Goal: Task Accomplishment & Management: Use online tool/utility

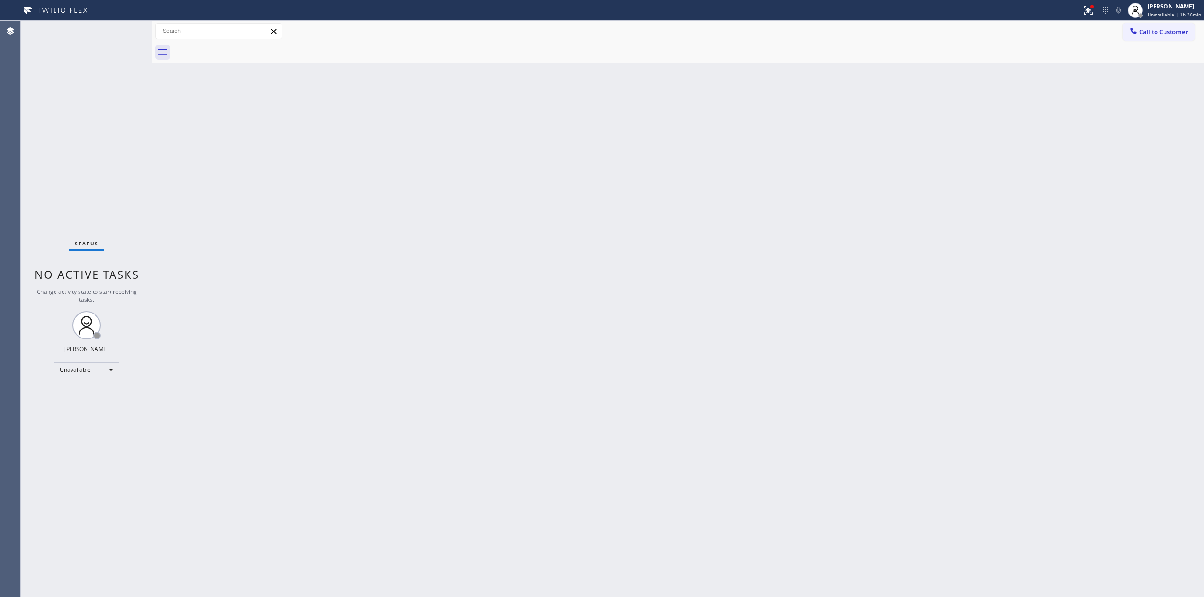
drag, startPoint x: 1019, startPoint y: 236, endPoint x: 1061, endPoint y: 130, distance: 114.0
click at [1027, 226] on div "Back to Dashboard Change Sender ID Customers Technicians Select a contact Outbo…" at bounding box center [677, 309] width 1051 height 576
click at [1159, 39] on button "Call to Customer" at bounding box center [1158, 32] width 72 height 18
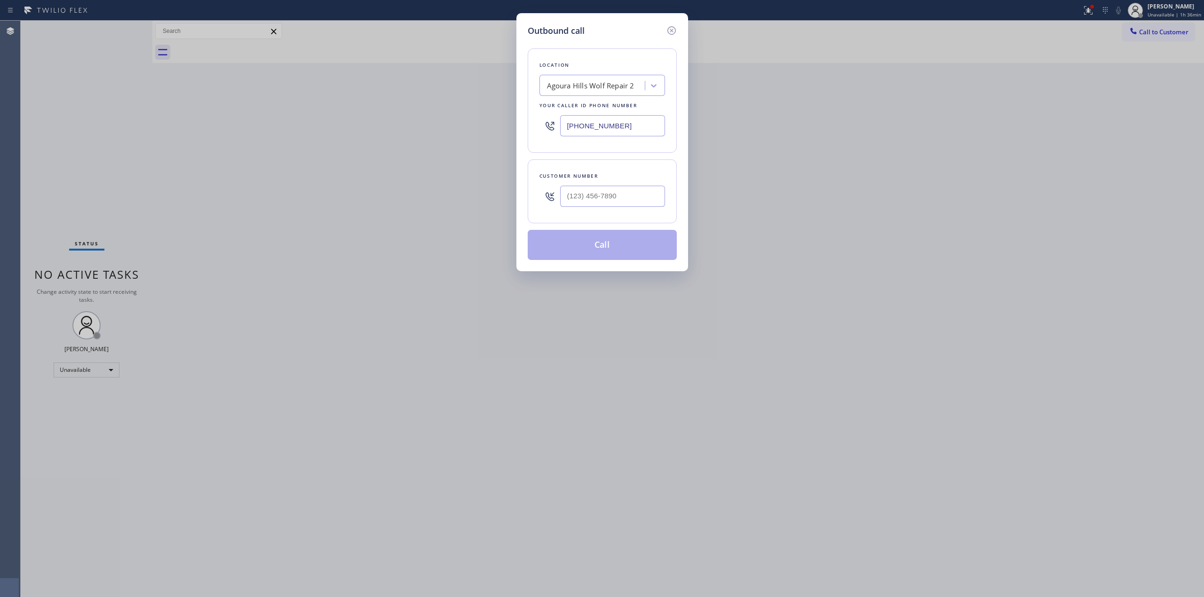
click at [670, 197] on div "Customer number" at bounding box center [602, 191] width 149 height 64
paste input "805) 233-7328"
click at [645, 194] on input "(___) ___-____" at bounding box center [612, 196] width 105 height 21
type input "[PHONE_NUMBER]"
click at [608, 65] on div "Location" at bounding box center [602, 65] width 126 height 10
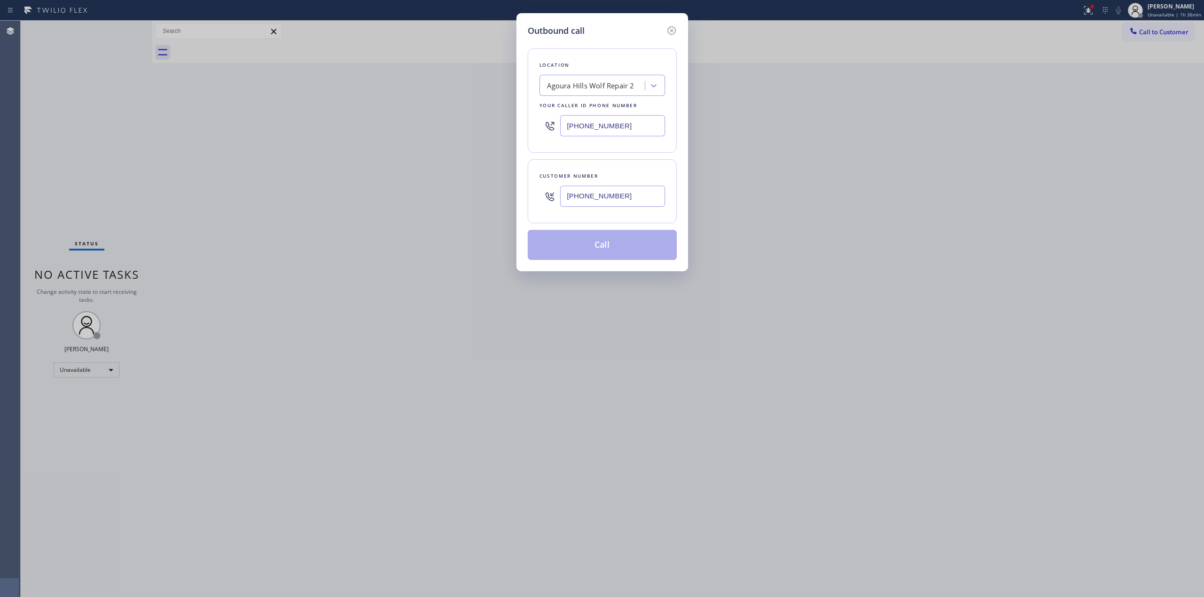
click at [606, 79] on div "Agoura Hills Wolf Repair 2" at bounding box center [593, 86] width 102 height 16
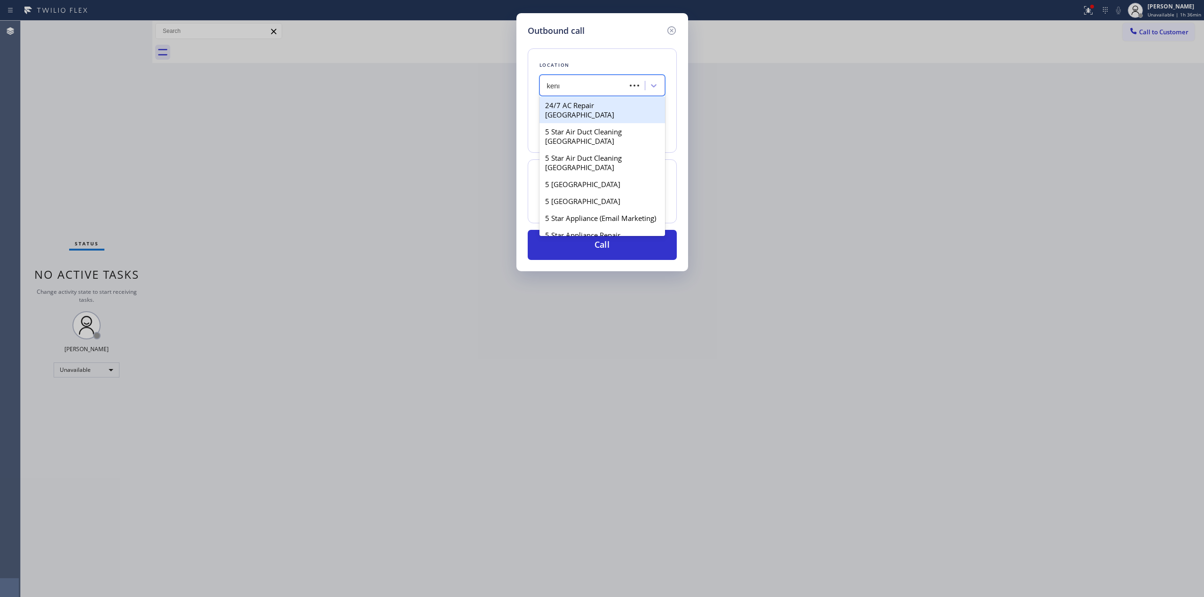
type input "kenmore"
click at [578, 140] on div "Chicago Kenmore Appliance Repair" at bounding box center [602, 131] width 126 height 17
type input "[PHONE_NUMBER]"
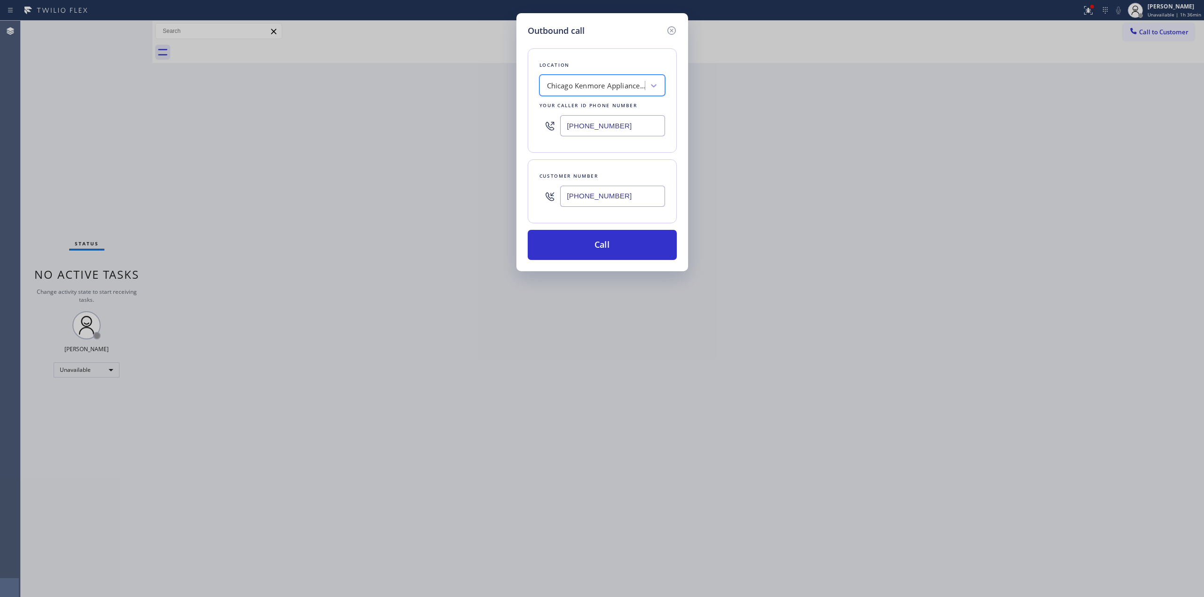
click at [578, 149] on div "Location option [GEOGRAPHIC_DATA] [GEOGRAPHIC_DATA] Appliance Repair, selected.…" at bounding box center [602, 100] width 149 height 104
click at [591, 192] on input "[PHONE_NUMBER]" at bounding box center [612, 196] width 105 height 21
click at [577, 257] on button "Call" at bounding box center [602, 245] width 149 height 30
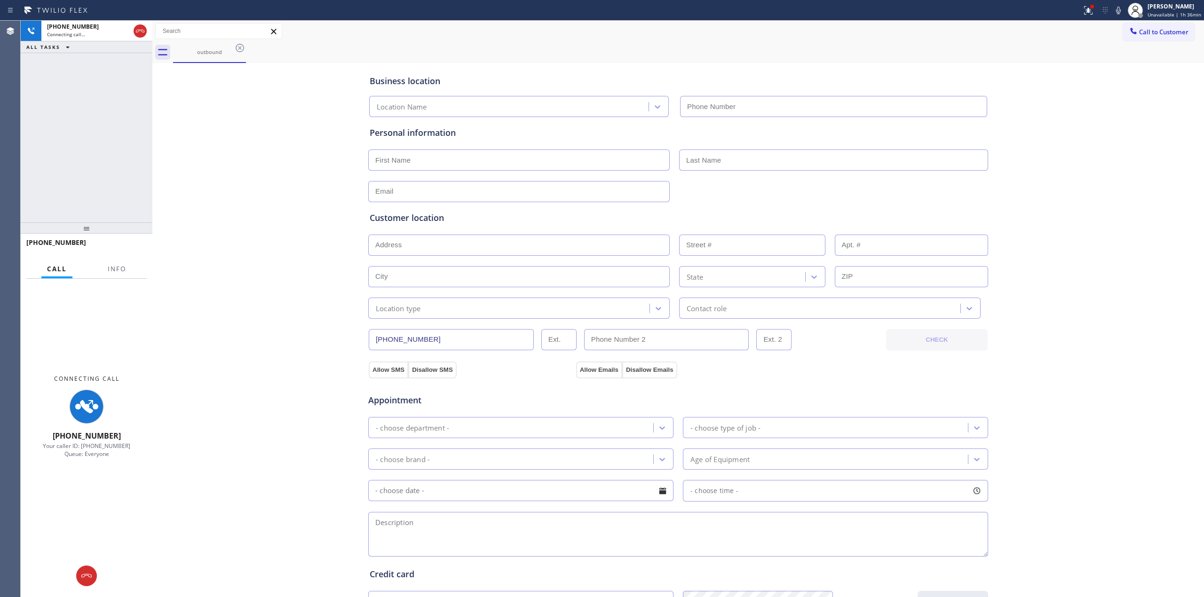
type input "[PHONE_NUMBER]"
click at [1057, 133] on div "Business location [GEOGRAPHIC_DATA] [GEOGRAPHIC_DATA] Appliance Repair [PHONE_N…" at bounding box center [678, 386] width 1047 height 642
click at [1127, 6] on div at bounding box center [1135, 10] width 21 height 21
click at [1118, 13] on icon at bounding box center [1117, 10] width 11 height 11
click at [1151, 31] on span "Call to Customer" at bounding box center [1163, 32] width 49 height 8
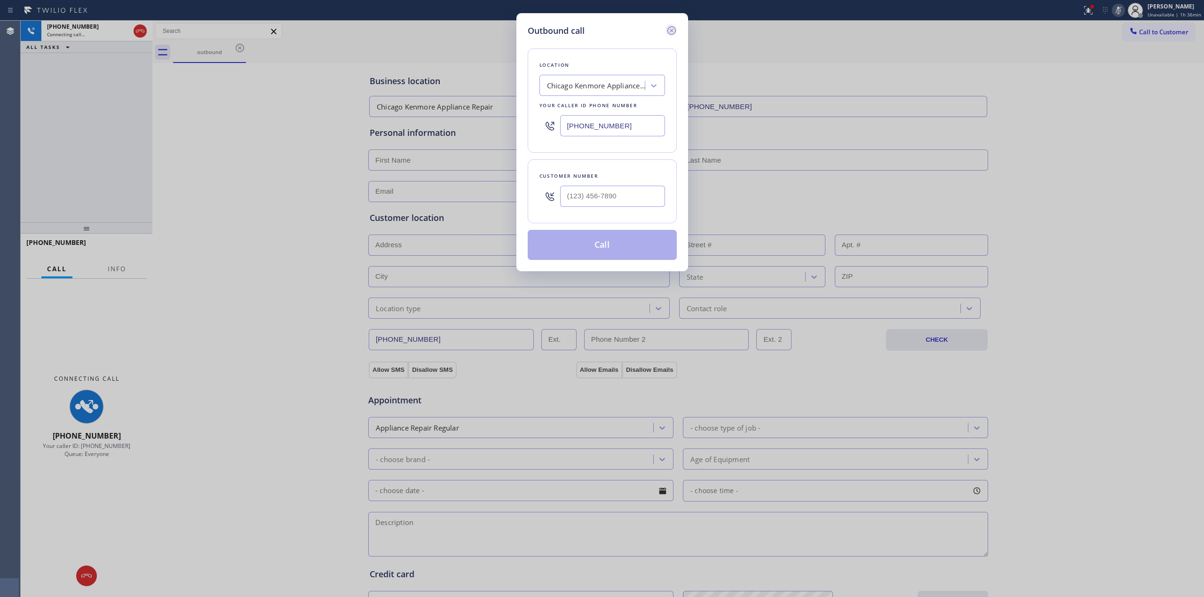
click at [670, 27] on icon at bounding box center [671, 30] width 11 height 11
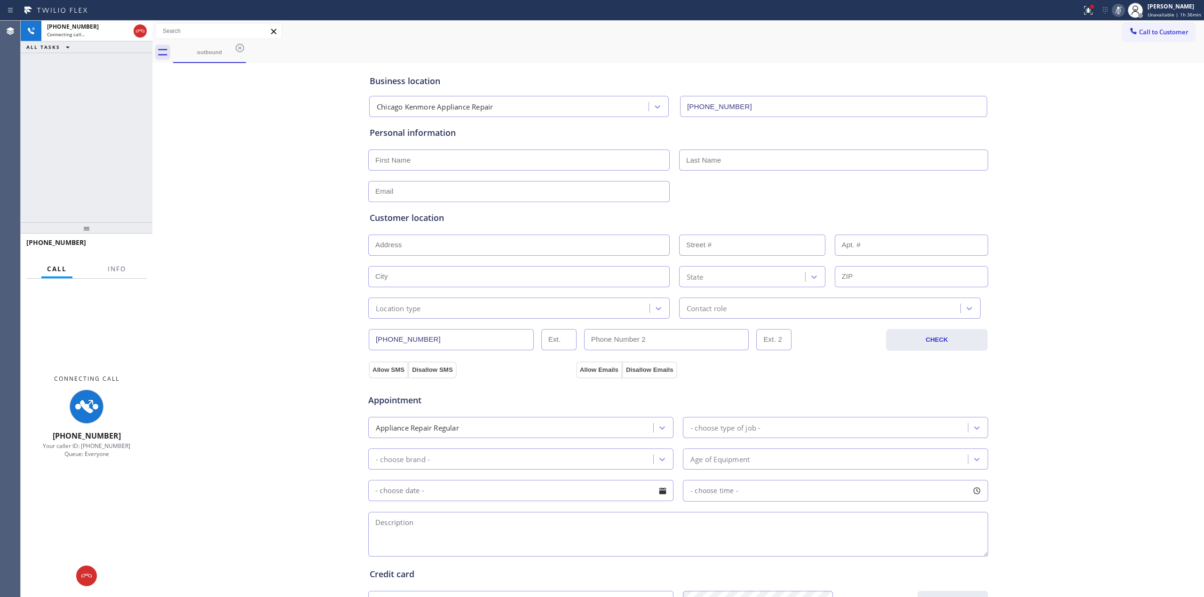
click at [60, 571] on div at bounding box center [87, 576] width 132 height 21
click at [84, 579] on icon at bounding box center [86, 575] width 11 height 11
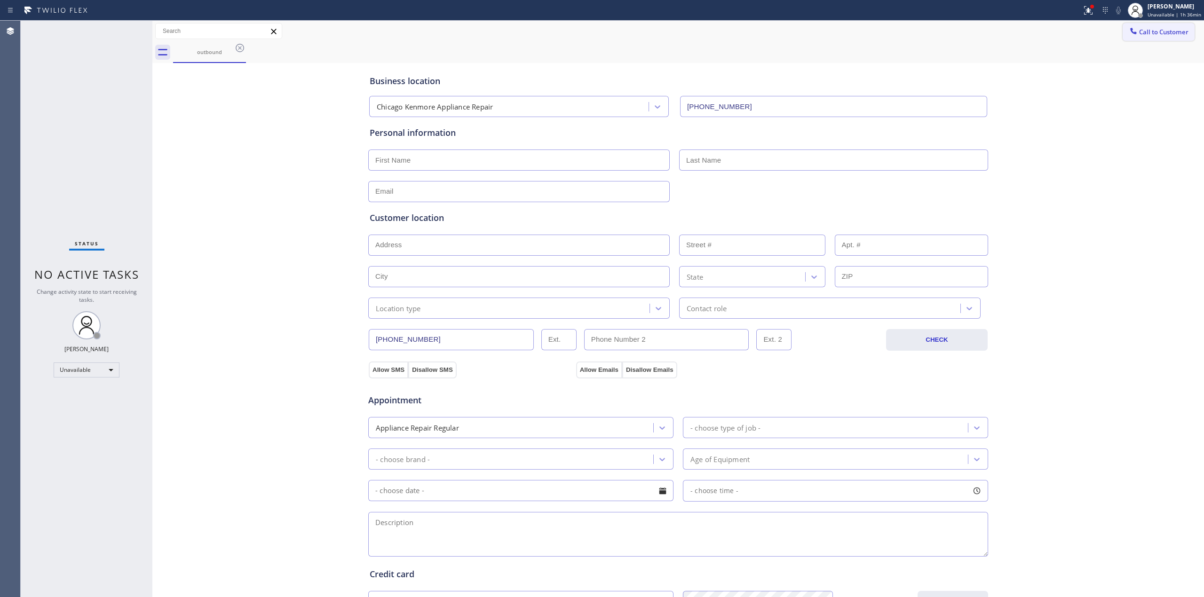
click at [1128, 31] on icon at bounding box center [1132, 30] width 9 height 9
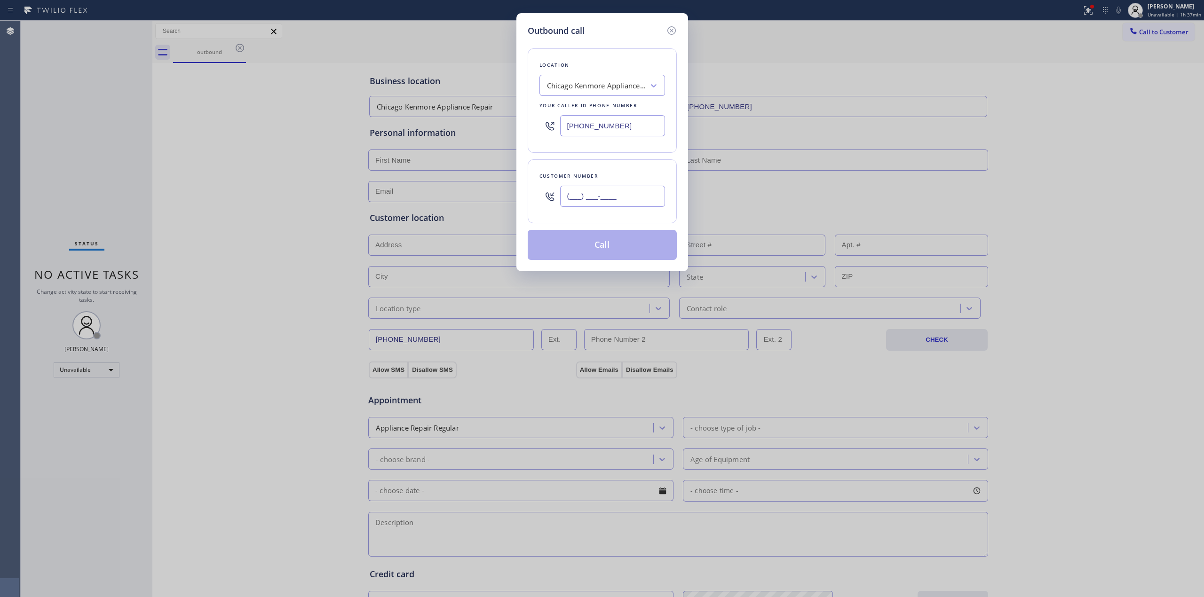
paste input "805) 233-7328"
click at [653, 204] on input "[PHONE_NUMBER]" at bounding box center [612, 196] width 105 height 21
type input "[PHONE_NUMBER]"
click at [634, 243] on button "Call" at bounding box center [602, 245] width 149 height 30
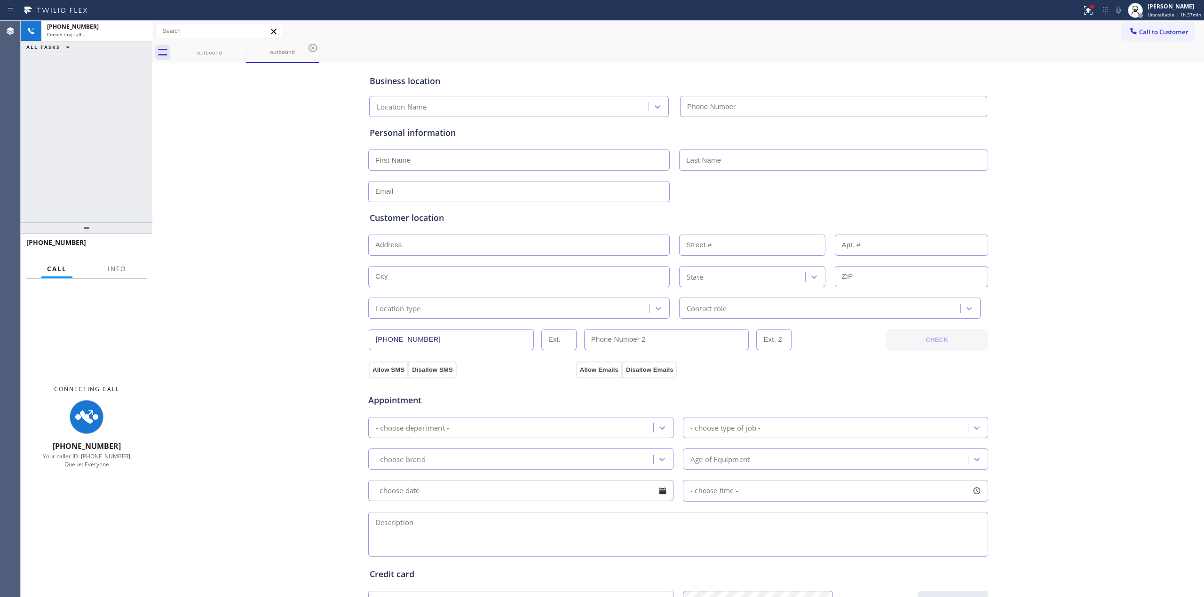
type input "[PHONE_NUMBER]"
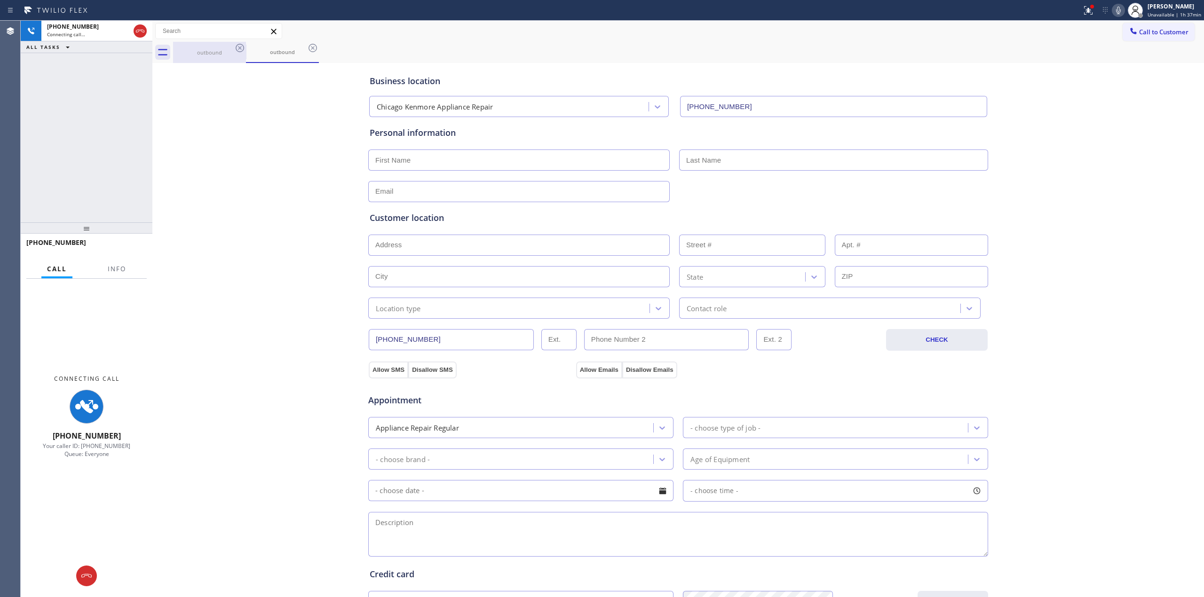
click at [222, 52] on div "outbound" at bounding box center [209, 52] width 71 height 7
click at [238, 49] on icon at bounding box center [240, 48] width 8 height 8
click at [0, 0] on icon at bounding box center [0, 0] width 0 height 0
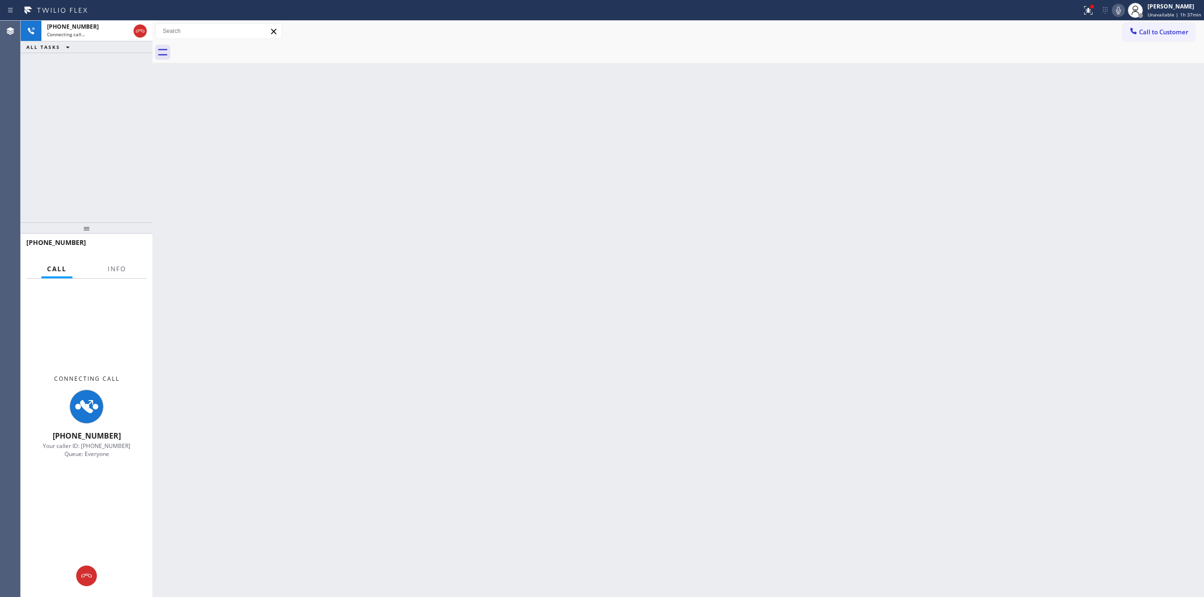
click at [238, 49] on div at bounding box center [688, 52] width 1031 height 21
click at [1120, 9] on icon at bounding box center [1118, 11] width 5 height 8
click at [112, 32] on div "Connecting call…" at bounding box center [88, 34] width 83 height 7
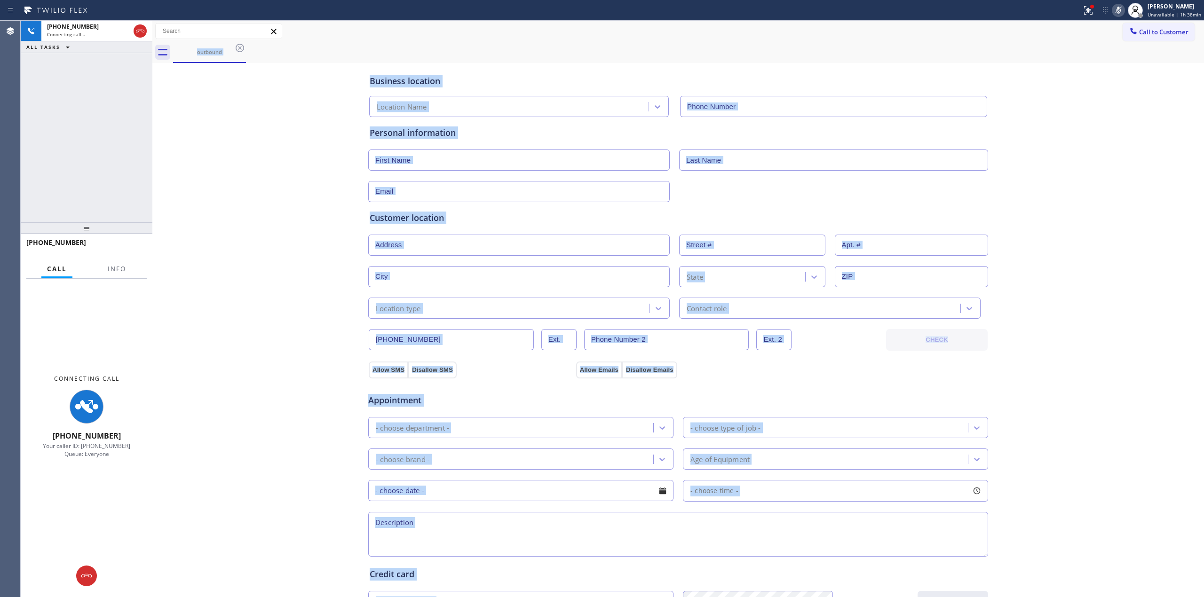
type input "[PHONE_NUMBER]"
drag, startPoint x: 89, startPoint y: 574, endPoint x: 104, endPoint y: 594, distance: 25.9
click at [89, 575] on icon at bounding box center [86, 575] width 11 height 11
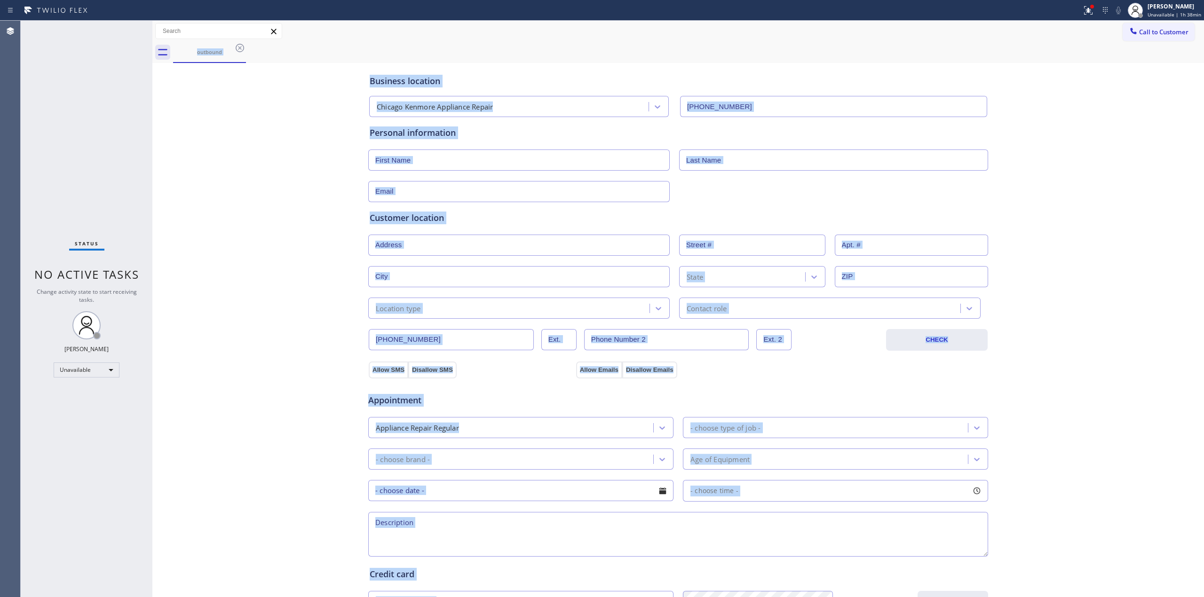
drag, startPoint x: 1065, startPoint y: 166, endPoint x: 1071, endPoint y: 96, distance: 70.7
click at [1066, 166] on div "Business location [GEOGRAPHIC_DATA] [GEOGRAPHIC_DATA] Appliance Repair [PHONE_N…" at bounding box center [678, 386] width 1047 height 642
click at [1128, 29] on div at bounding box center [1132, 31] width 11 height 11
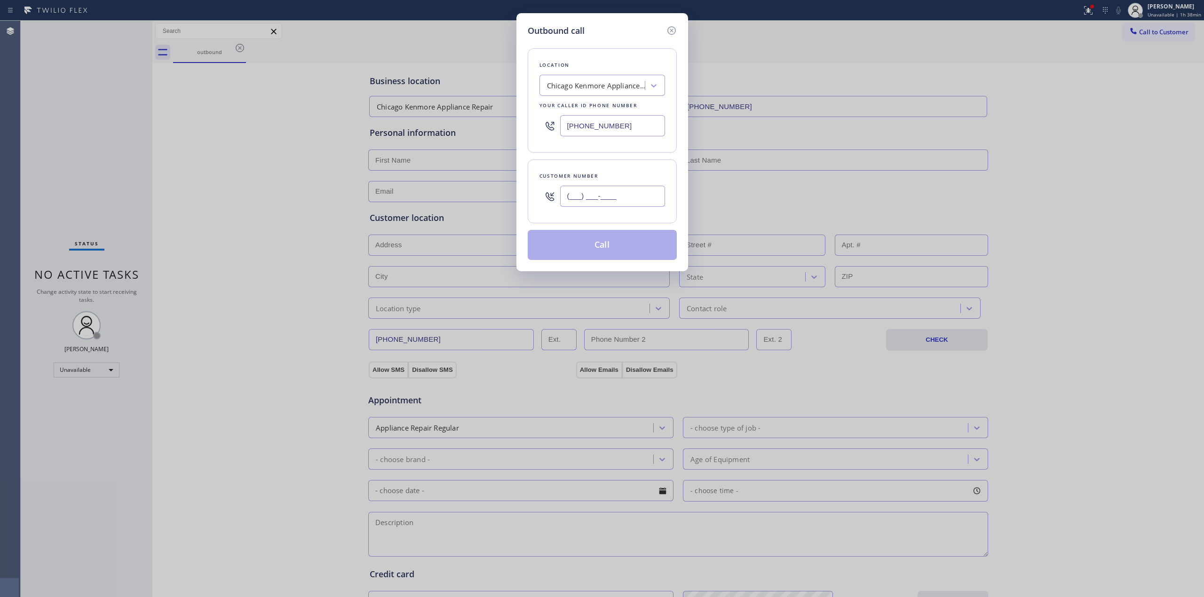
click at [619, 198] on input "(___) ___-____" at bounding box center [612, 196] width 105 height 21
paste input "805) 593-3907"
type input "[PHONE_NUMBER]"
click at [611, 234] on button "Call" at bounding box center [602, 245] width 149 height 30
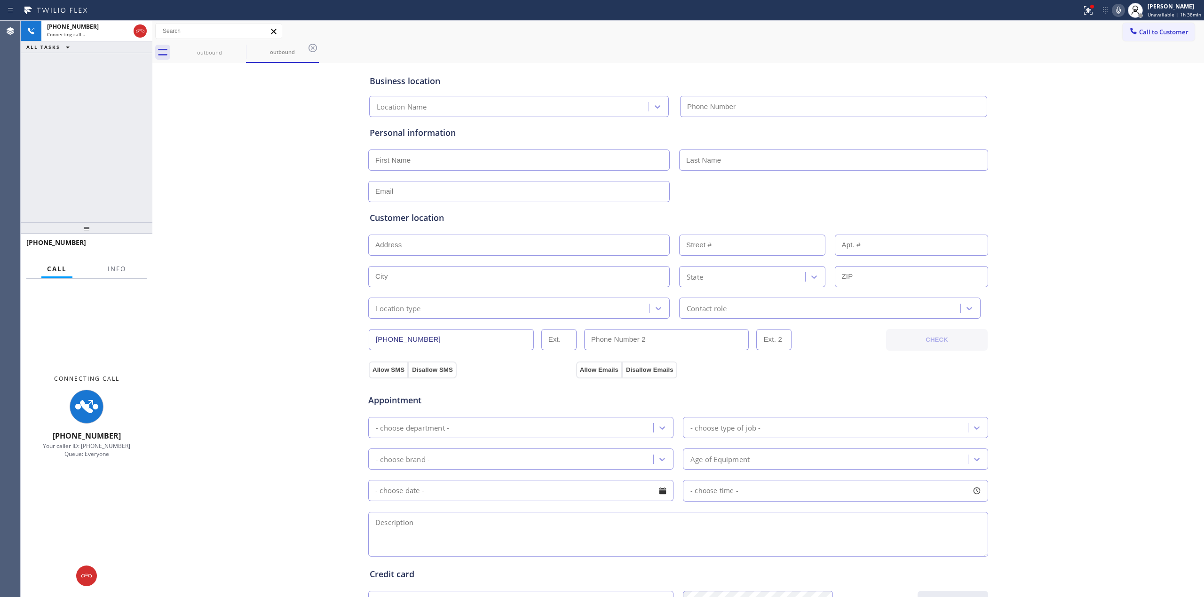
click at [1071, 136] on div "Business location Location Name Personal information Customer location >> ADD N…" at bounding box center [678, 386] width 1047 height 642
type input "[PHONE_NUMBER]"
click at [138, 32] on icon at bounding box center [139, 30] width 11 height 11
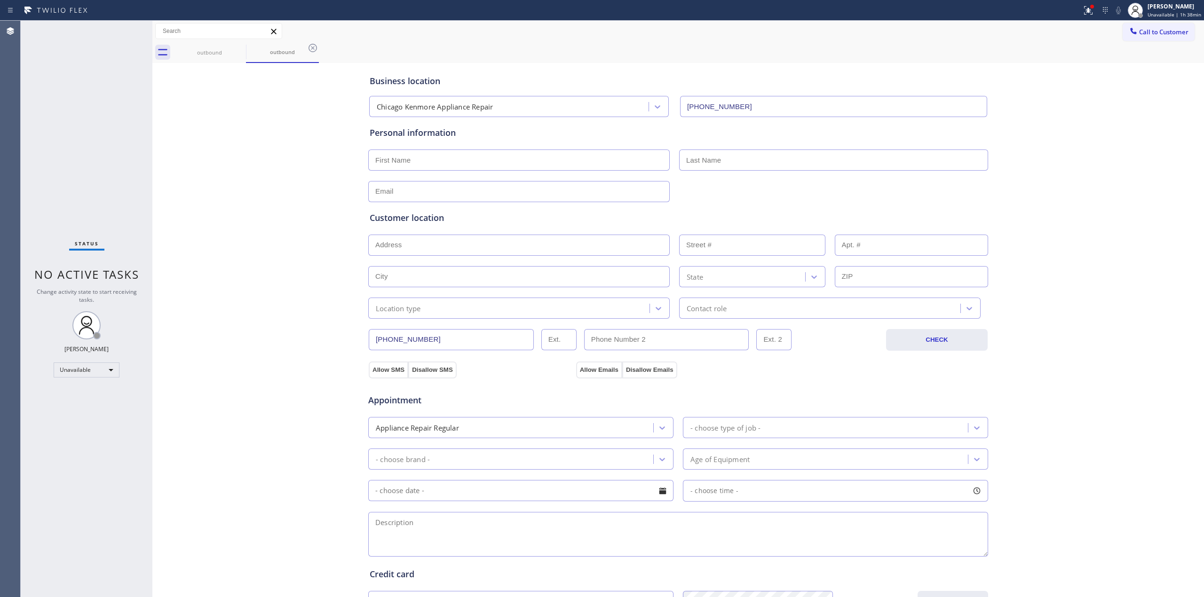
drag, startPoint x: 1061, startPoint y: 140, endPoint x: 1108, endPoint y: 40, distance: 109.8
click at [1064, 129] on div "Business location [GEOGRAPHIC_DATA] [GEOGRAPHIC_DATA] Appliance Repair [PHONE_N…" at bounding box center [678, 386] width 1047 height 642
click at [1122, 25] on button "Call to Customer" at bounding box center [1158, 32] width 72 height 18
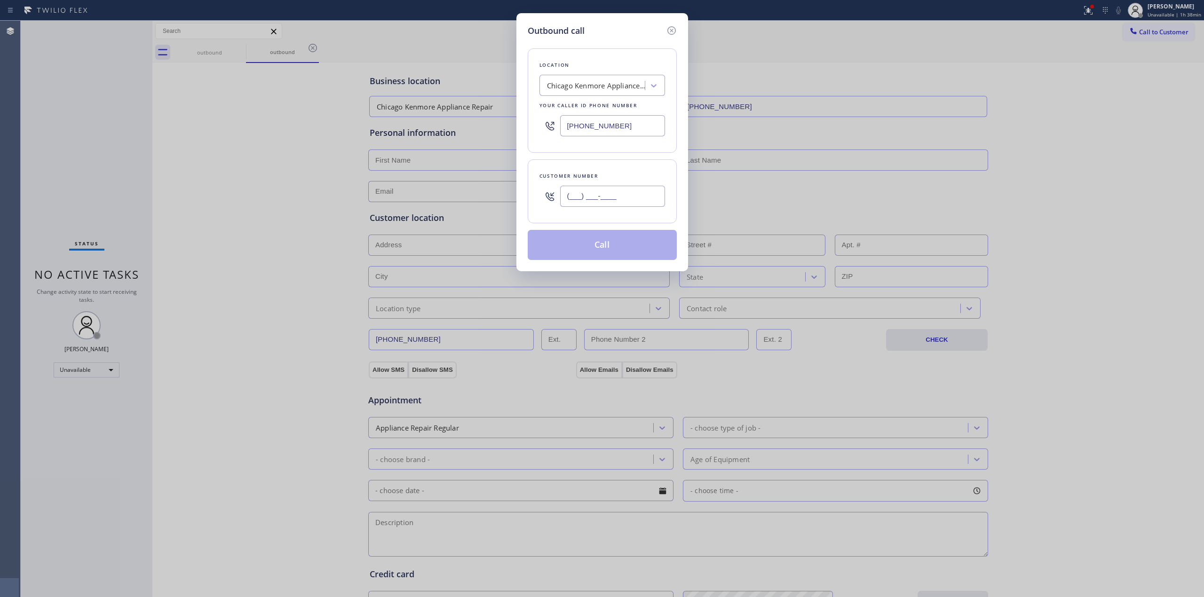
paste input "646) 889-9033"
click at [634, 196] on input "(___) ___-____" at bounding box center [612, 196] width 105 height 21
type input "[PHONE_NUMBER]"
click at [606, 71] on div "Location [GEOGRAPHIC_DATA] [GEOGRAPHIC_DATA] Appliance Repair Your caller id ph…" at bounding box center [602, 100] width 149 height 104
click at [605, 84] on div "Chicago Kenmore Appliance Repair" at bounding box center [596, 85] width 99 height 11
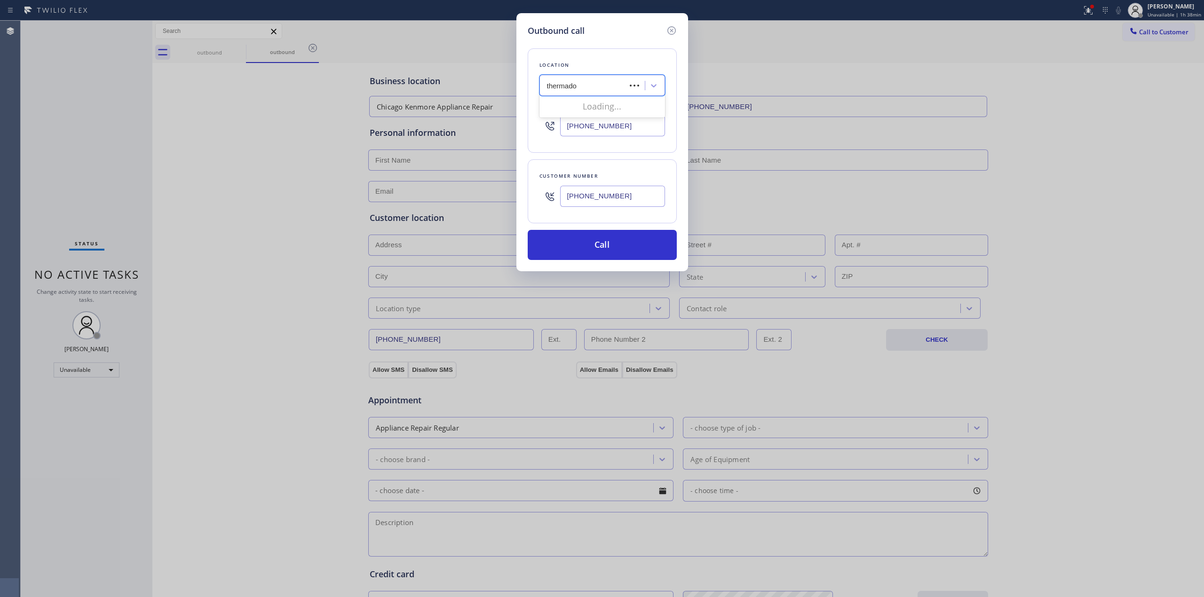
type input "thermador"
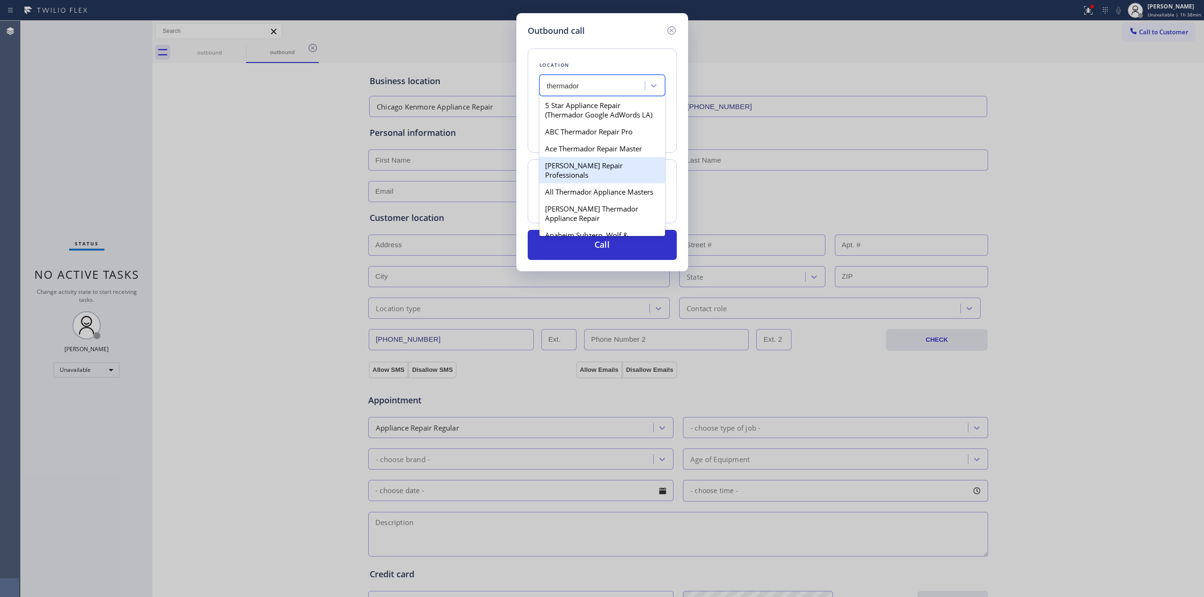
click at [579, 157] on div "Ace Thermador Repair Master" at bounding box center [602, 148] width 126 height 17
type input "[PHONE_NUMBER]"
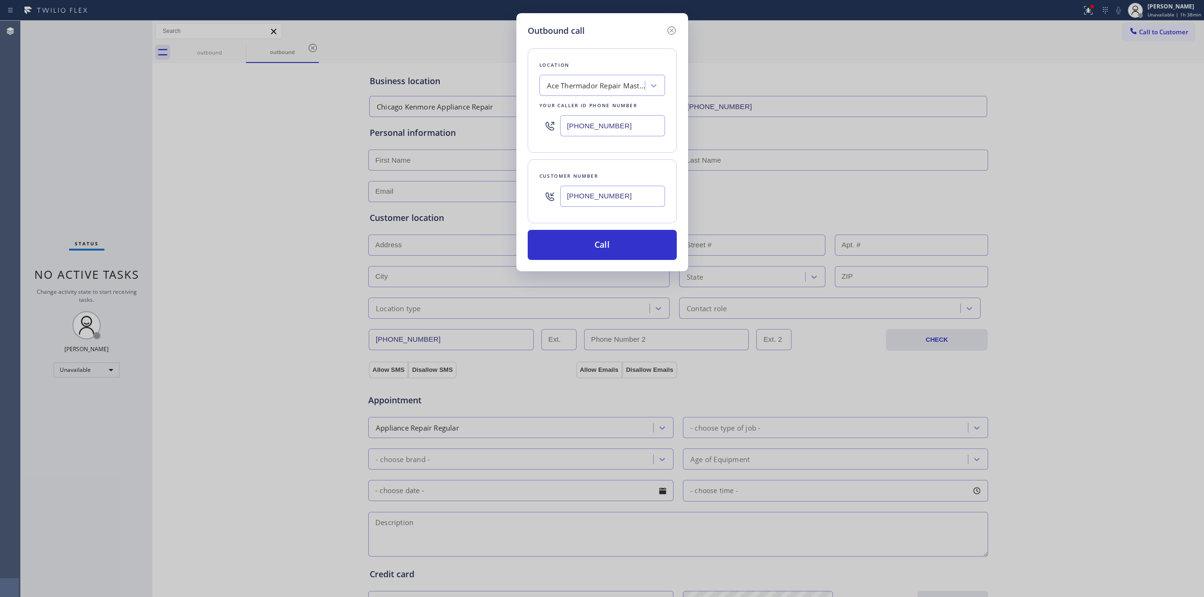
click at [610, 201] on input "[PHONE_NUMBER]" at bounding box center [612, 196] width 105 height 21
click at [608, 235] on button "Call" at bounding box center [602, 245] width 149 height 30
click at [1017, 127] on div "Outbound call Location Ace Thermador Repair Master Your caller id phone number …" at bounding box center [602, 298] width 1204 height 597
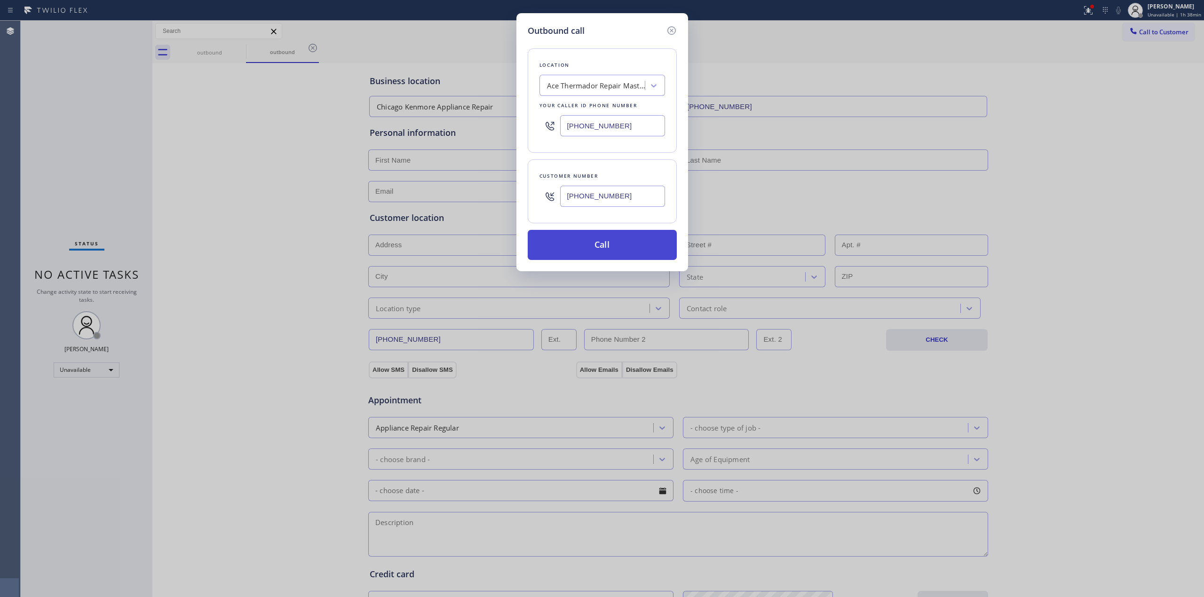
click at [587, 251] on button "Call" at bounding box center [602, 245] width 149 height 30
click at [608, 236] on button "Call" at bounding box center [602, 245] width 149 height 30
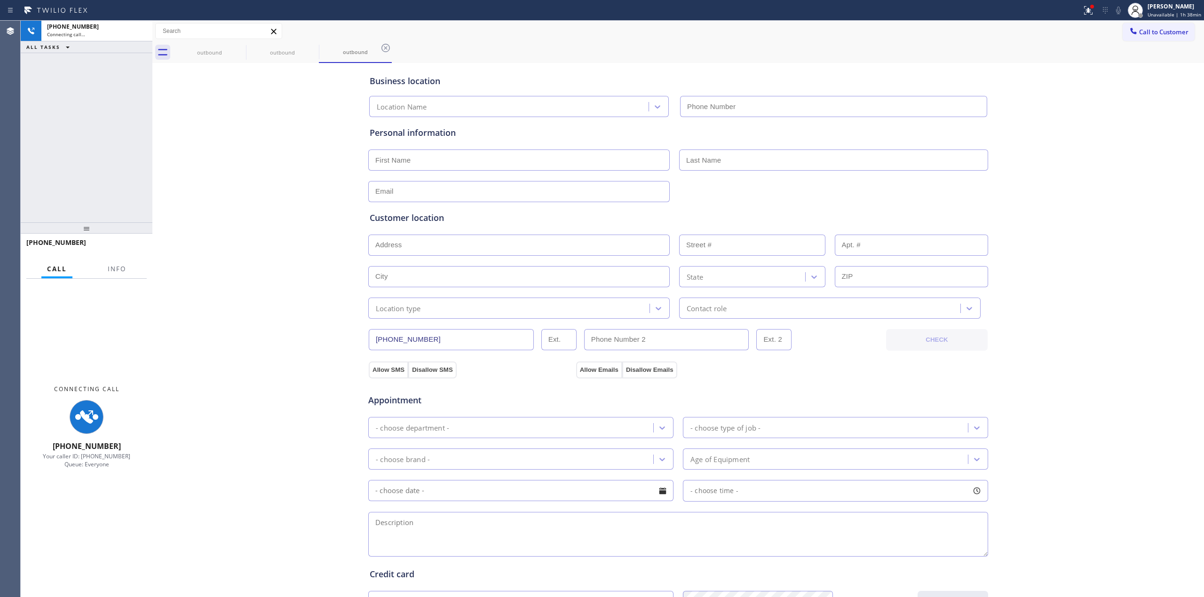
type input "[PHONE_NUMBER]"
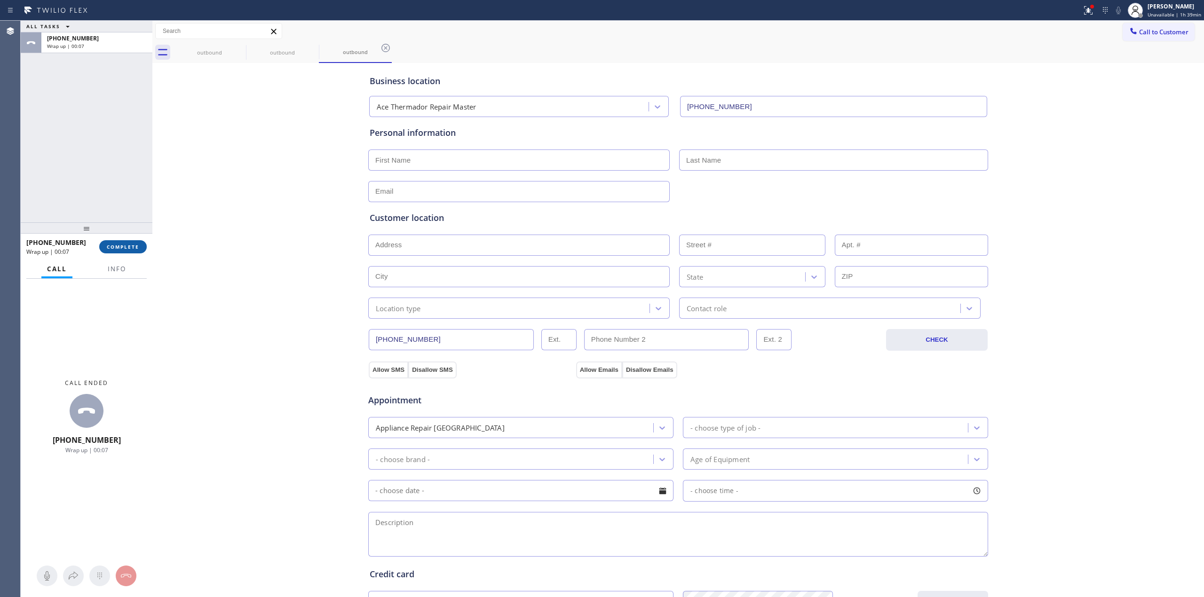
click at [134, 250] on button "COMPLETE" at bounding box center [122, 246] width 47 height 13
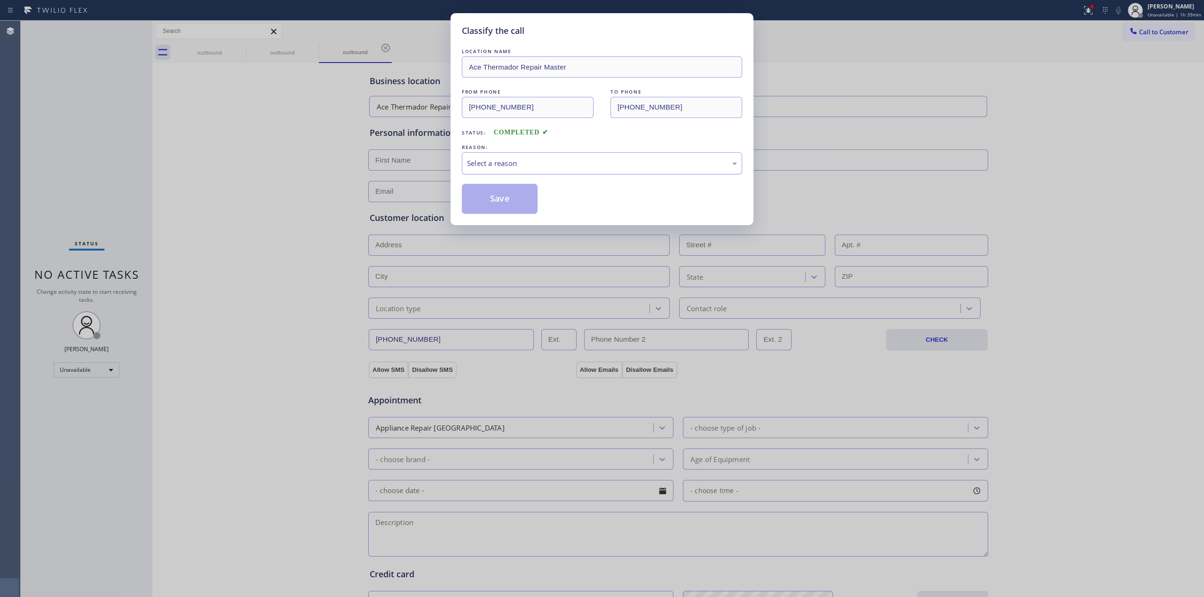
click at [549, 171] on div "Select a reason" at bounding box center [602, 163] width 280 height 22
click at [519, 204] on button "Save" at bounding box center [500, 199] width 76 height 30
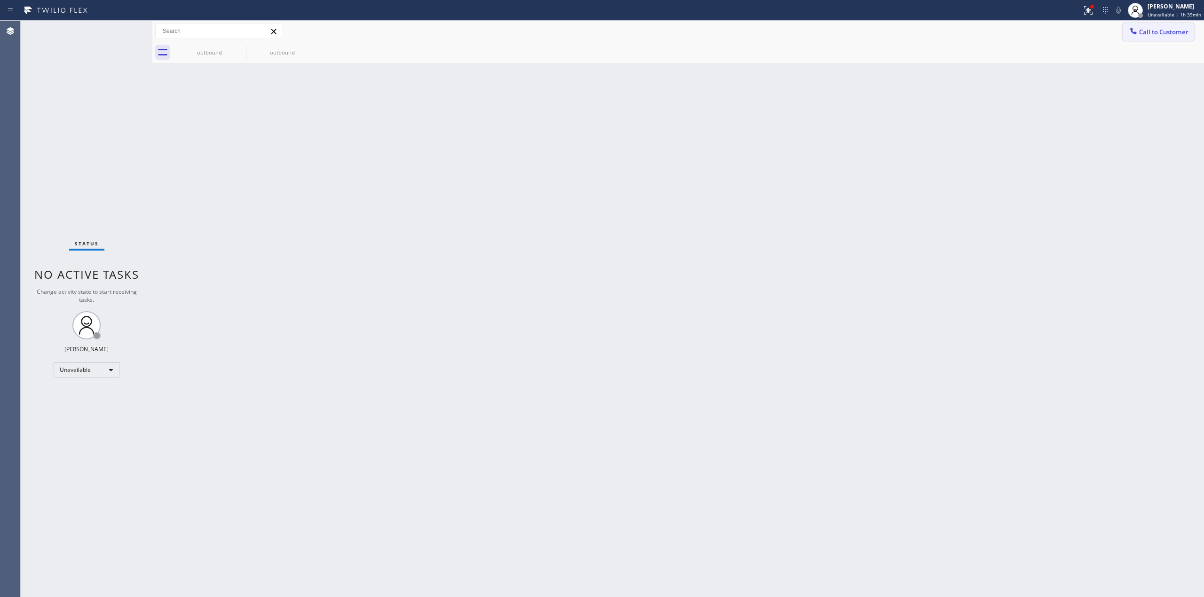
click at [1142, 24] on button "Call to Customer" at bounding box center [1158, 32] width 72 height 18
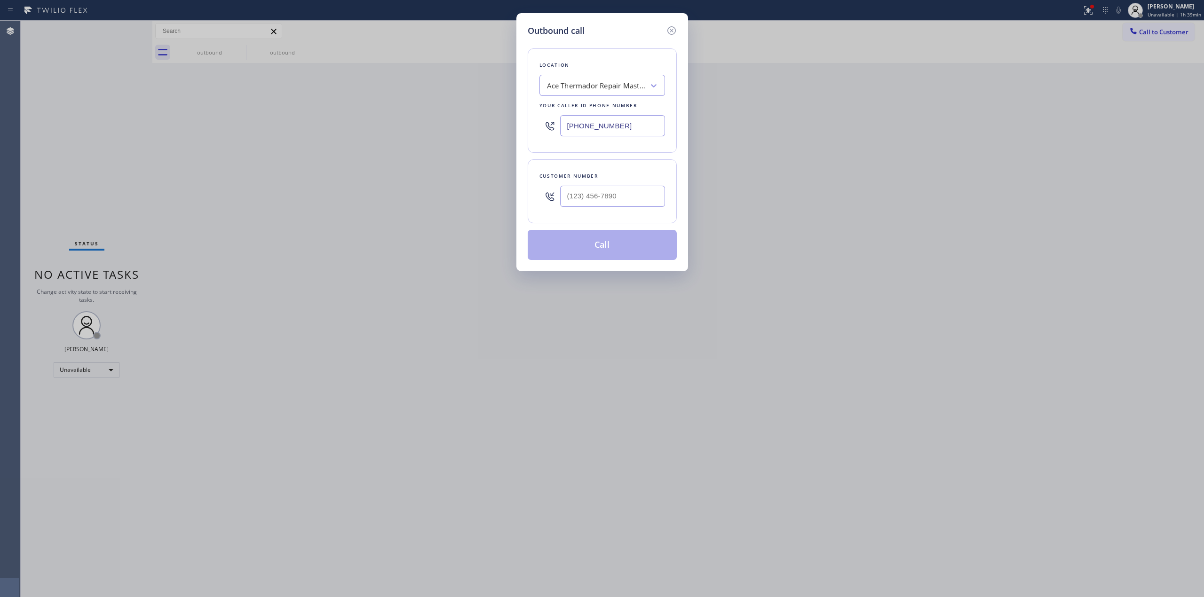
drag, startPoint x: 678, startPoint y: 207, endPoint x: 619, endPoint y: 191, distance: 61.0
click at [670, 207] on div "Outbound call Location Ace Thermador Repair Master Your caller id phone number …" at bounding box center [602, 142] width 172 height 258
click at [619, 191] on input "(___) ___-____" at bounding box center [612, 196] width 105 height 21
paste input "646) 889-9033"
type input "[PHONE_NUMBER]"
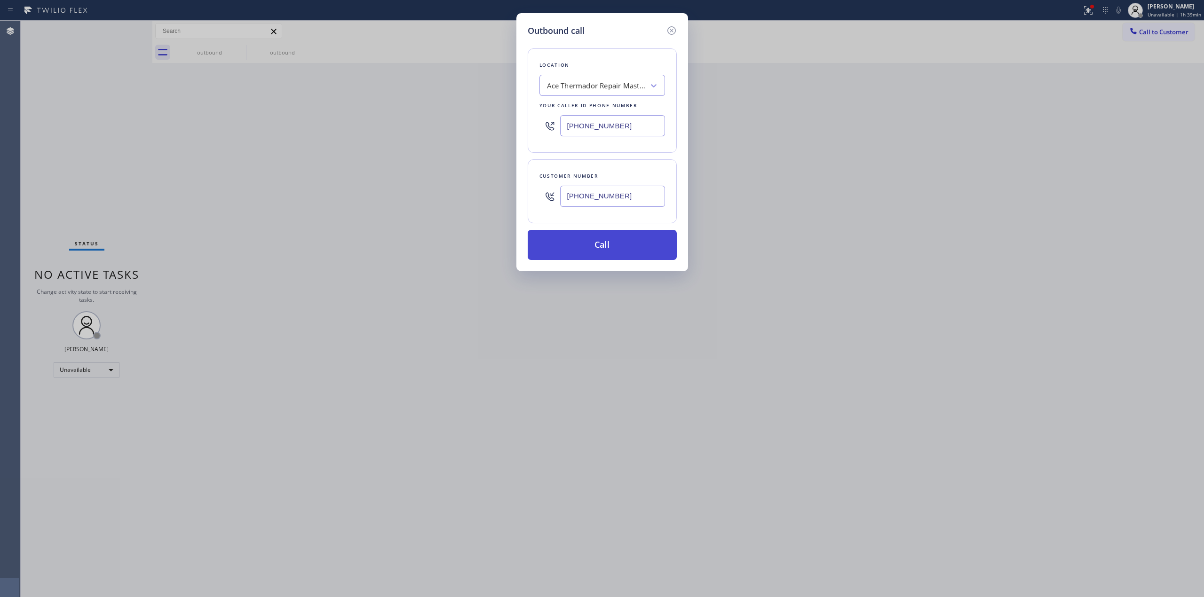
click at [631, 258] on button "Call" at bounding box center [602, 245] width 149 height 30
click at [623, 243] on button "Call" at bounding box center [602, 245] width 149 height 30
click at [605, 234] on button "Call" at bounding box center [602, 245] width 149 height 30
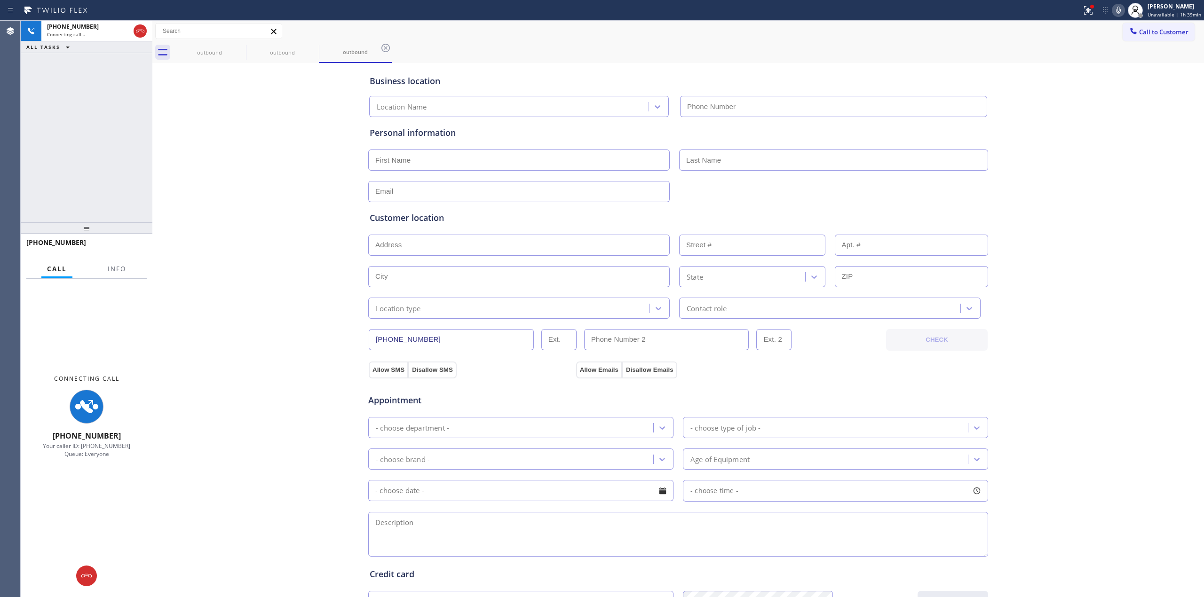
type input "[PHONE_NUMBER]"
click at [1079, 137] on div "Business location Ace Thermador Repair Master [PHONE_NUMBER] Personal informati…" at bounding box center [678, 386] width 1047 height 642
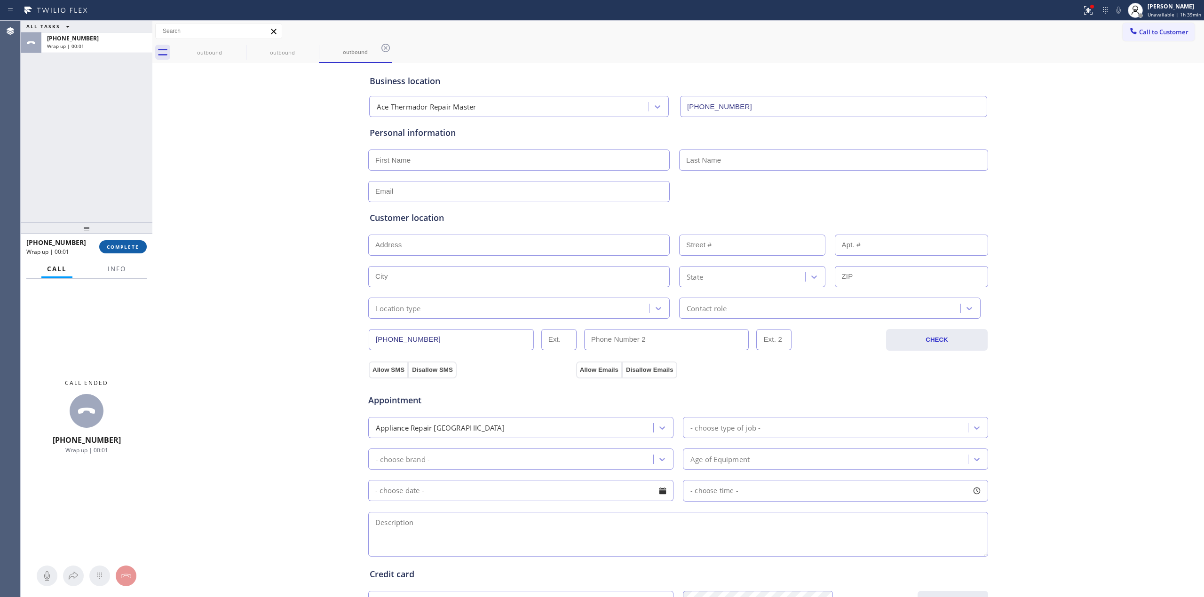
click at [123, 251] on button "COMPLETE" at bounding box center [122, 246] width 47 height 13
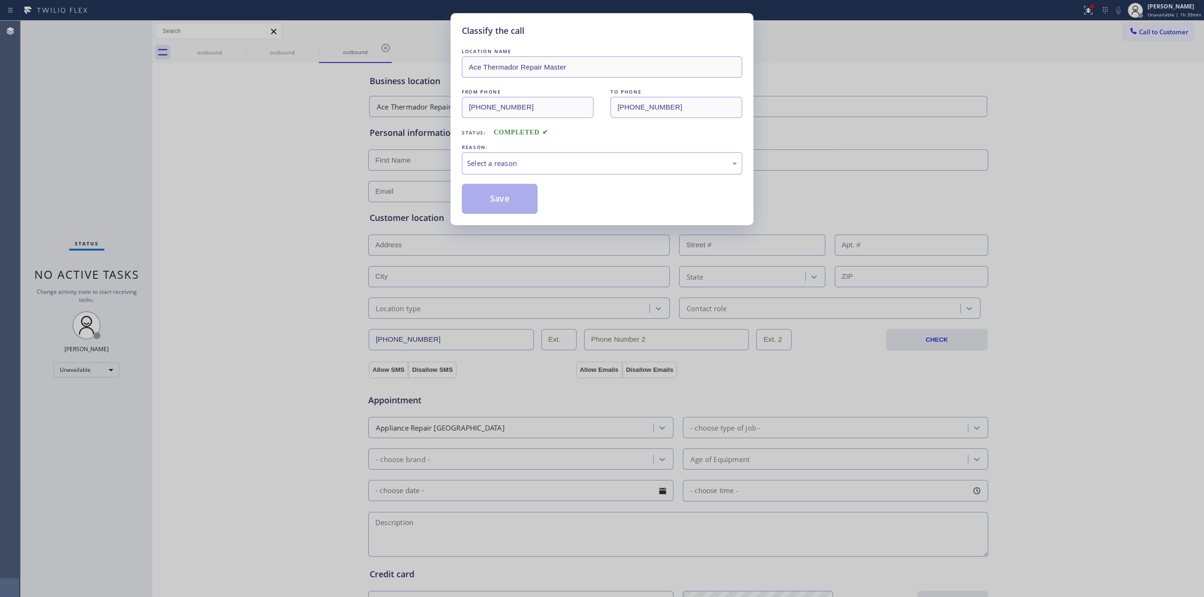
click at [520, 169] on div "Select a reason" at bounding box center [602, 163] width 270 height 11
click at [512, 198] on button "Save" at bounding box center [500, 199] width 76 height 30
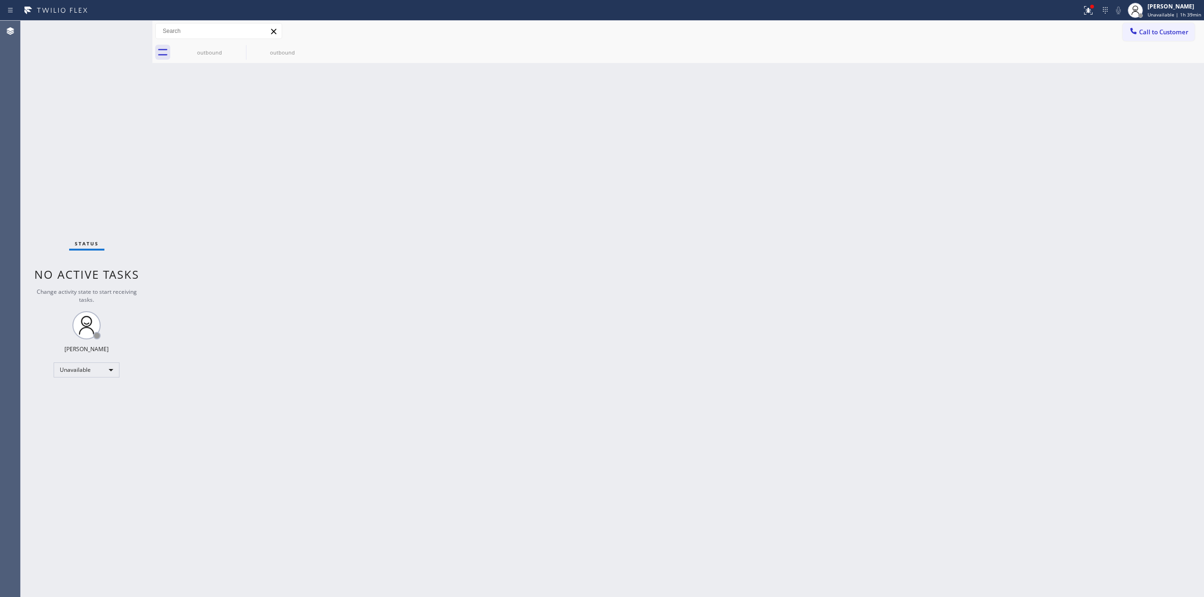
click at [275, 353] on div "Back to Dashboard Change Sender ID Customers Technicians Select a contact Outbo…" at bounding box center [677, 309] width 1051 height 576
click at [1147, 26] on button "Call to Customer" at bounding box center [1158, 32] width 72 height 18
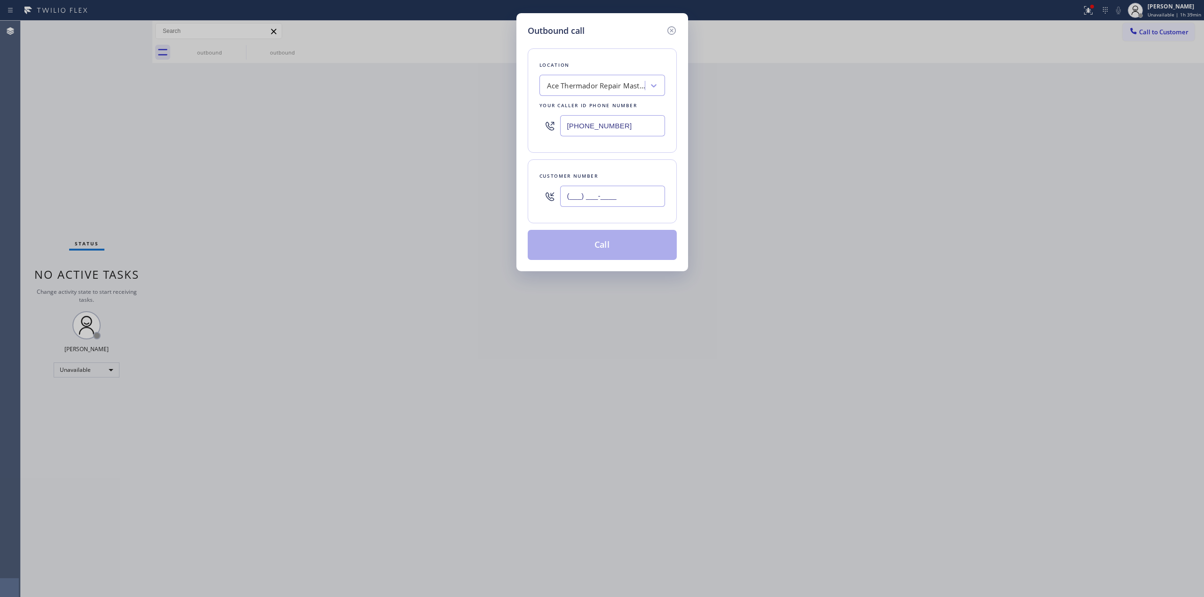
click at [627, 198] on input "(___) ___-____" at bounding box center [612, 196] width 105 height 21
paste input "646) 889-9033"
type input "[PHONE_NUMBER]"
click at [617, 245] on button "Call" at bounding box center [602, 245] width 149 height 30
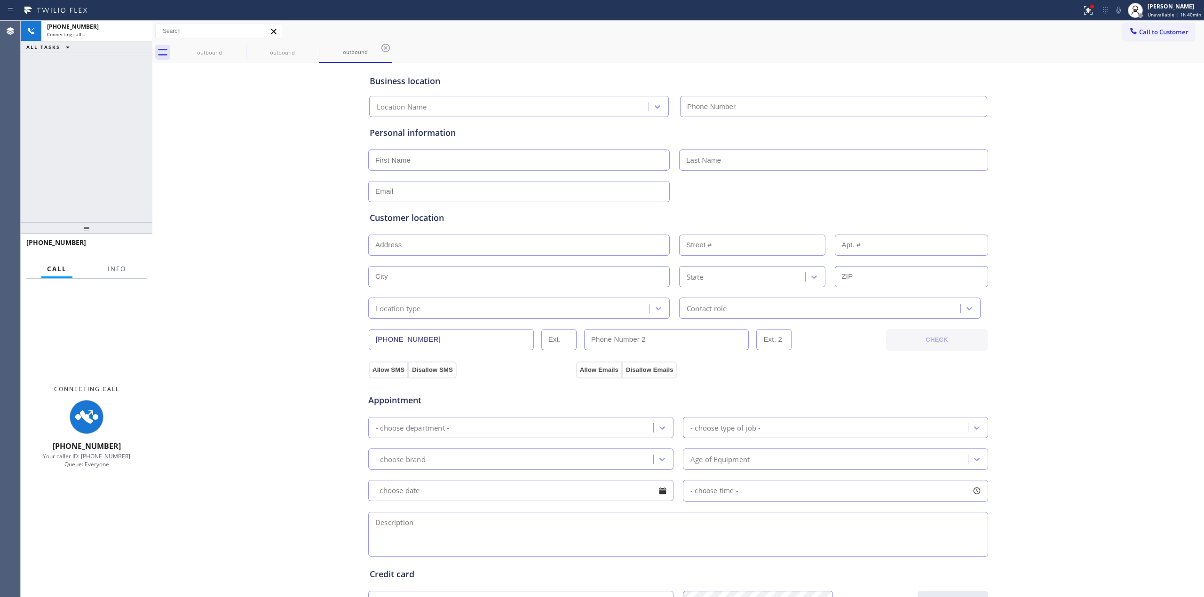
type input "[PHONE_NUMBER]"
drag, startPoint x: 1042, startPoint y: 197, endPoint x: 802, endPoint y: 149, distance: 244.9
click at [1035, 192] on div "Business location Ace Thermador Repair Master [PHONE_NUMBER] Personal informati…" at bounding box center [678, 386] width 1047 height 642
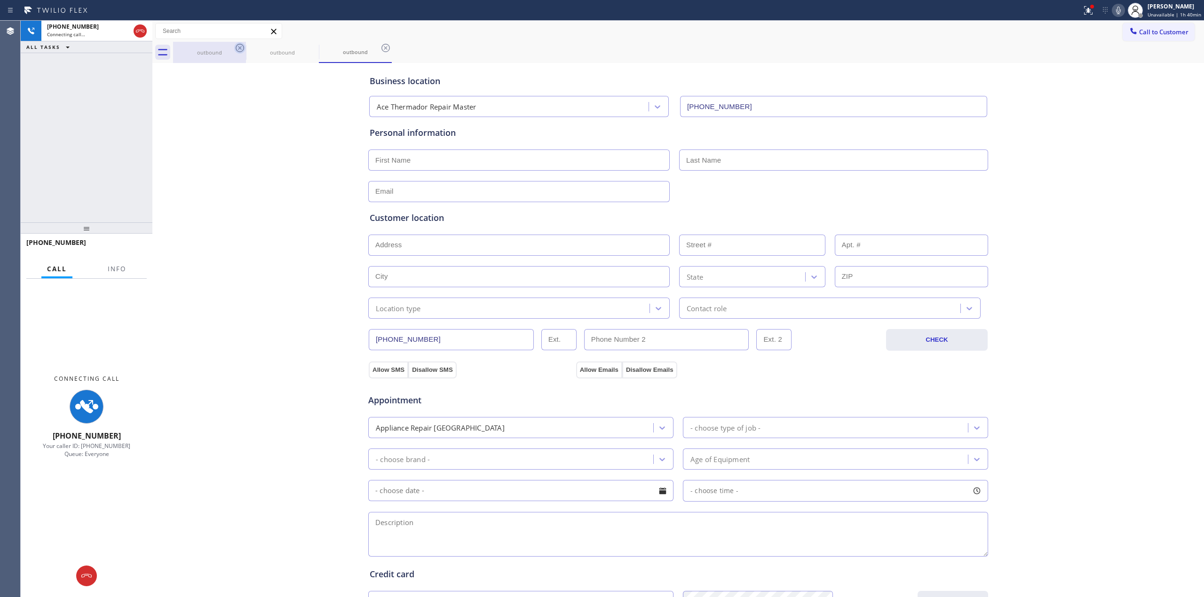
click at [235, 48] on icon at bounding box center [239, 47] width 11 height 11
click at [239, 48] on icon at bounding box center [239, 47] width 11 height 11
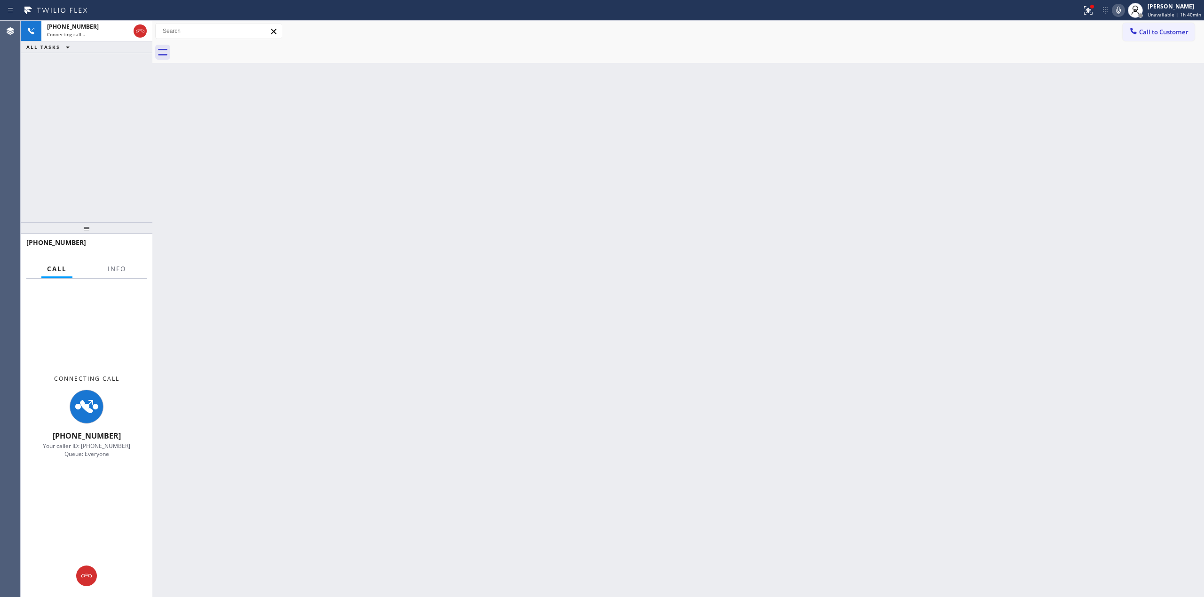
click at [1124, 8] on icon at bounding box center [1117, 10] width 11 height 11
click at [104, 577] on icon at bounding box center [99, 575] width 11 height 11
click at [1152, 25] on button "Call to Customer" at bounding box center [1158, 32] width 72 height 18
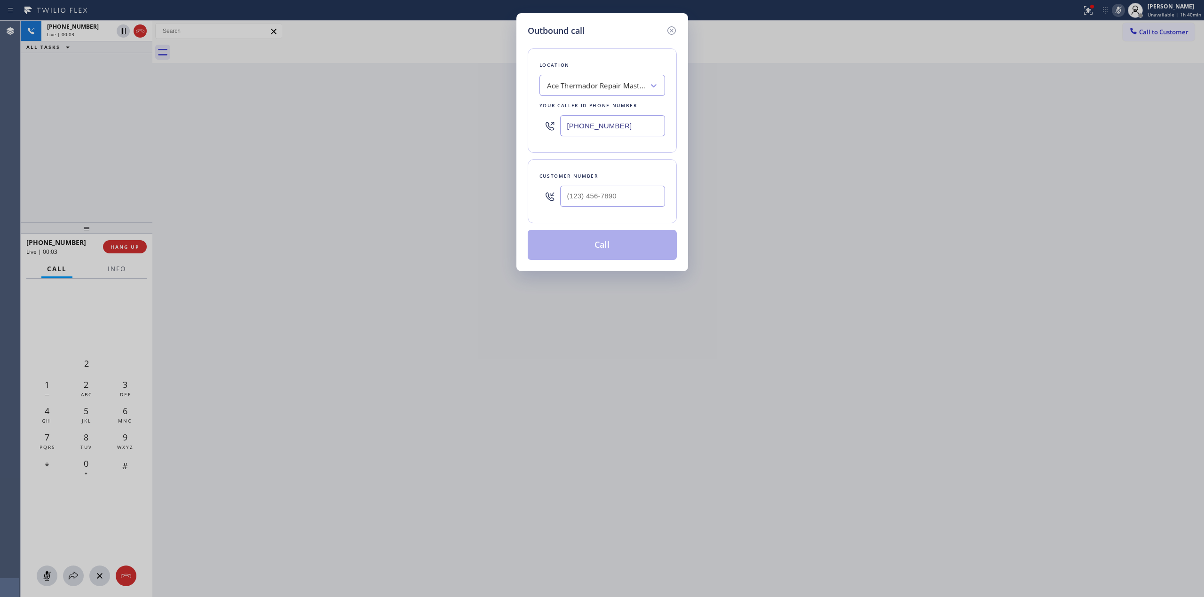
click at [552, 202] on icon at bounding box center [549, 196] width 11 height 11
paste input "510) 686-4295"
click at [584, 197] on input "(___) ___-____" at bounding box center [612, 196] width 105 height 21
type input "[PHONE_NUMBER]"
click at [601, 90] on div "Ace Thermador Repair Master" at bounding box center [596, 85] width 99 height 11
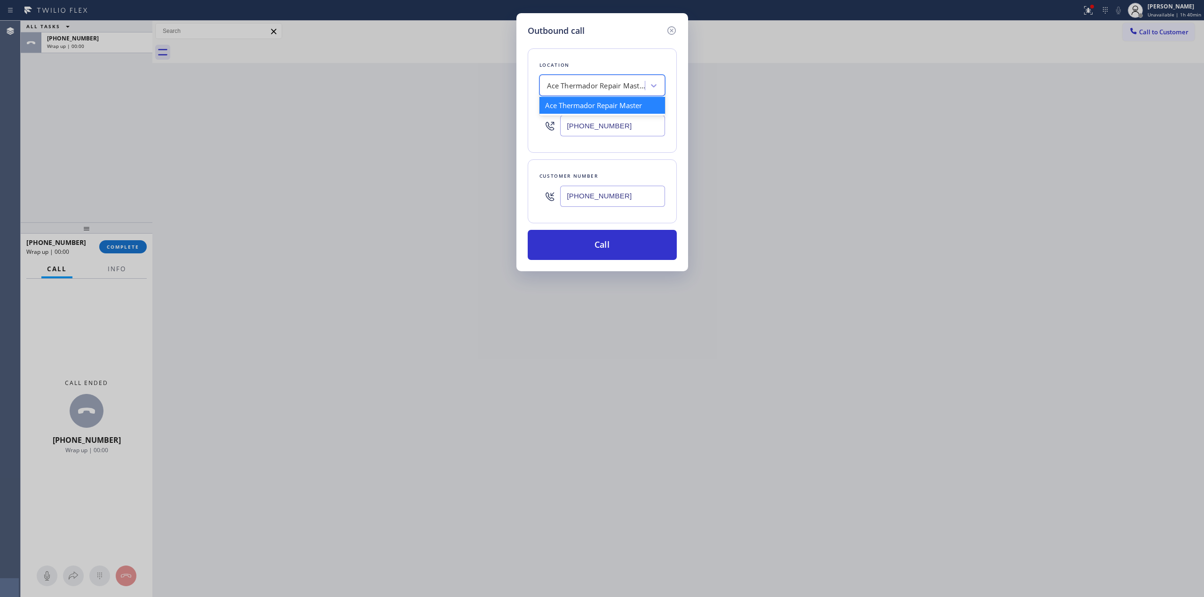
type input "G"
type input "frigi"
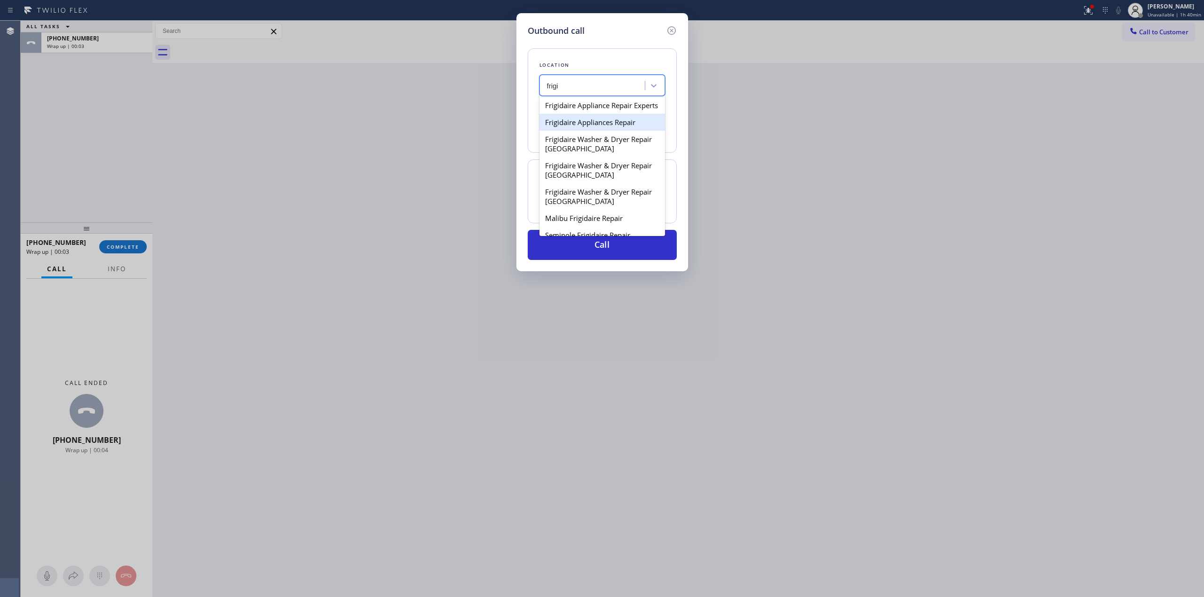
click at [597, 131] on div "Frigidaire Appliances Repair" at bounding box center [602, 122] width 126 height 17
type input "[PHONE_NUMBER]"
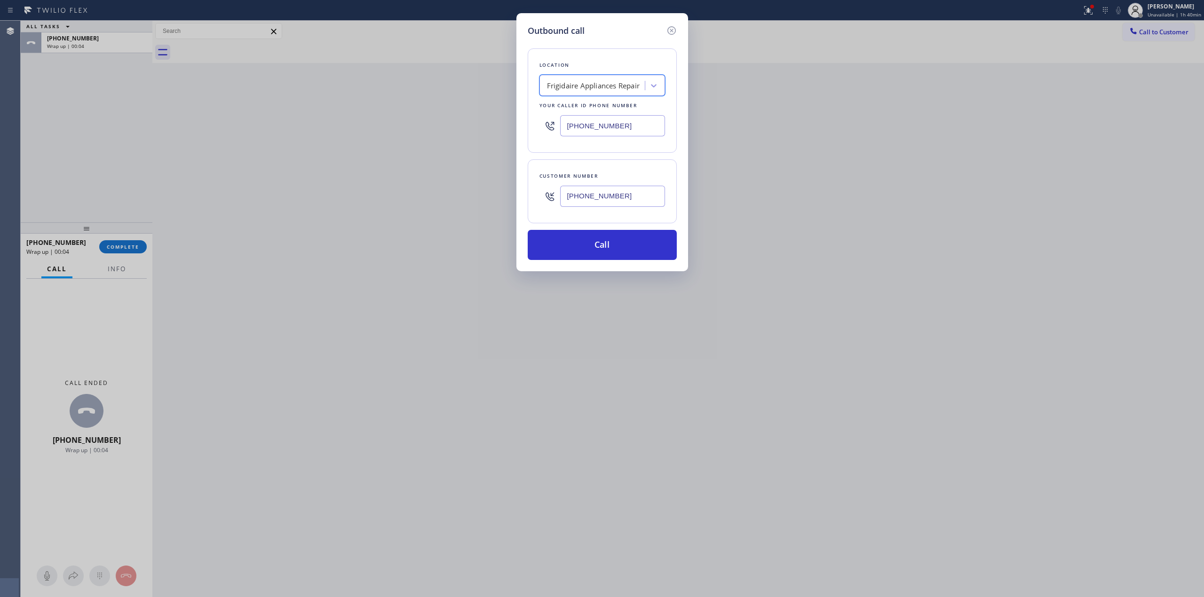
click at [580, 202] on input "[PHONE_NUMBER]" at bounding box center [612, 196] width 105 height 21
click at [576, 200] on input "[PHONE_NUMBER]" at bounding box center [612, 196] width 105 height 21
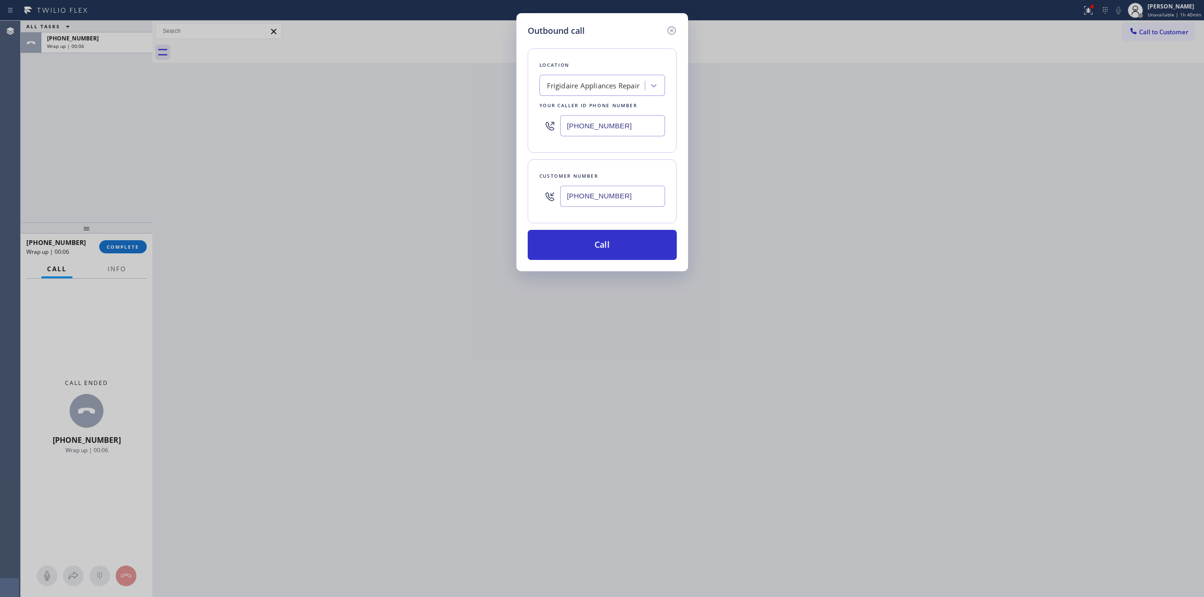
click at [576, 200] on input "[PHONE_NUMBER]" at bounding box center [612, 196] width 105 height 21
click at [592, 256] on button "Call" at bounding box center [602, 245] width 149 height 30
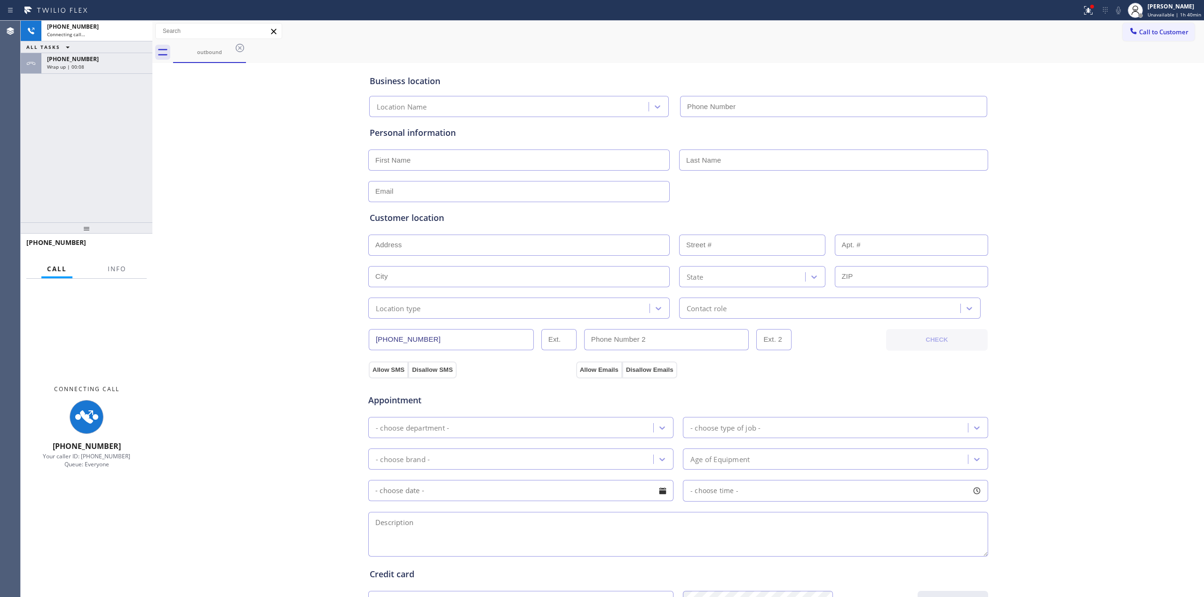
type input "[PHONE_NUMBER]"
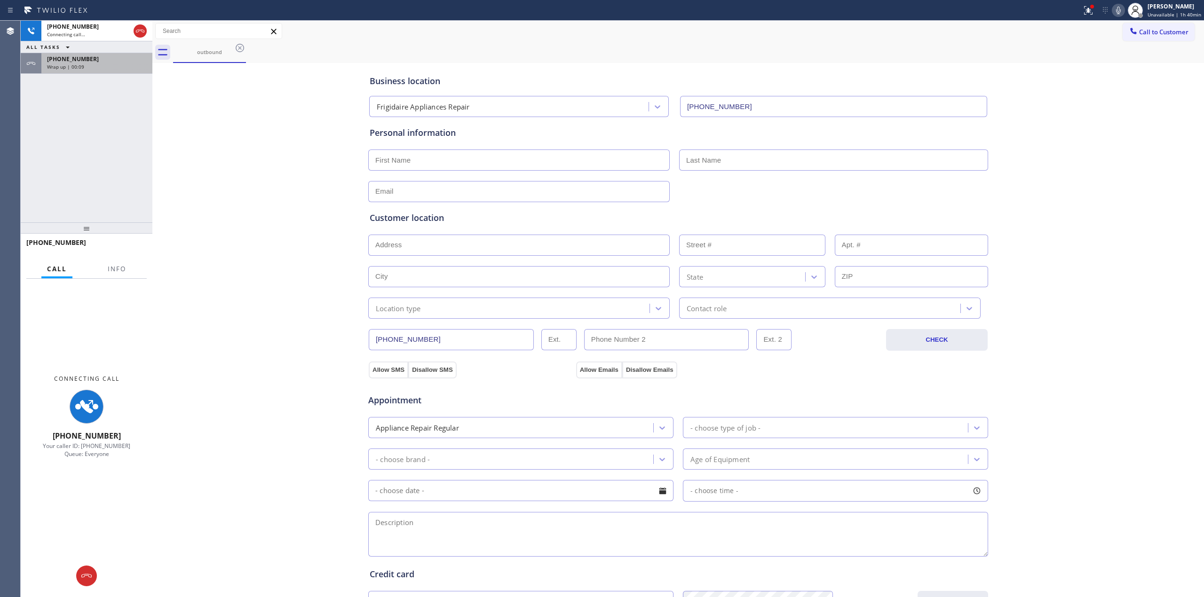
click at [103, 66] on div "Wrap up | 00:09" at bounding box center [97, 66] width 100 height 7
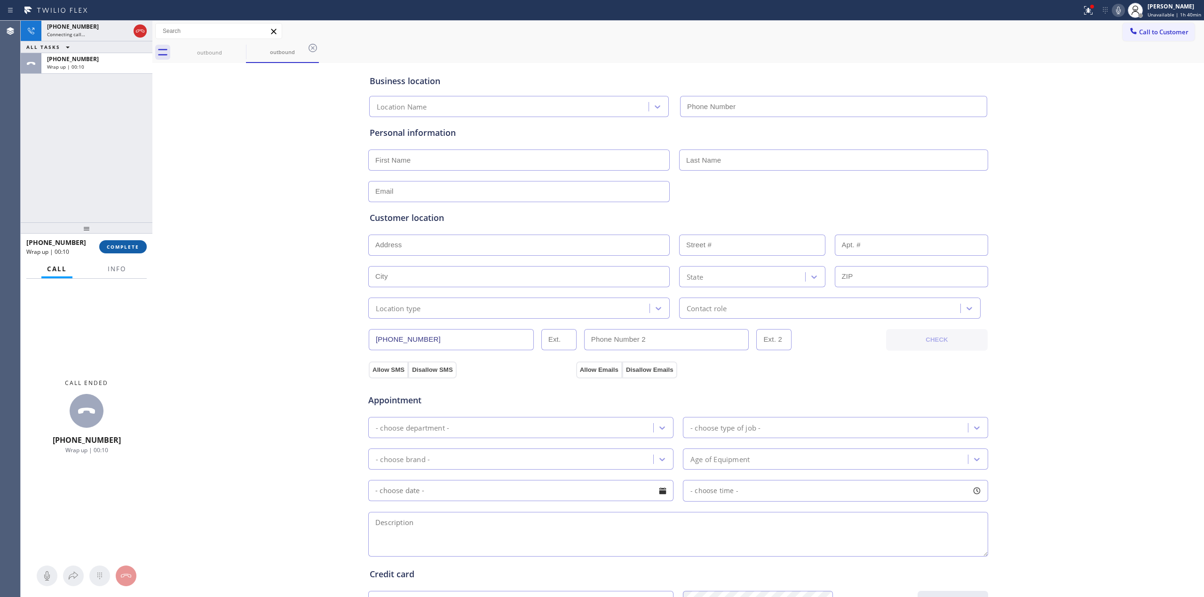
type input "[PHONE_NUMBER]"
click at [130, 249] on span "COMPLETE" at bounding box center [123, 247] width 32 height 7
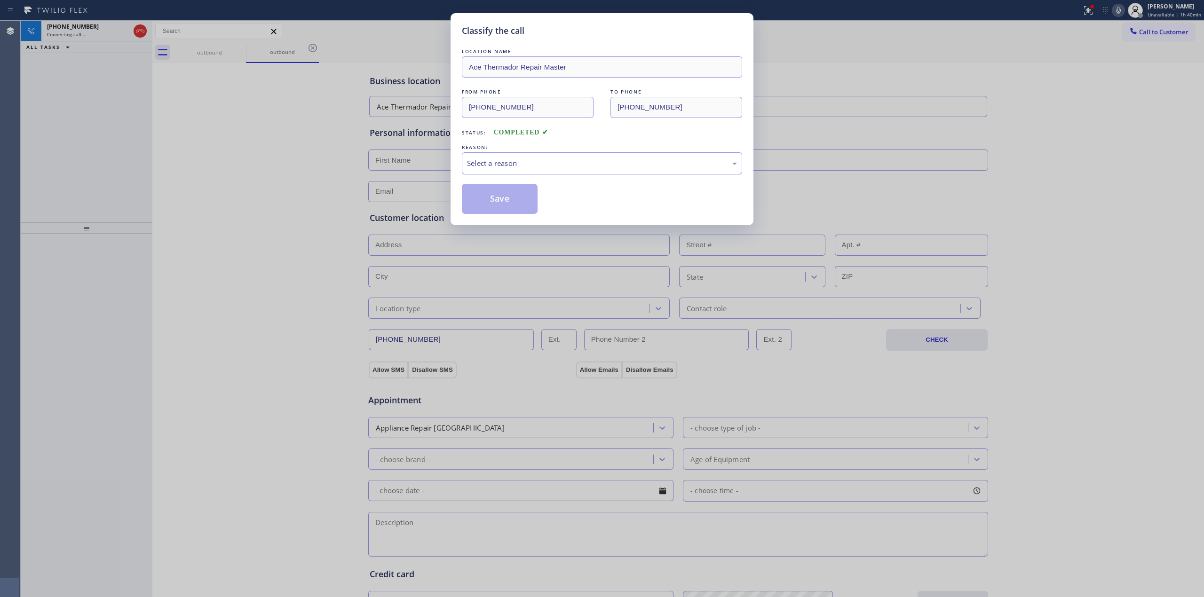
click at [551, 167] on div "Select a reason" at bounding box center [602, 163] width 270 height 11
click at [503, 204] on button "Save" at bounding box center [500, 199] width 76 height 30
click at [1116, 9] on icon at bounding box center [1117, 10] width 11 height 11
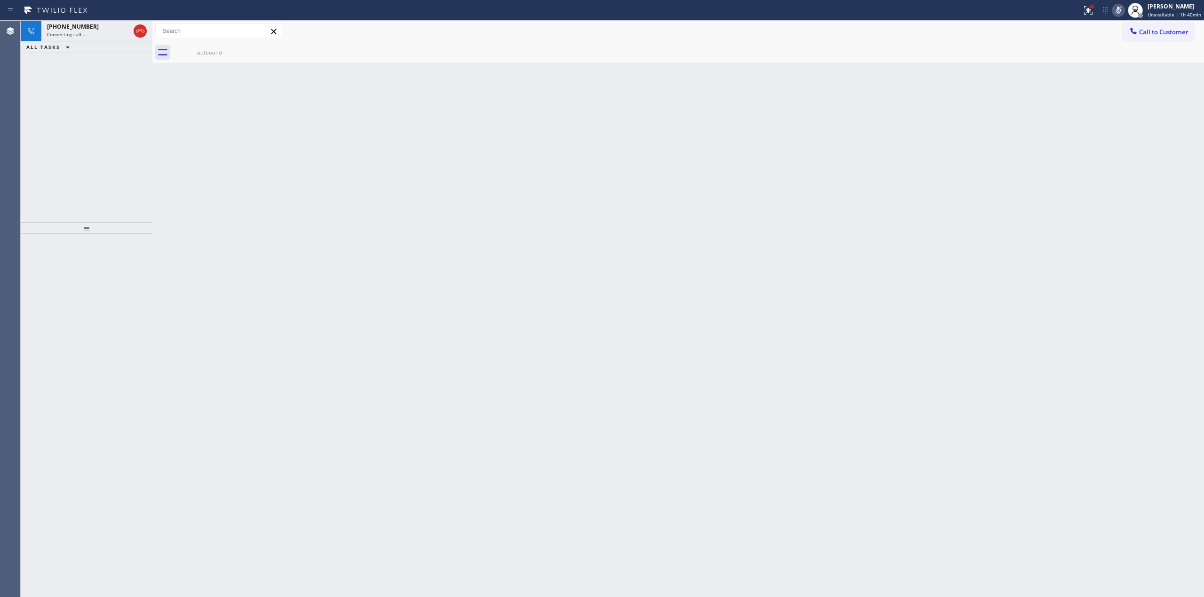
click at [1119, 9] on icon at bounding box center [1117, 10] width 11 height 11
click at [1121, 7] on icon at bounding box center [1117, 10] width 11 height 11
click at [218, 55] on div "outbound" at bounding box center [209, 52] width 71 height 7
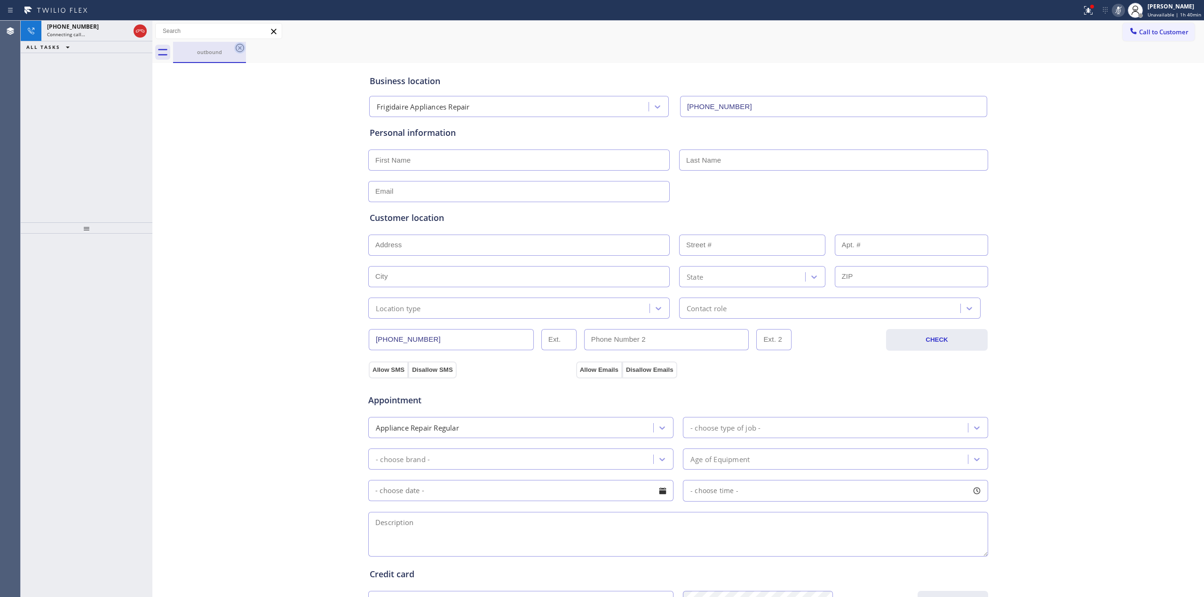
click at [239, 47] on icon at bounding box center [239, 47] width 11 height 11
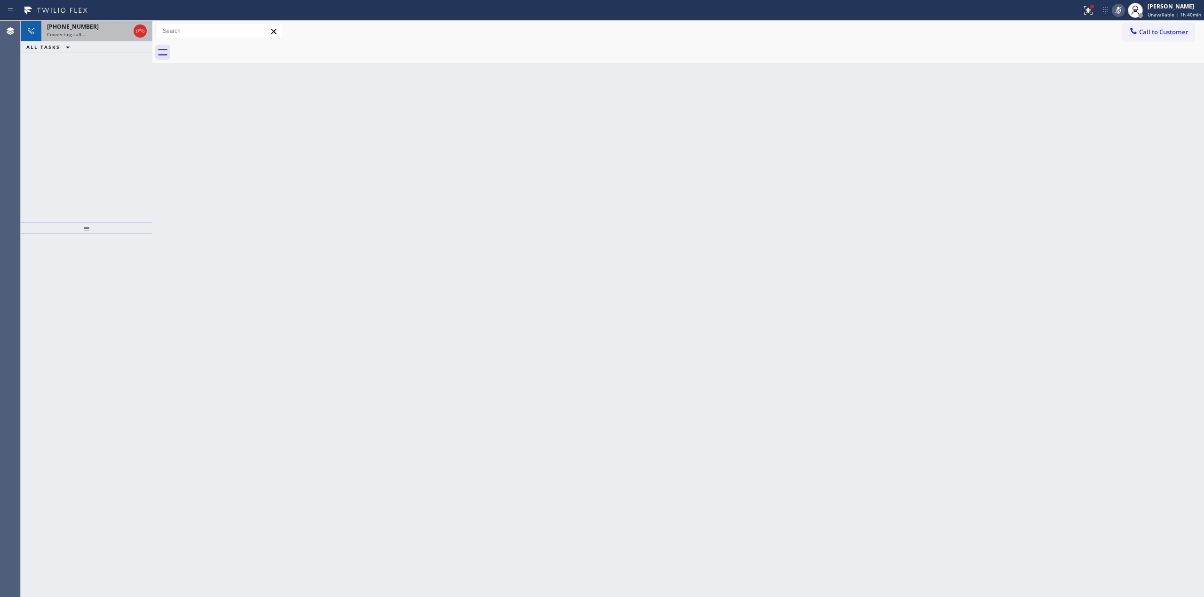
click at [85, 33] on div "Connecting call…" at bounding box center [88, 34] width 83 height 7
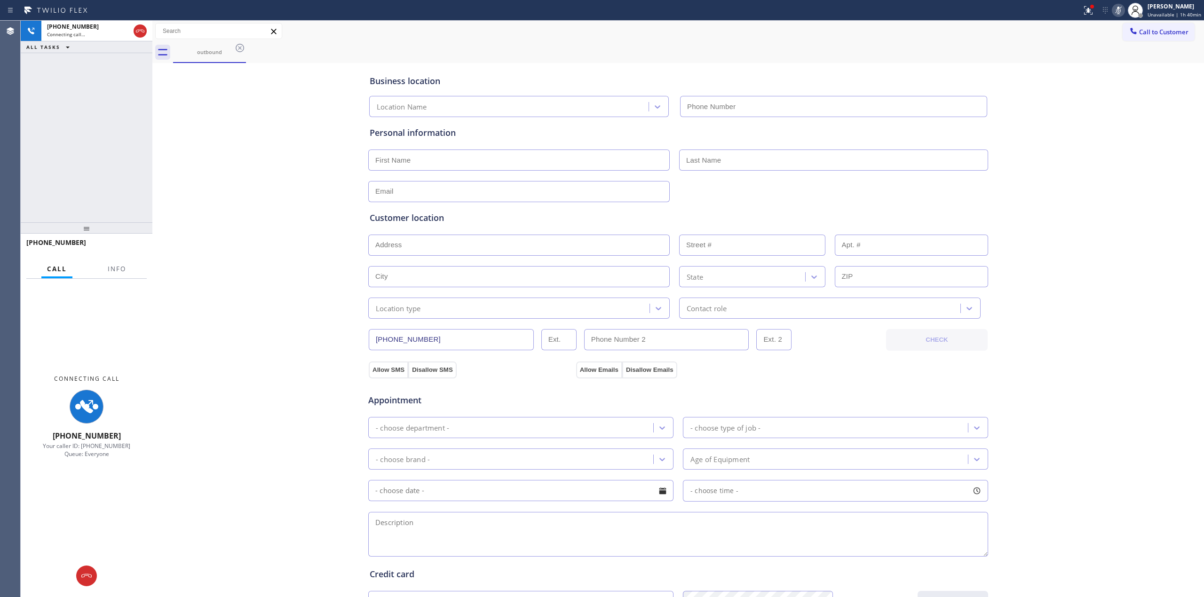
type input "[PHONE_NUMBER]"
click at [221, 49] on div "outbound" at bounding box center [209, 51] width 71 height 7
click at [239, 46] on icon at bounding box center [239, 47] width 11 height 11
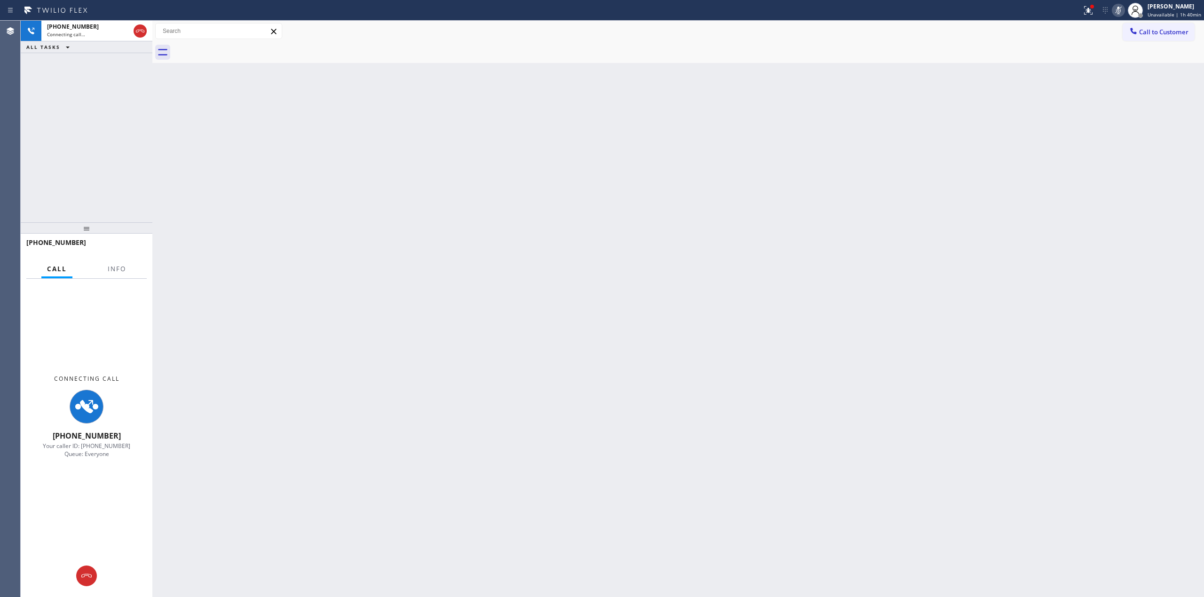
click at [106, 44] on div "ALL TASKS ALL TASKS ACTIVE TASKS TASKS IN WRAP UP" at bounding box center [87, 47] width 132 height 12
click at [117, 29] on div "[PHONE_NUMBER]" at bounding box center [88, 27] width 83 height 8
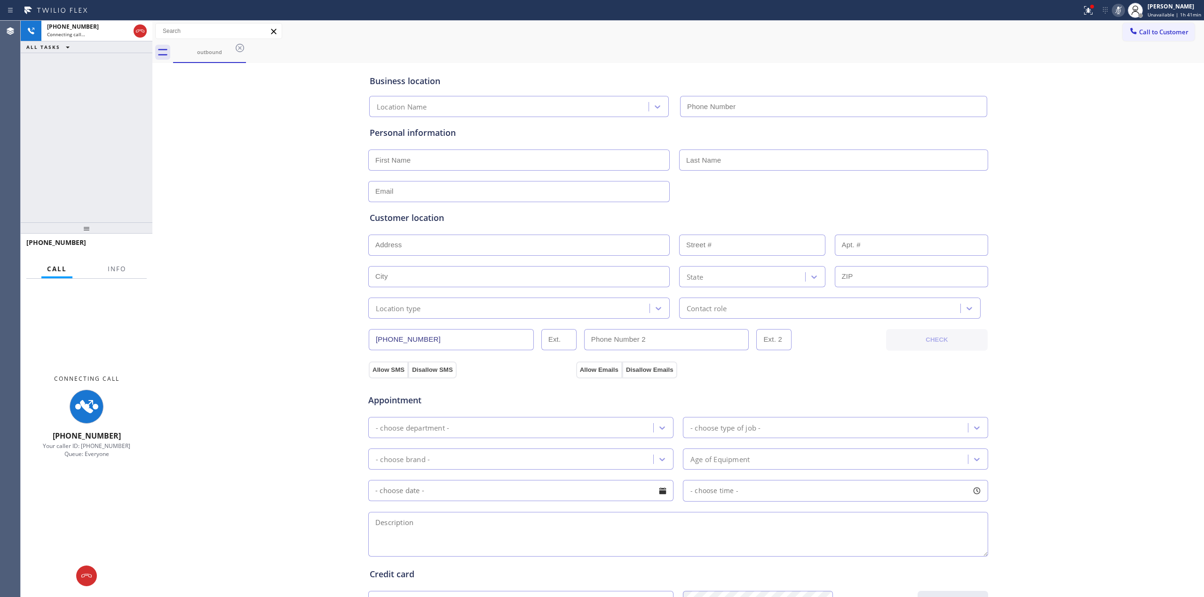
click at [1018, 175] on div "Business location Location Name Personal information Customer location >> ADD N…" at bounding box center [678, 386] width 1047 height 642
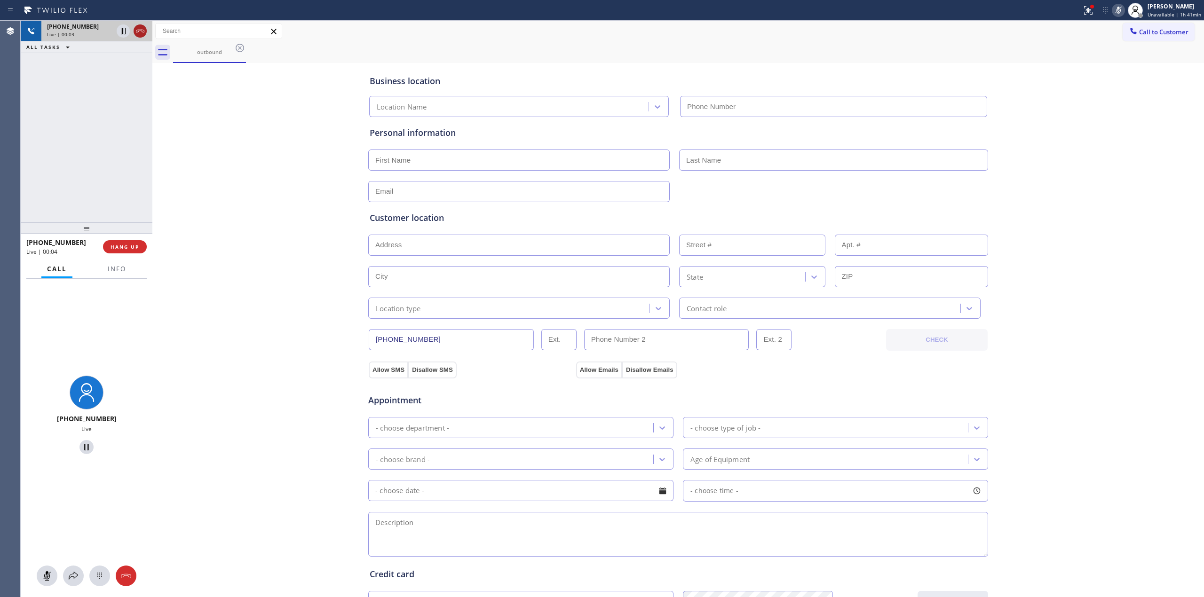
click at [141, 32] on icon at bounding box center [139, 30] width 11 height 11
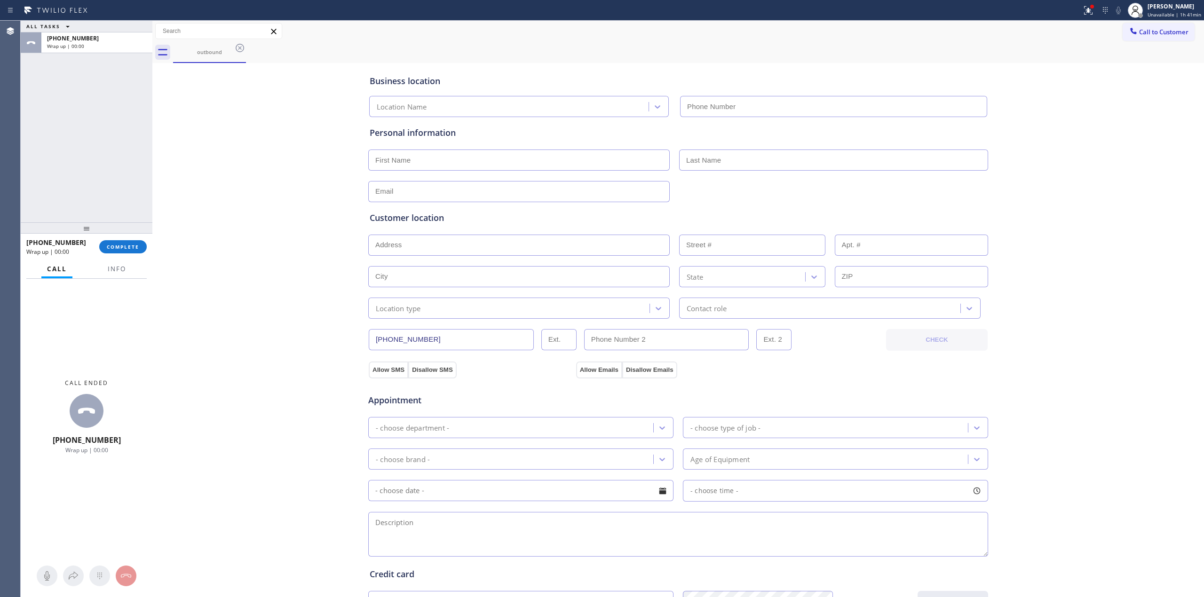
type input "[PHONE_NUMBER]"
click at [124, 251] on button "COMPLETE" at bounding box center [122, 246] width 47 height 13
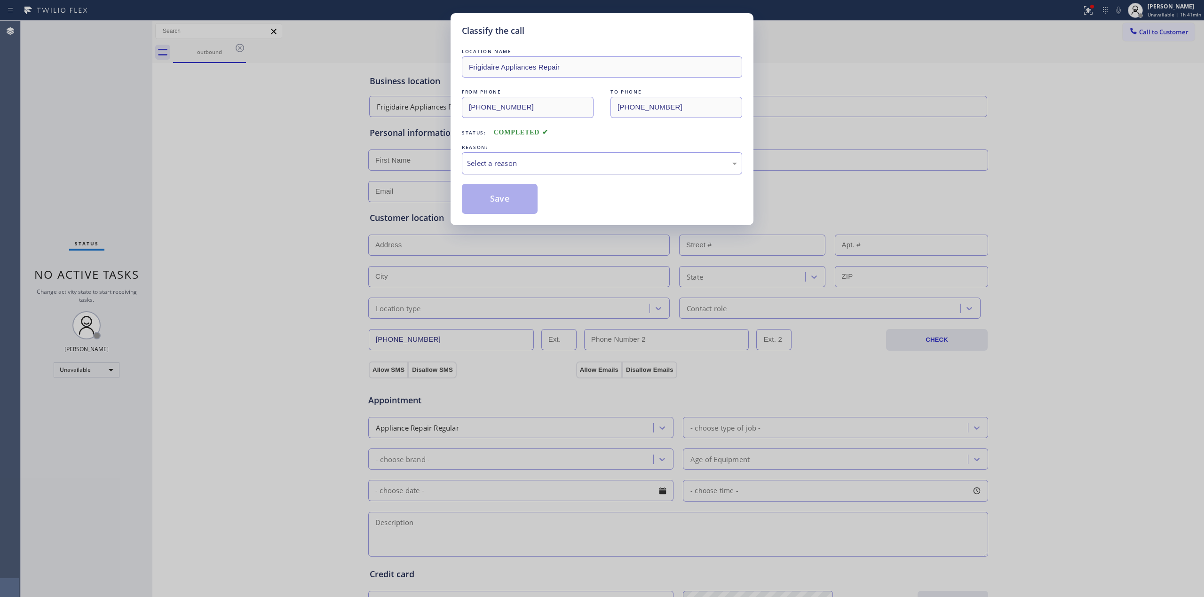
click at [563, 172] on div "Select a reason" at bounding box center [602, 163] width 280 height 22
drag, startPoint x: 518, startPoint y: 199, endPoint x: 632, endPoint y: 225, distance: 116.6
click at [518, 199] on button "Save" at bounding box center [500, 199] width 76 height 30
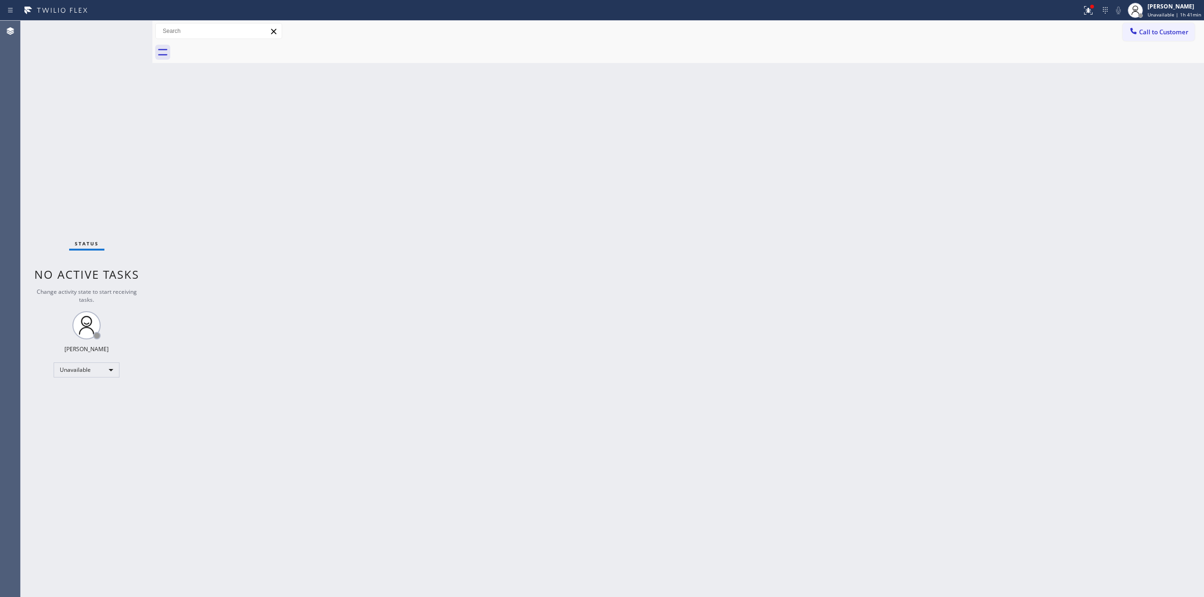
drag, startPoint x: 1108, startPoint y: 115, endPoint x: 1108, endPoint y: 102, distance: 13.6
click at [1108, 106] on div "Back to Dashboard Change Sender ID Customers Technicians Select a contact Outbo…" at bounding box center [677, 309] width 1051 height 576
click at [1136, 37] on button "Call to Customer" at bounding box center [1158, 32] width 72 height 18
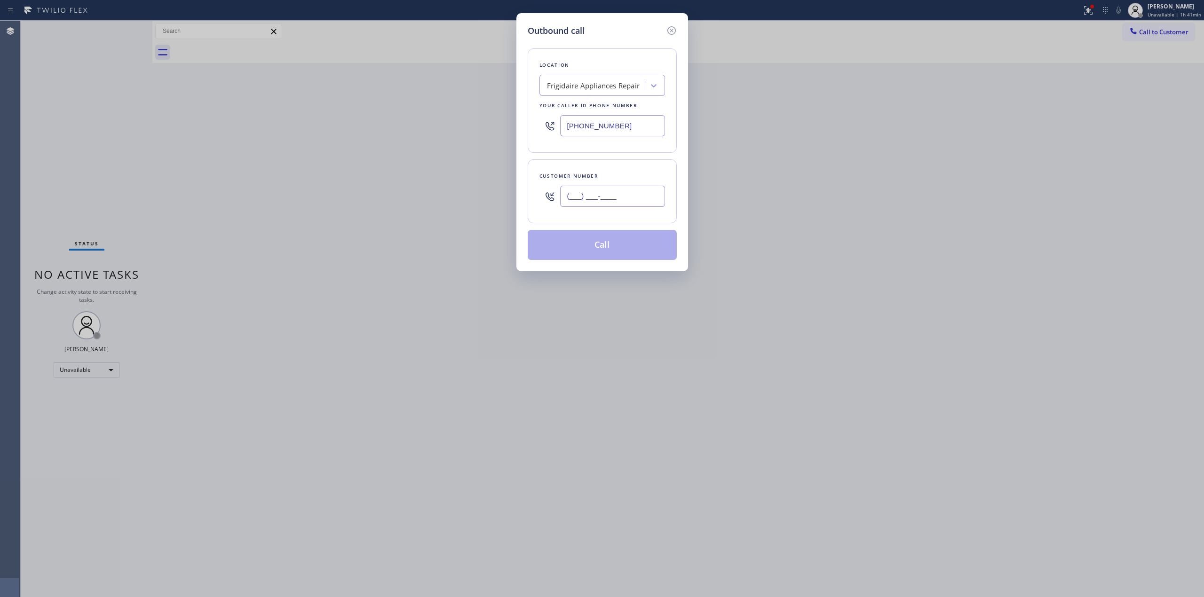
paste input "573) 861-9465"
click at [635, 193] on input "[PHONE_NUMBER]" at bounding box center [612, 196] width 105 height 21
type input "[PHONE_NUMBER]"
click at [619, 92] on div "Frigidaire Appliances Repair" at bounding box center [593, 86] width 102 height 16
click at [641, 240] on button "Call" at bounding box center [602, 245] width 149 height 30
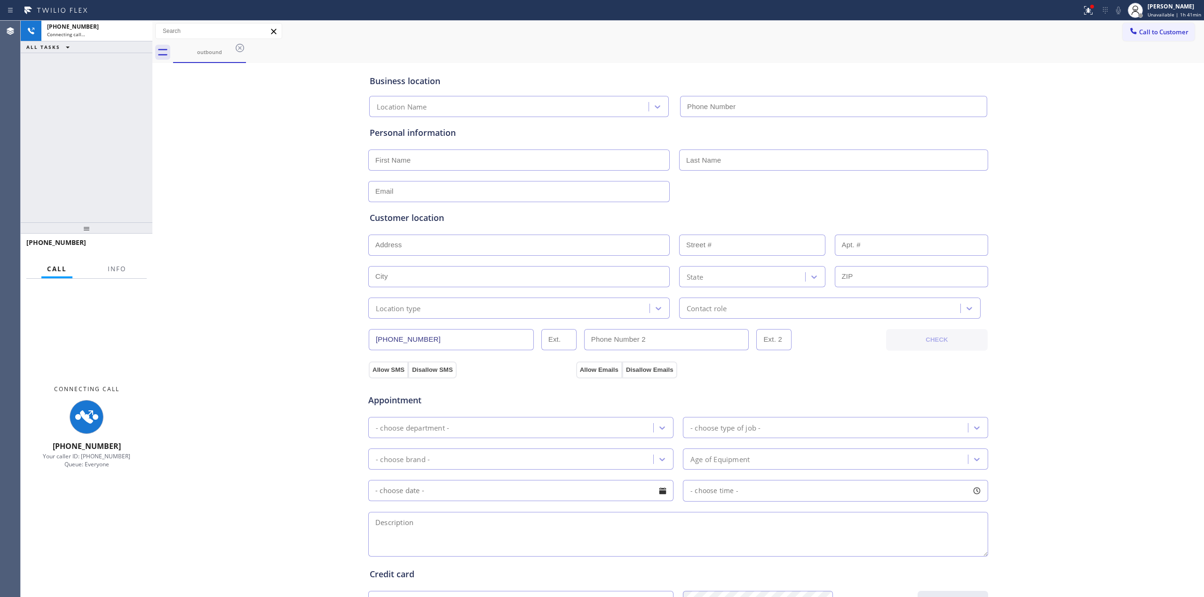
type input "[PHONE_NUMBER]"
drag, startPoint x: 1086, startPoint y: 128, endPoint x: 1086, endPoint y: 119, distance: 8.9
click at [1086, 119] on div "Business location Frigidaire Appliances Repair [PHONE_NUMBER] Personal informat…" at bounding box center [678, 386] width 1047 height 642
drag, startPoint x: 1121, startPoint y: 9, endPoint x: 1028, endPoint y: 29, distance: 95.1
click at [1118, 11] on icon at bounding box center [1117, 10] width 11 height 11
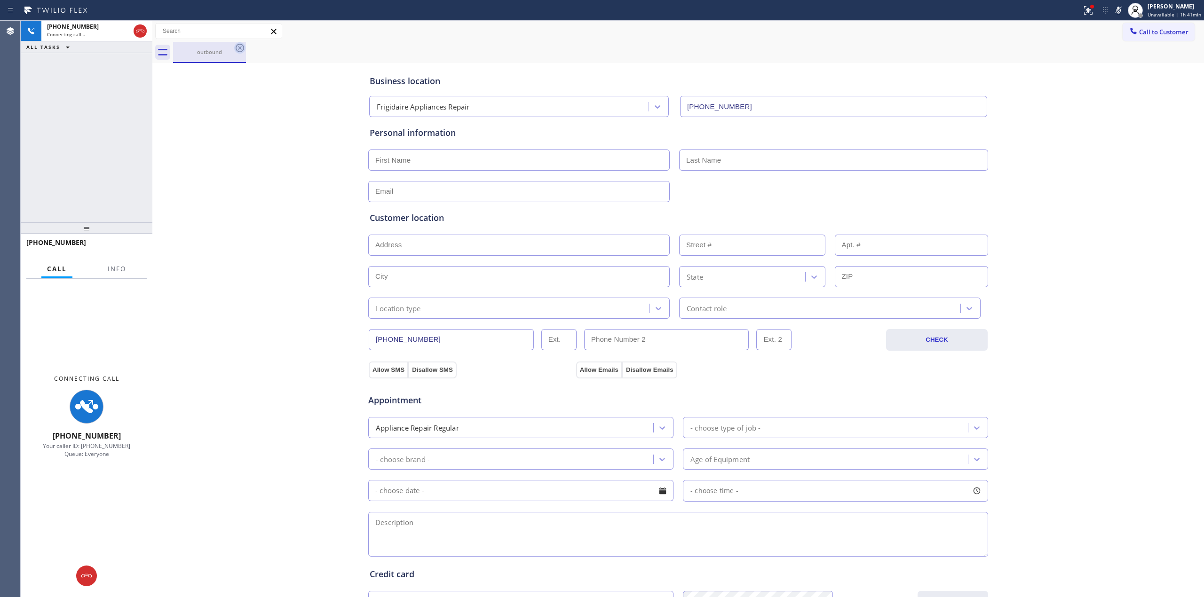
drag, startPoint x: 217, startPoint y: 45, endPoint x: 243, endPoint y: 44, distance: 25.4
click at [231, 45] on div "outbound" at bounding box center [209, 52] width 71 height 20
click at [243, 44] on icon at bounding box center [239, 47] width 11 height 11
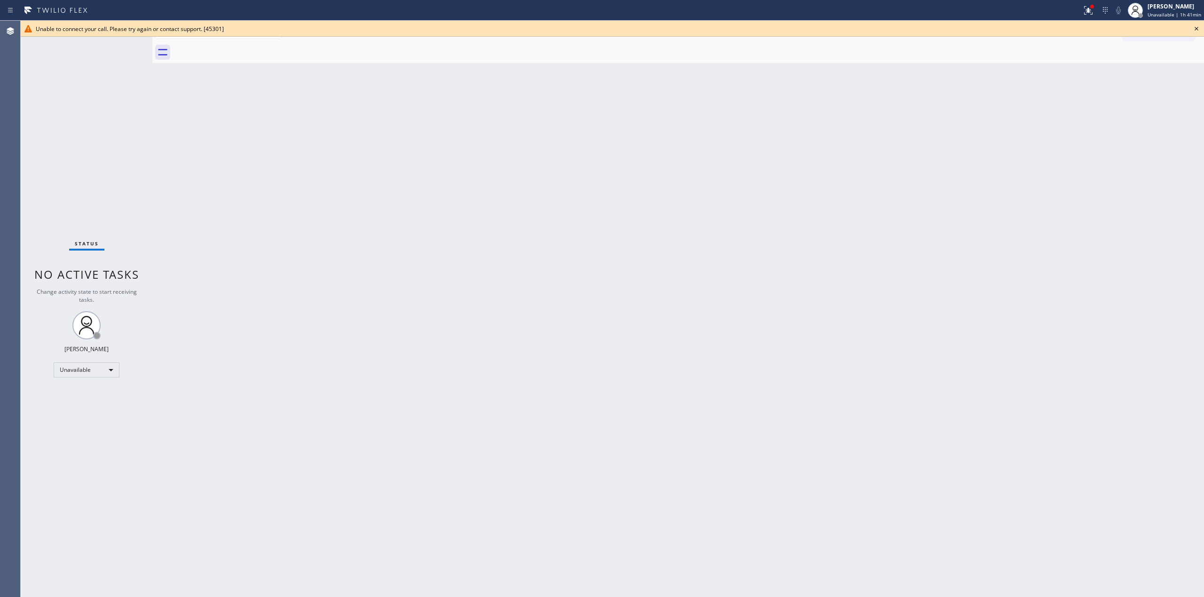
click at [1195, 28] on icon at bounding box center [1196, 29] width 4 height 4
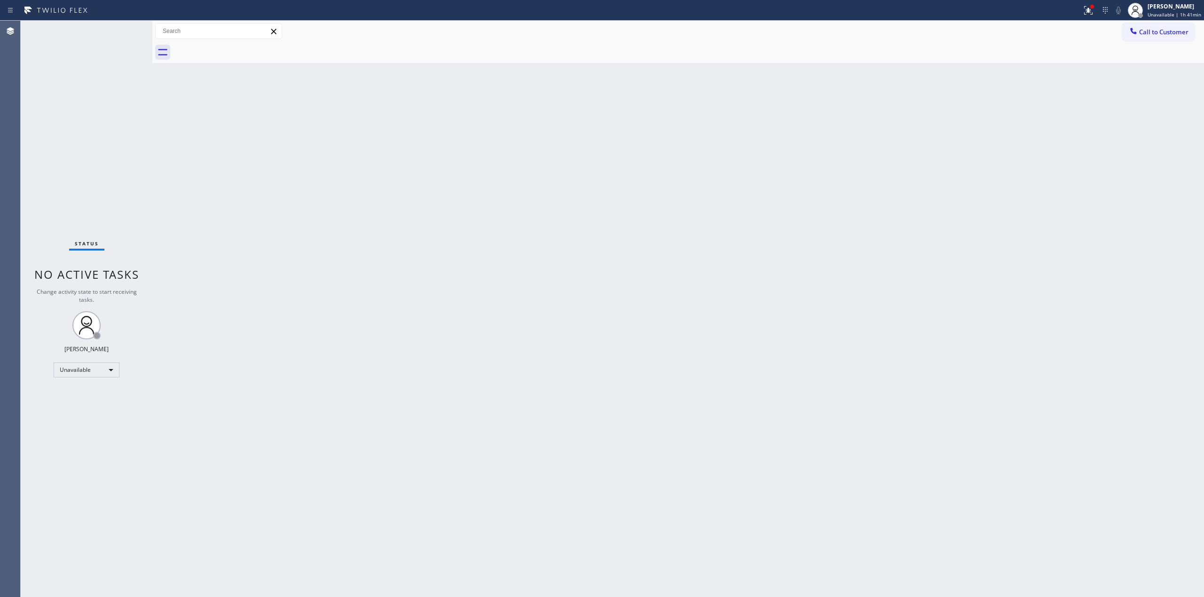
click at [1144, 28] on span "Call to Customer" at bounding box center [1163, 32] width 49 height 8
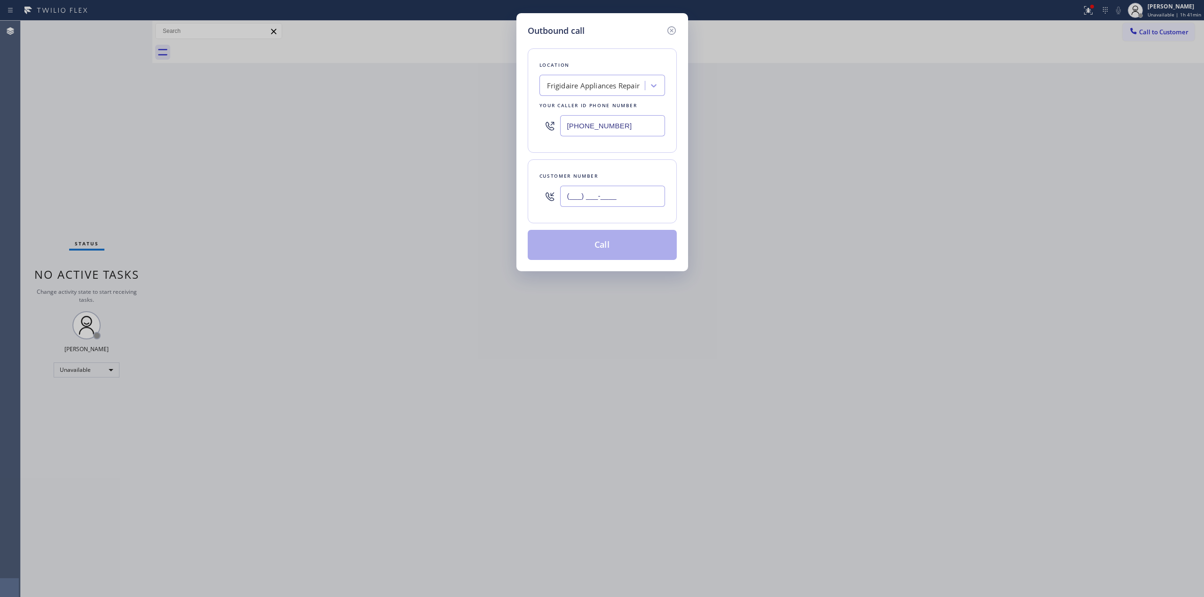
paste input "573) 861-9465"
click at [621, 201] on input "(___) ___-____" at bounding box center [612, 196] width 105 height 21
click at [612, 200] on input "[PHONE_NUMBER]" at bounding box center [612, 196] width 105 height 21
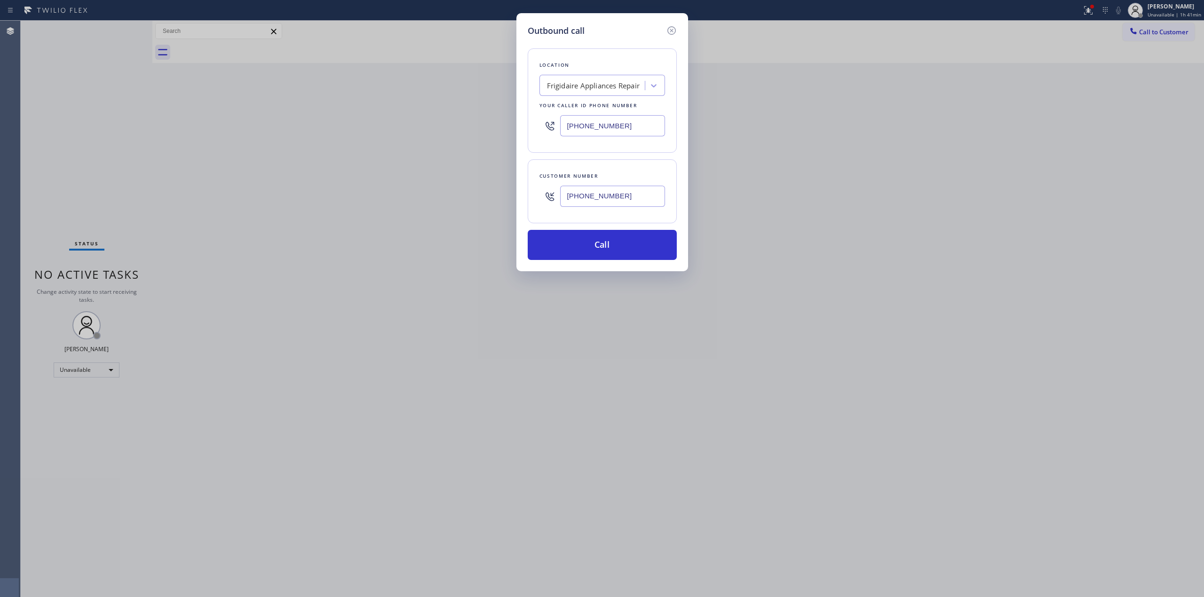
paste input "920) 896-8082"
type input "[PHONE_NUMBER]"
click at [589, 84] on div "Frigidaire Appliances Repair" at bounding box center [593, 85] width 93 height 11
type input "Ge appl"
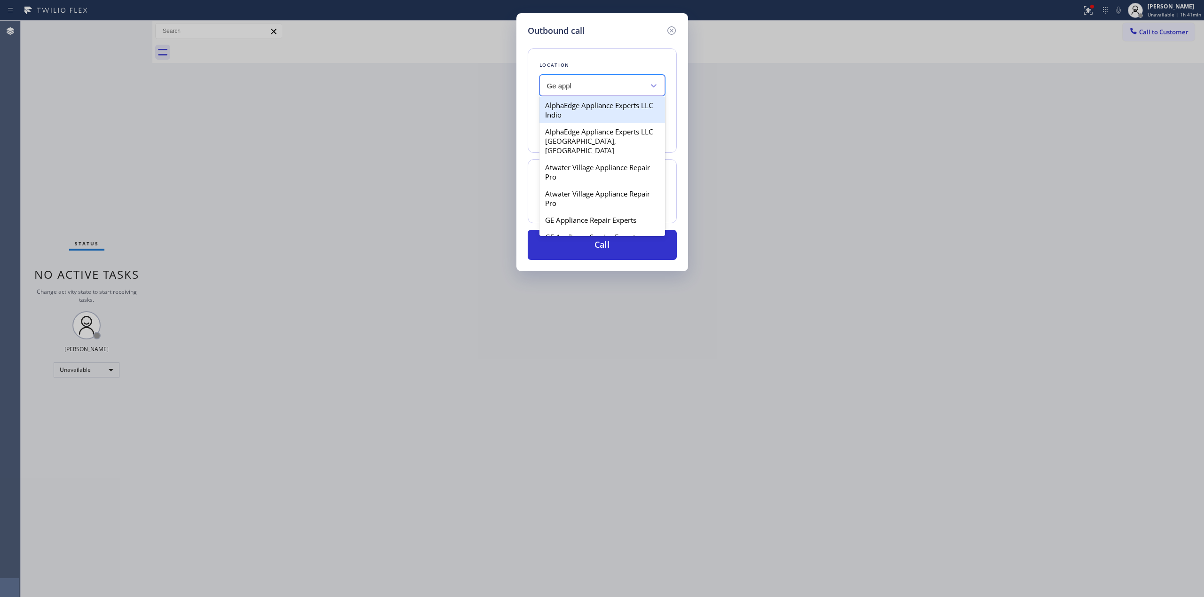
click at [576, 159] on div "Atwater Village Appliance Repair Pro" at bounding box center [602, 172] width 126 height 26
type input "[PHONE_NUMBER]"
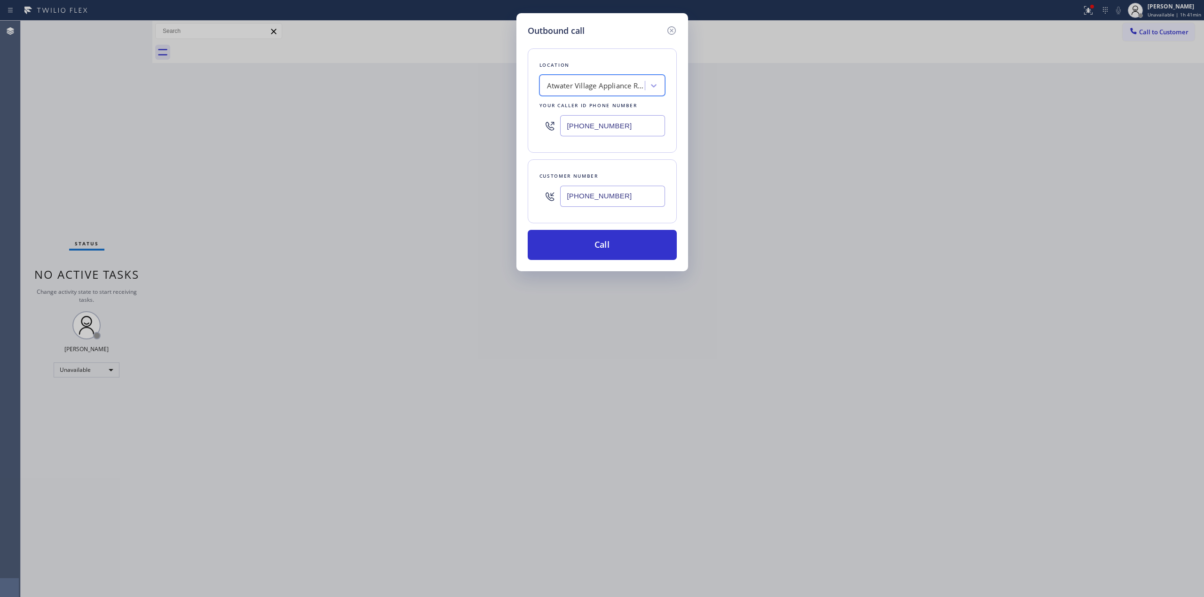
click at [614, 193] on input "[PHONE_NUMBER]" at bounding box center [612, 196] width 105 height 21
click at [610, 241] on button "Call" at bounding box center [602, 245] width 149 height 30
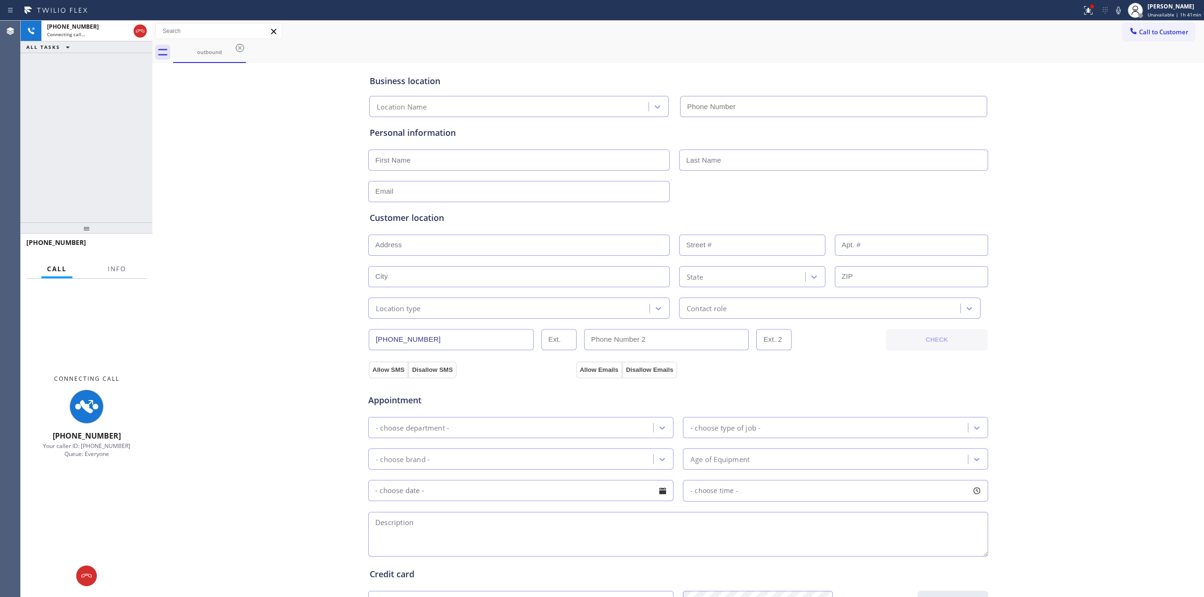
type input "[PHONE_NUMBER]"
drag, startPoint x: 484, startPoint y: 45, endPoint x: 454, endPoint y: 45, distance: 30.6
click at [464, 45] on div "outbound" at bounding box center [688, 52] width 1031 height 21
drag, startPoint x: 226, startPoint y: 50, endPoint x: 232, endPoint y: 49, distance: 5.7
click at [227, 50] on div "outbound" at bounding box center [209, 51] width 71 height 7
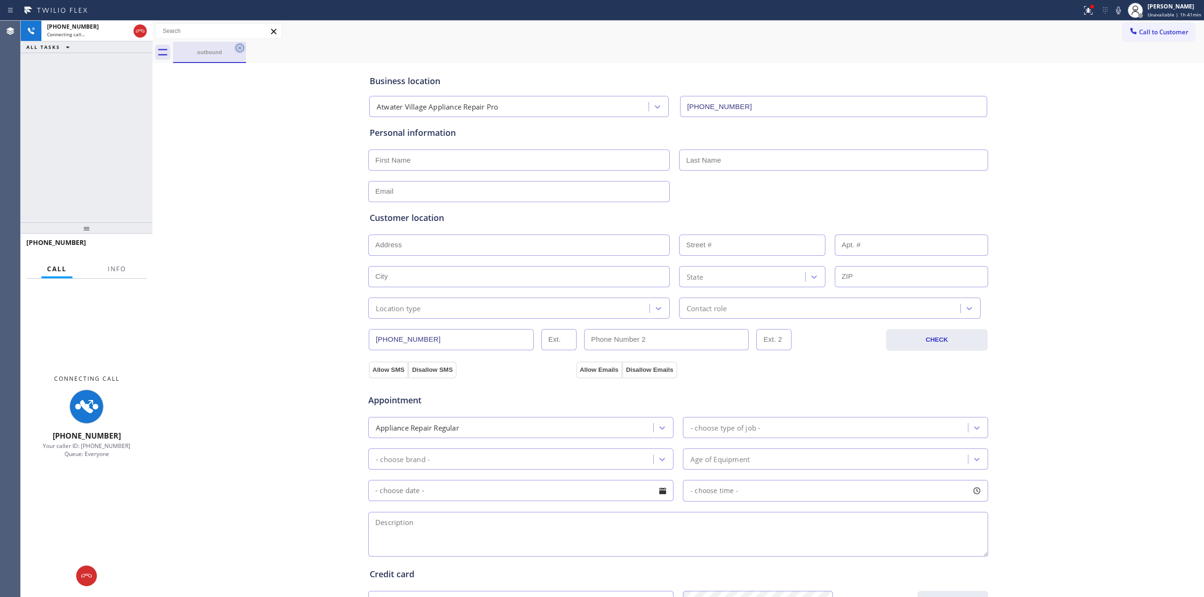
click at [234, 49] on div "outbound" at bounding box center [209, 52] width 73 height 21
click at [238, 48] on icon at bounding box center [239, 47] width 11 height 11
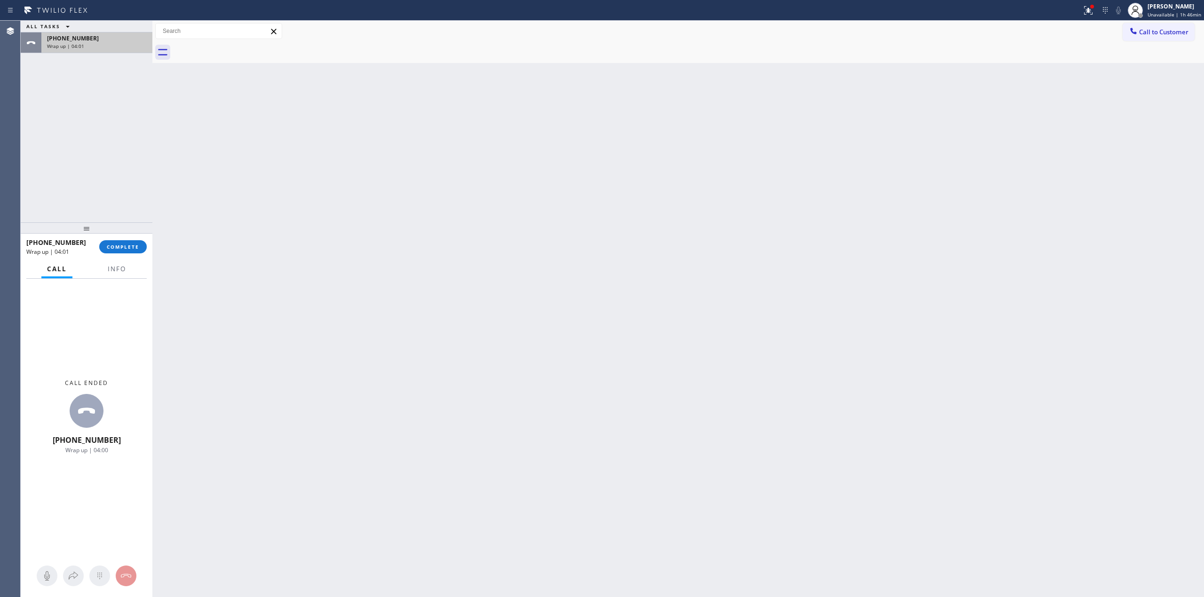
click at [108, 44] on div "Wrap up | 04:01" at bounding box center [97, 46] width 100 height 7
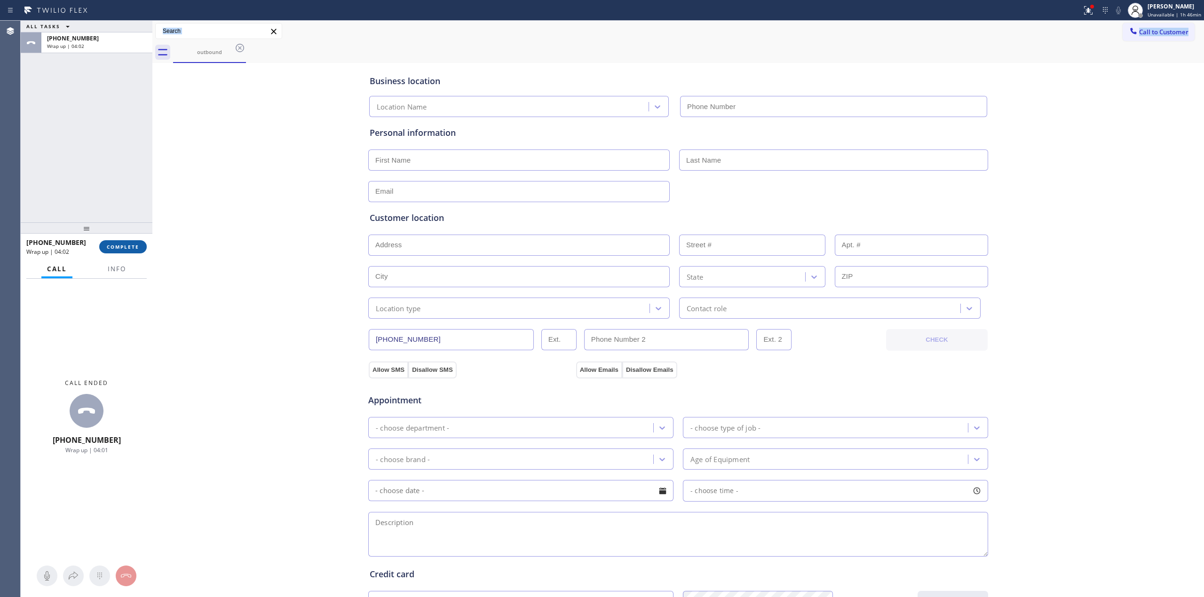
click at [117, 245] on span "COMPLETE" at bounding box center [123, 247] width 32 height 7
type input "[PHONE_NUMBER]"
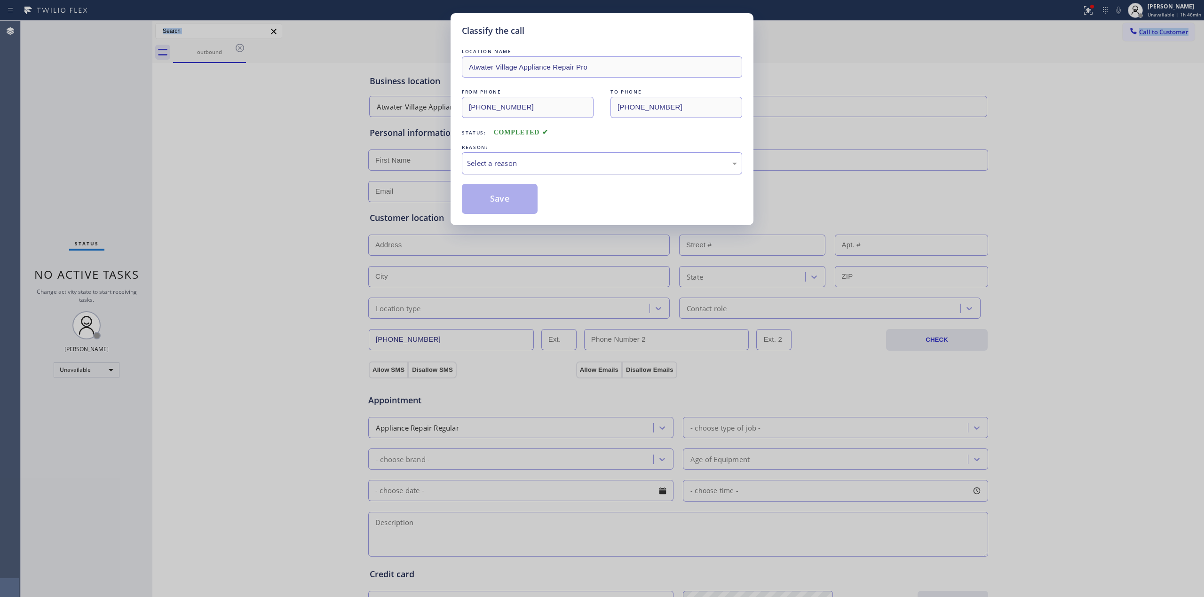
drag, startPoint x: 591, startPoint y: 162, endPoint x: 584, endPoint y: 172, distance: 11.5
click at [591, 162] on div "Select a reason" at bounding box center [602, 163] width 270 height 11
click at [497, 208] on button "Save" at bounding box center [500, 199] width 76 height 30
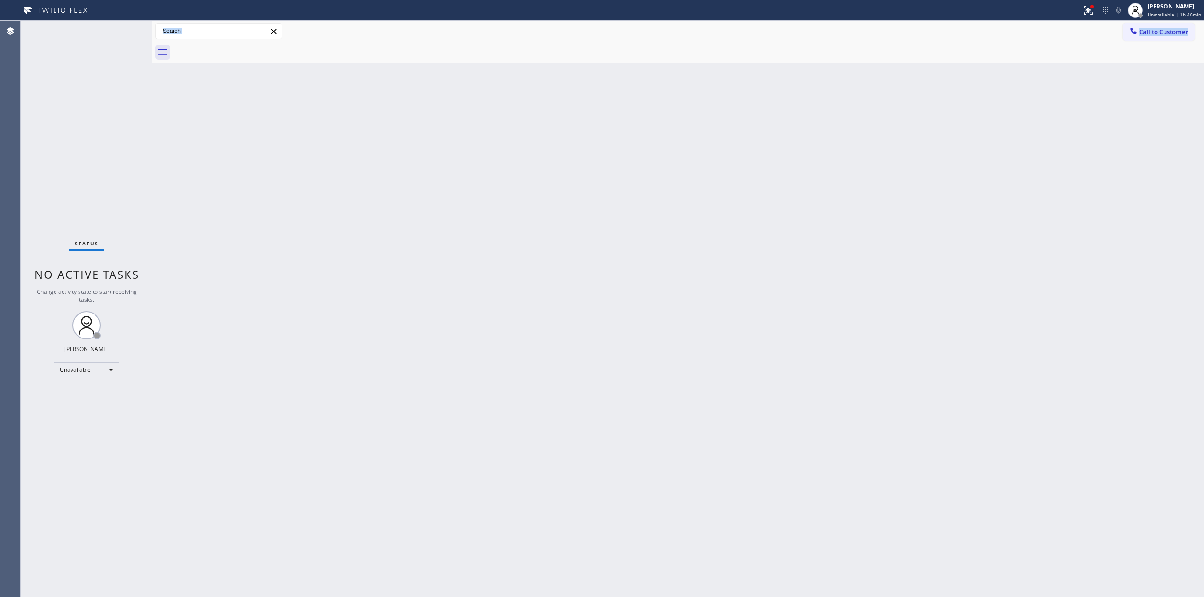
drag, startPoint x: 1159, startPoint y: 24, endPoint x: 1156, endPoint y: 29, distance: 6.8
click at [1159, 24] on button "Call to Customer" at bounding box center [1158, 32] width 72 height 18
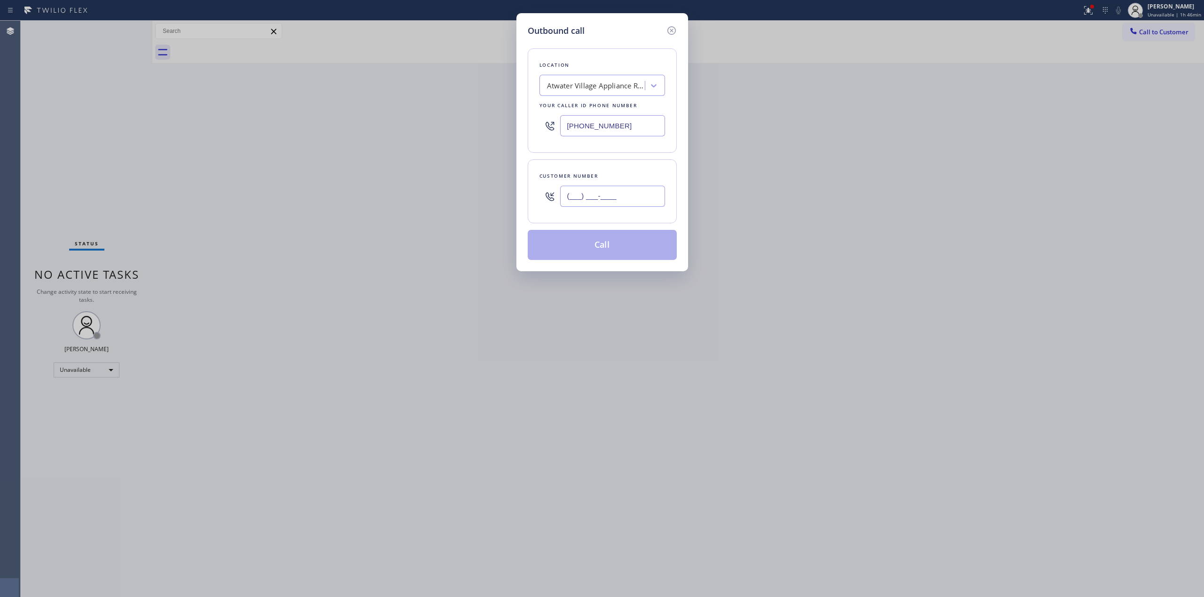
drag, startPoint x: 624, startPoint y: 197, endPoint x: 619, endPoint y: 202, distance: 6.7
click at [619, 202] on input "(___) ___-____" at bounding box center [612, 196] width 105 height 21
paste input "text"
drag, startPoint x: 619, startPoint y: 202, endPoint x: 431, endPoint y: 203, distance: 188.5
click at [431, 203] on div "Outbound call Location [GEOGRAPHIC_DATA] Appliance Repair Pro Your caller id ph…" at bounding box center [602, 298] width 1204 height 597
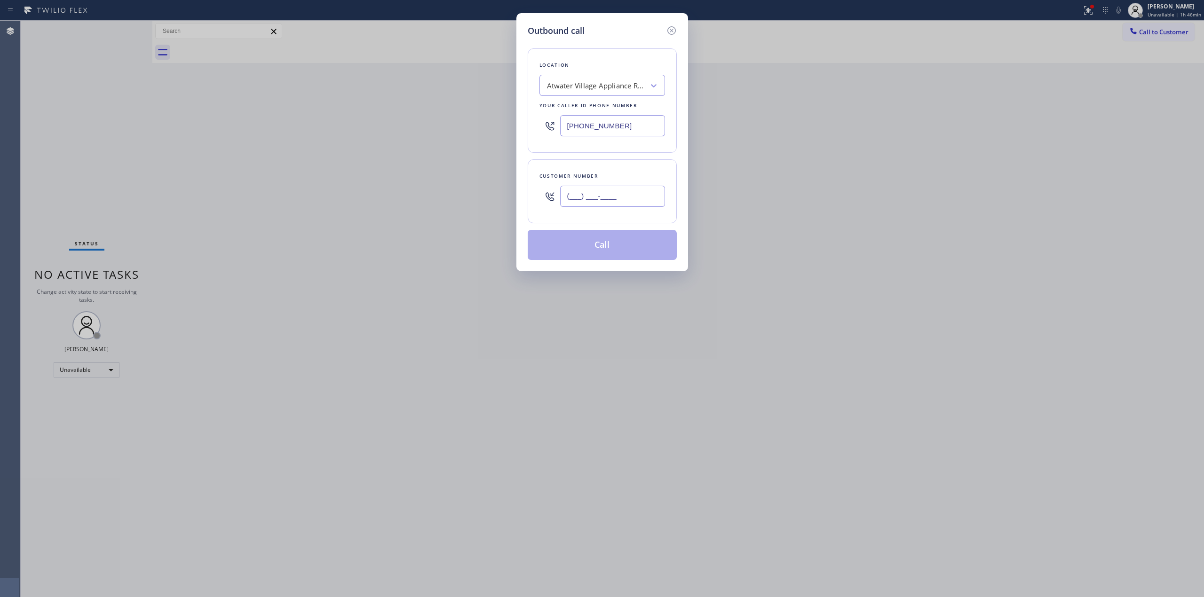
paste input "920) 896-8082"
type input "[PHONE_NUMBER]"
click at [604, 235] on button "Call" at bounding box center [602, 245] width 149 height 30
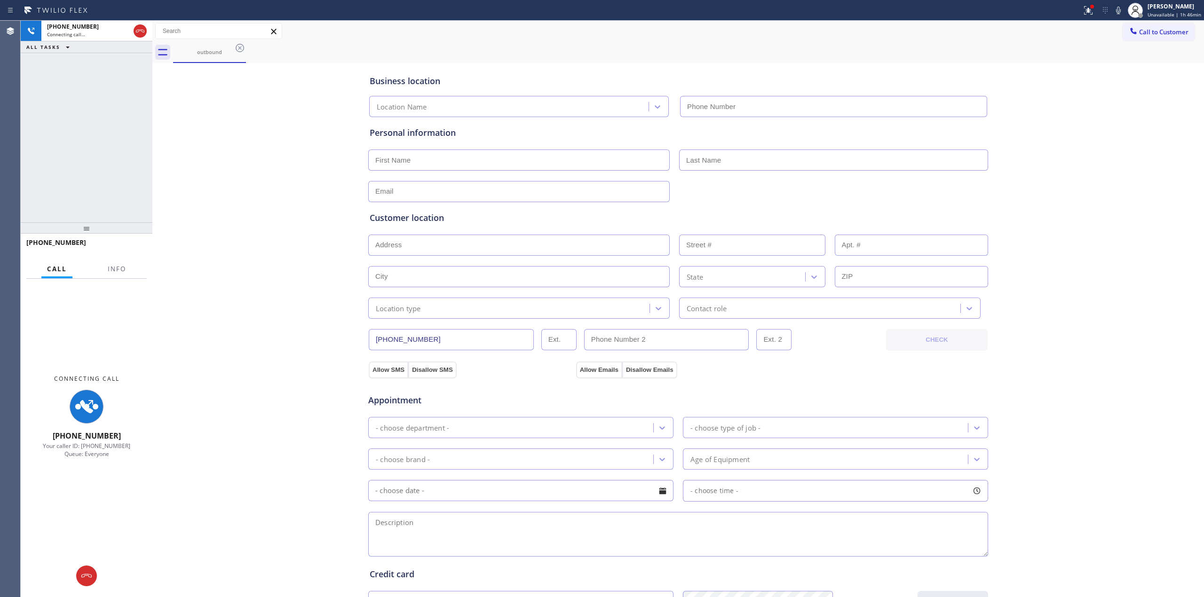
type input "[PHONE_NUMBER]"
drag, startPoint x: 1088, startPoint y: 126, endPoint x: 1124, endPoint y: 29, distance: 103.4
click at [1088, 125] on div "Business location [GEOGRAPHIC_DATA] Appliance Repair Pro [PHONE_NUMBER] Persona…" at bounding box center [678, 386] width 1047 height 642
click at [1121, 14] on icon at bounding box center [1117, 10] width 11 height 11
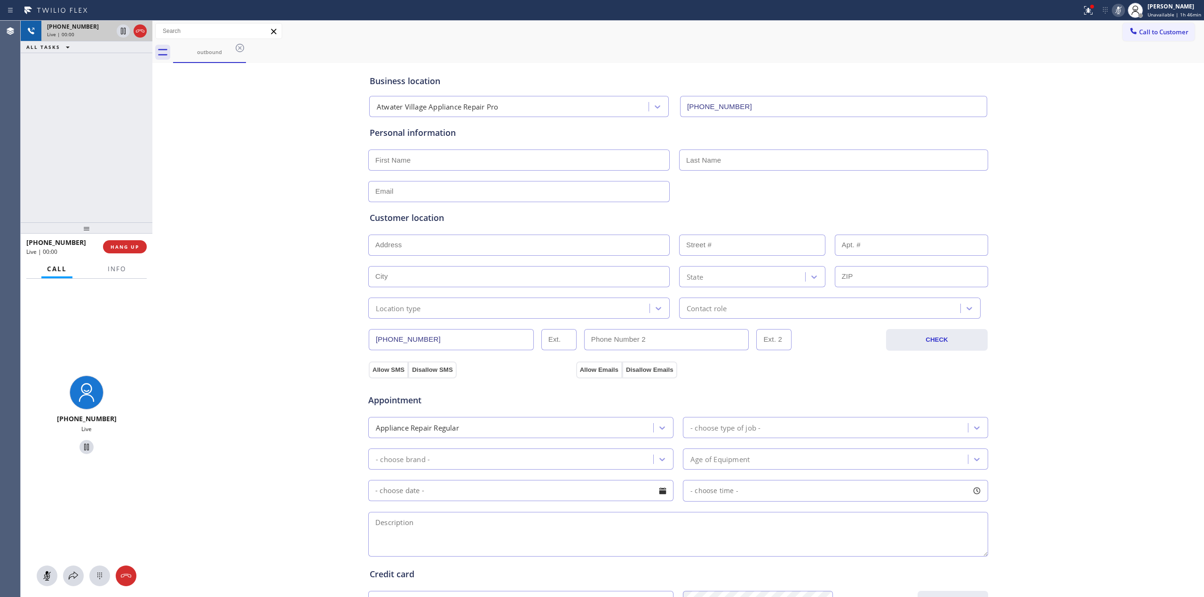
click at [96, 30] on div "[PHONE_NUMBER]" at bounding box center [80, 27] width 66 height 8
click at [102, 580] on icon at bounding box center [99, 575] width 11 height 11
click at [1140, 23] on button "Call to Customer" at bounding box center [1158, 32] width 72 height 18
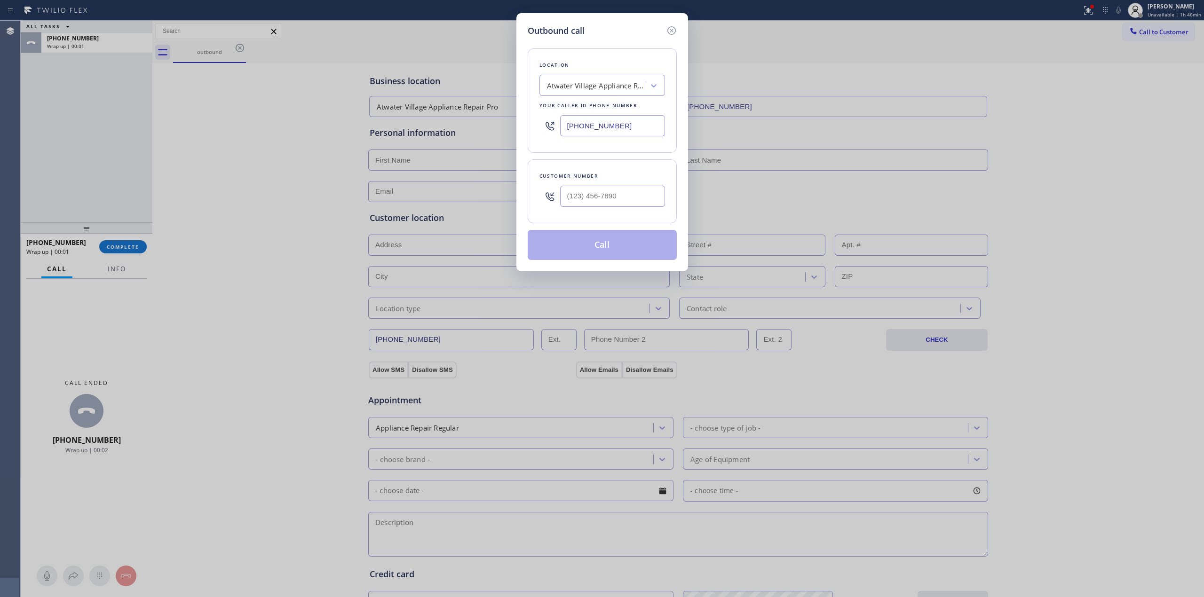
click at [514, 303] on div "Outbound call Location [GEOGRAPHIC_DATA] Appliance Repair Pro Your caller id ph…" at bounding box center [602, 298] width 1204 height 597
drag, startPoint x: 515, startPoint y: 280, endPoint x: 577, endPoint y: 205, distance: 97.5
click at [518, 279] on div "Outbound call Location [GEOGRAPHIC_DATA] Appliance Repair Pro Your caller id ph…" at bounding box center [602, 298] width 1204 height 597
click at [672, 27] on icon at bounding box center [671, 30] width 11 height 11
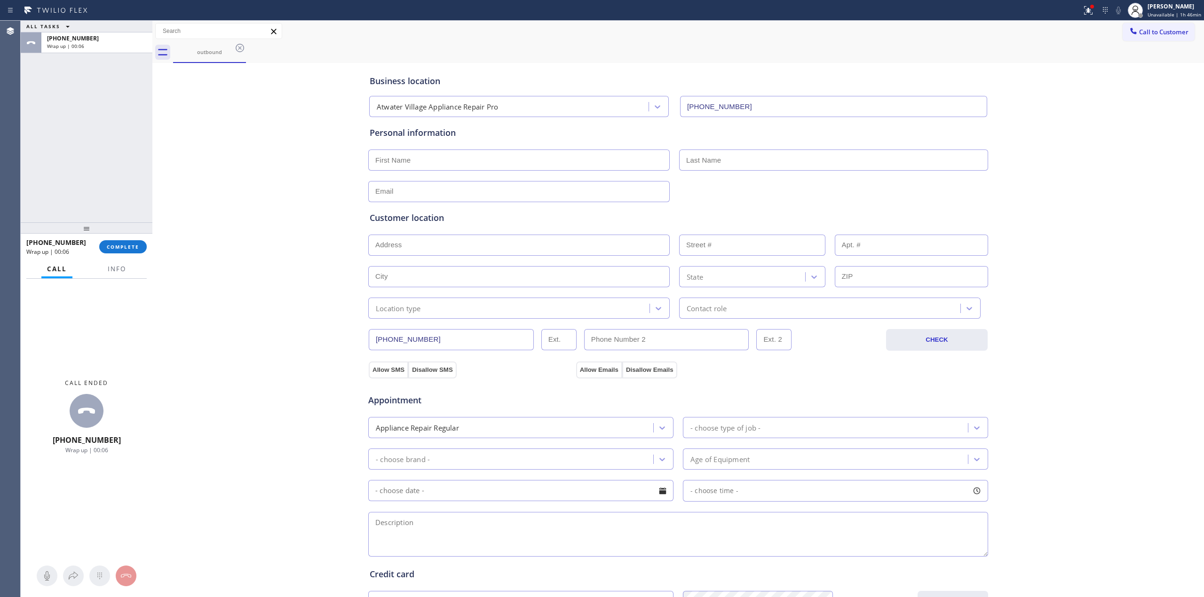
click at [439, 343] on input "[PHONE_NUMBER]" at bounding box center [451, 339] width 165 height 21
click at [1137, 40] on button "Call to Customer" at bounding box center [1158, 32] width 72 height 18
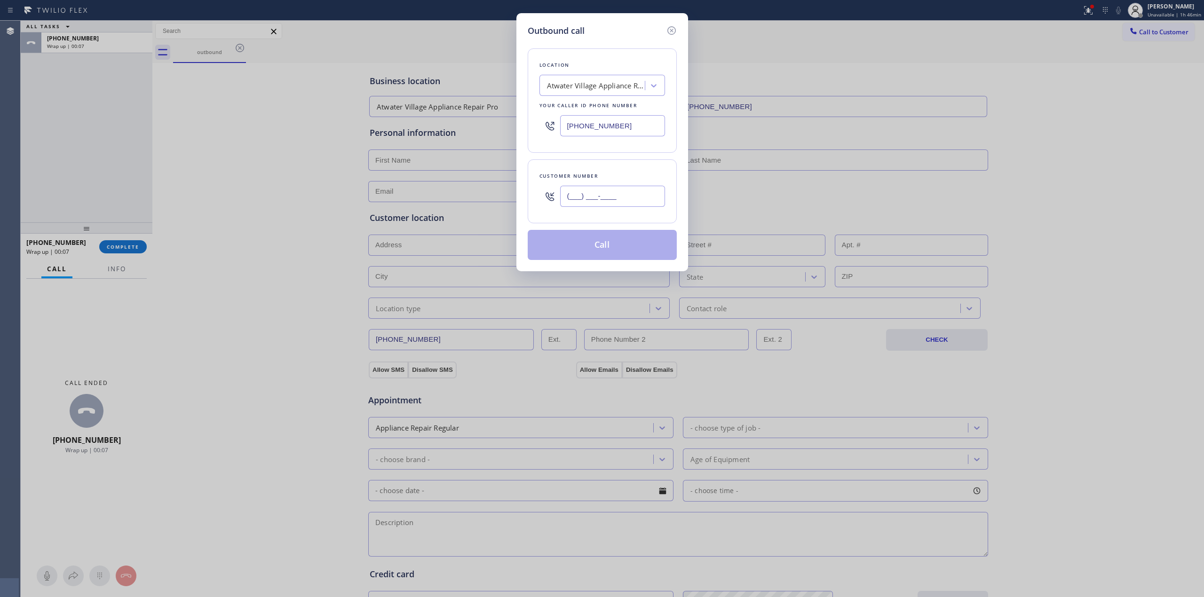
paste input "920) 896-8082"
click at [615, 195] on input "(___) ___-____" at bounding box center [612, 196] width 105 height 21
type input "[PHONE_NUMBER]"
click at [610, 245] on button "Call" at bounding box center [602, 245] width 149 height 30
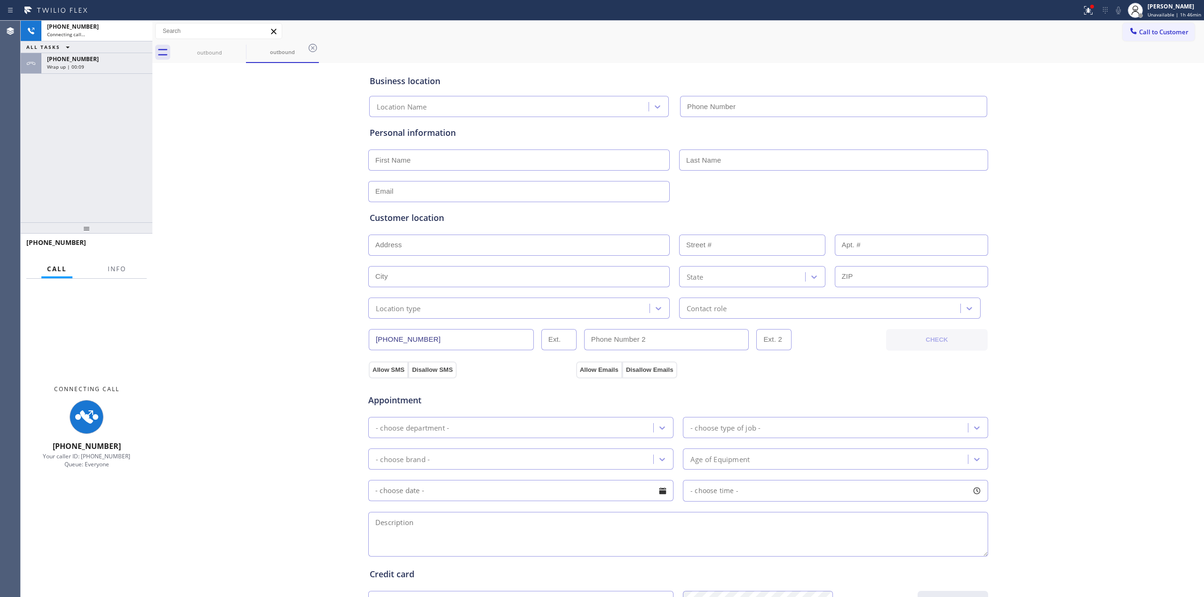
click at [1007, 168] on div "Business location Location Name Personal information Customer location >> ADD N…" at bounding box center [678, 386] width 1047 height 642
type input "[PHONE_NUMBER]"
click at [1122, 10] on icon at bounding box center [1117, 10] width 11 height 11
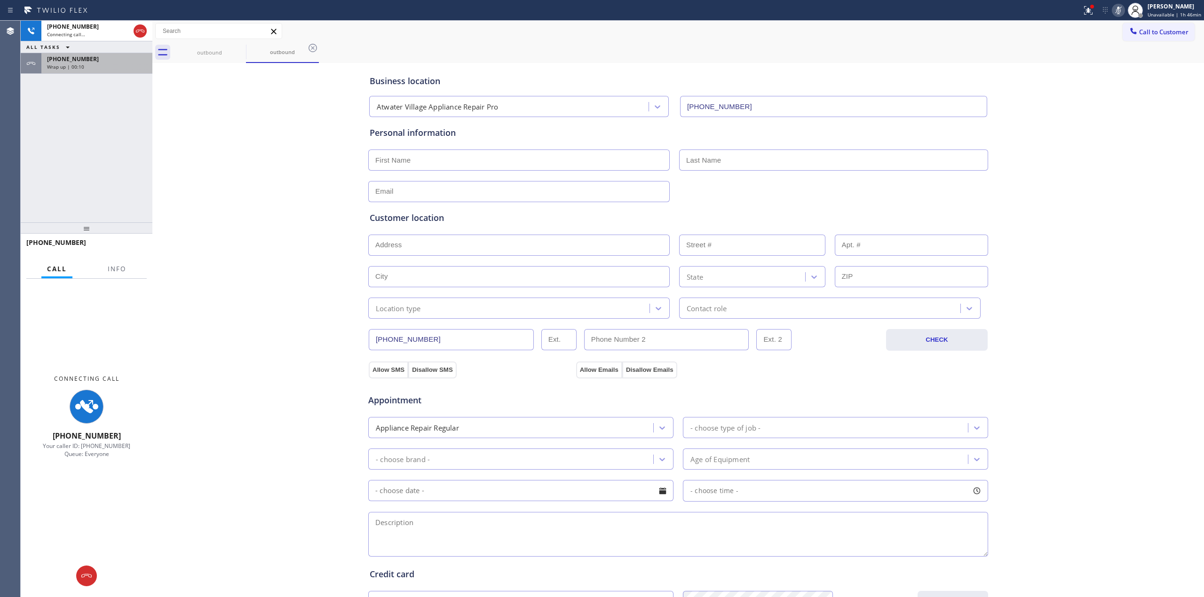
click at [96, 68] on div "Wrap up | 00:10" at bounding box center [97, 66] width 100 height 7
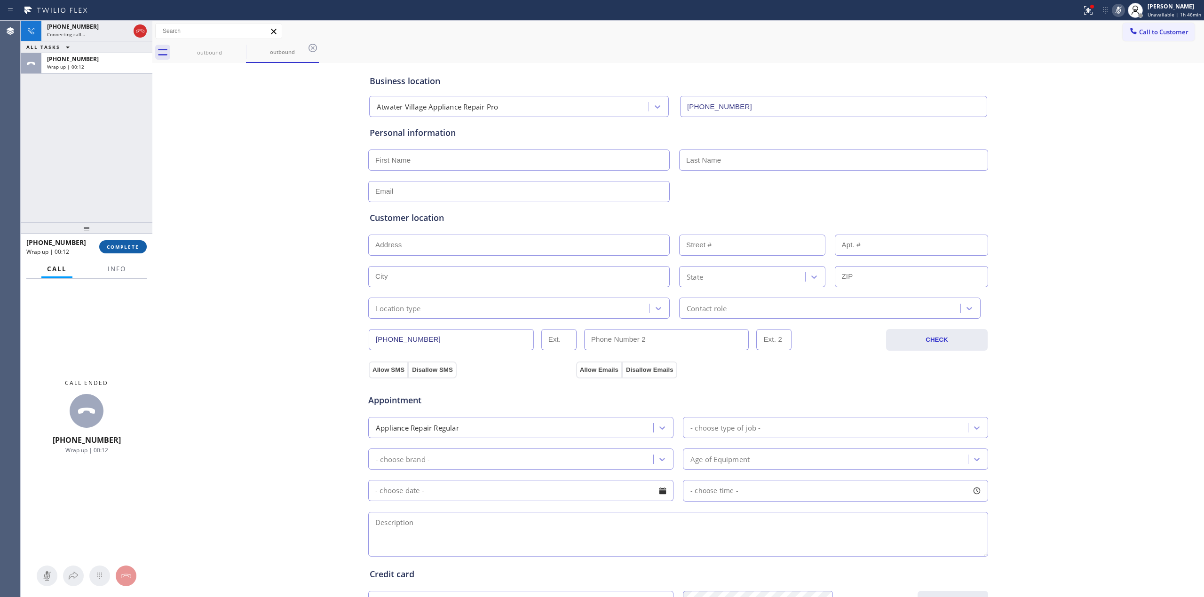
click at [132, 252] on button "COMPLETE" at bounding box center [122, 246] width 47 height 13
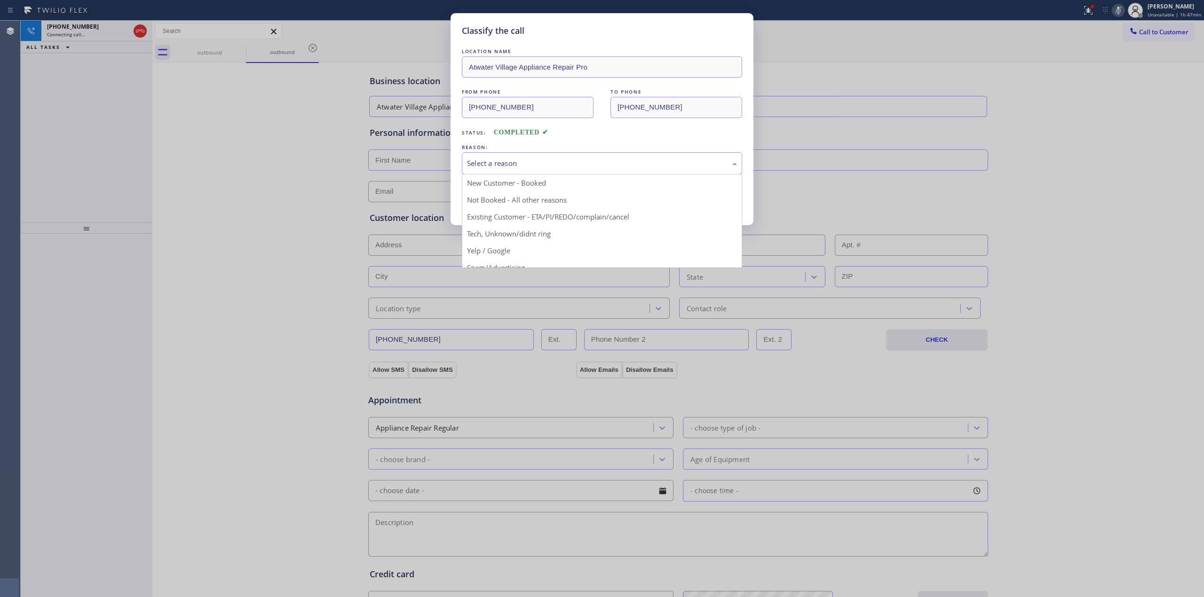
click at [560, 170] on div "Select a reason" at bounding box center [602, 163] width 280 height 22
drag, startPoint x: 527, startPoint y: 233, endPoint x: 498, endPoint y: 197, distance: 46.3
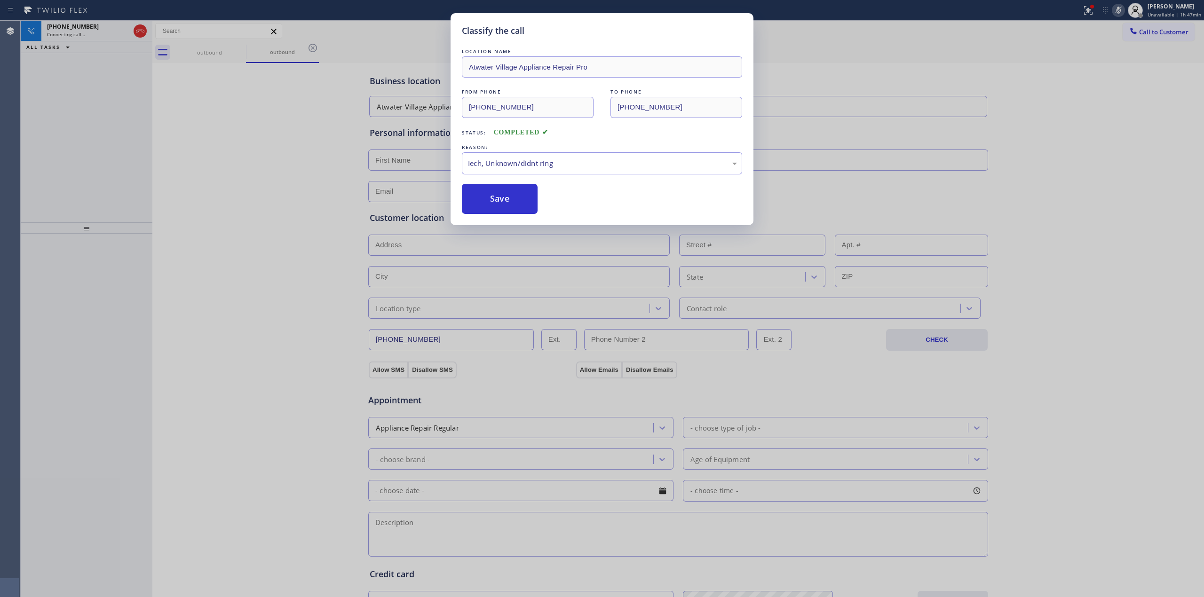
drag, startPoint x: 495, startPoint y: 192, endPoint x: 648, endPoint y: 192, distance: 152.8
click at [508, 192] on button "Save" at bounding box center [500, 199] width 76 height 30
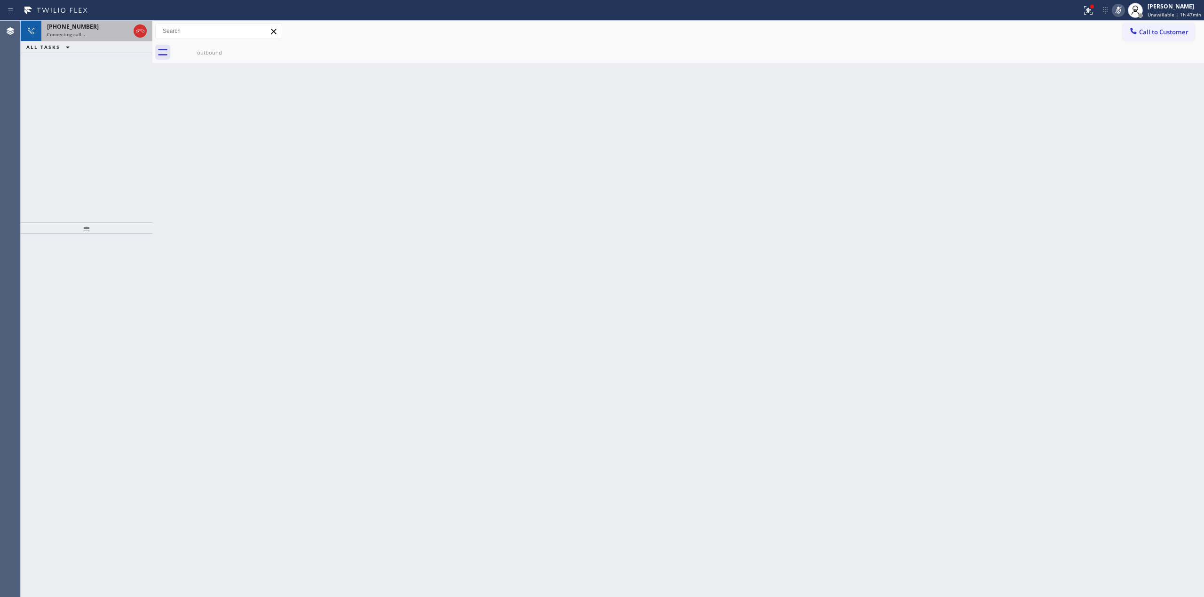
click at [108, 32] on div "Connecting call…" at bounding box center [88, 34] width 83 height 7
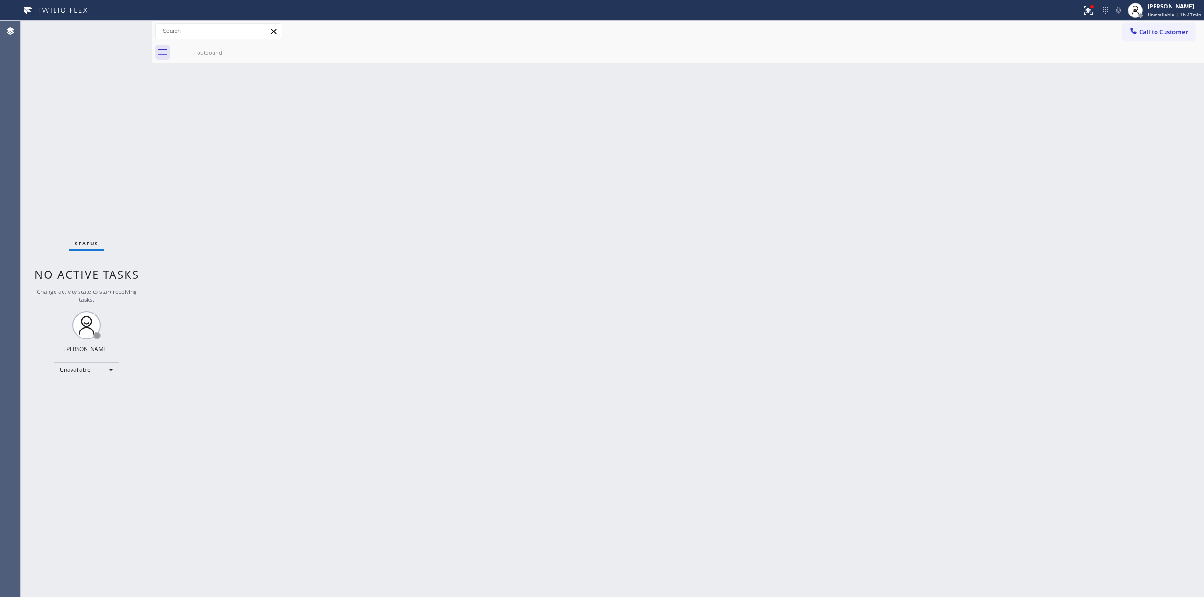
drag, startPoint x: 200, startPoint y: 524, endPoint x: 128, endPoint y: 530, distance: 72.2
drag, startPoint x: 128, startPoint y: 530, endPoint x: 107, endPoint y: 518, distance: 24.0
click at [1157, 26] on button "Call to Customer" at bounding box center [1158, 32] width 72 height 18
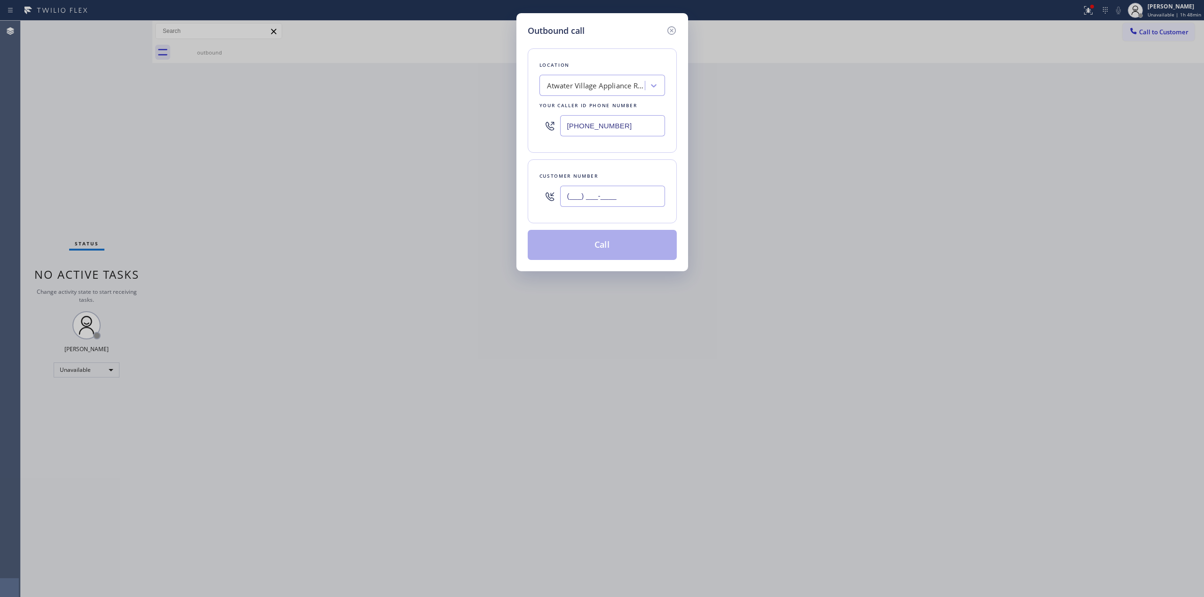
paste input "920) 896-8082"
click at [645, 204] on input "[PHONE_NUMBER]" at bounding box center [612, 196] width 105 height 21
type input "[PHONE_NUMBER]"
click at [635, 237] on button "Call" at bounding box center [602, 245] width 149 height 30
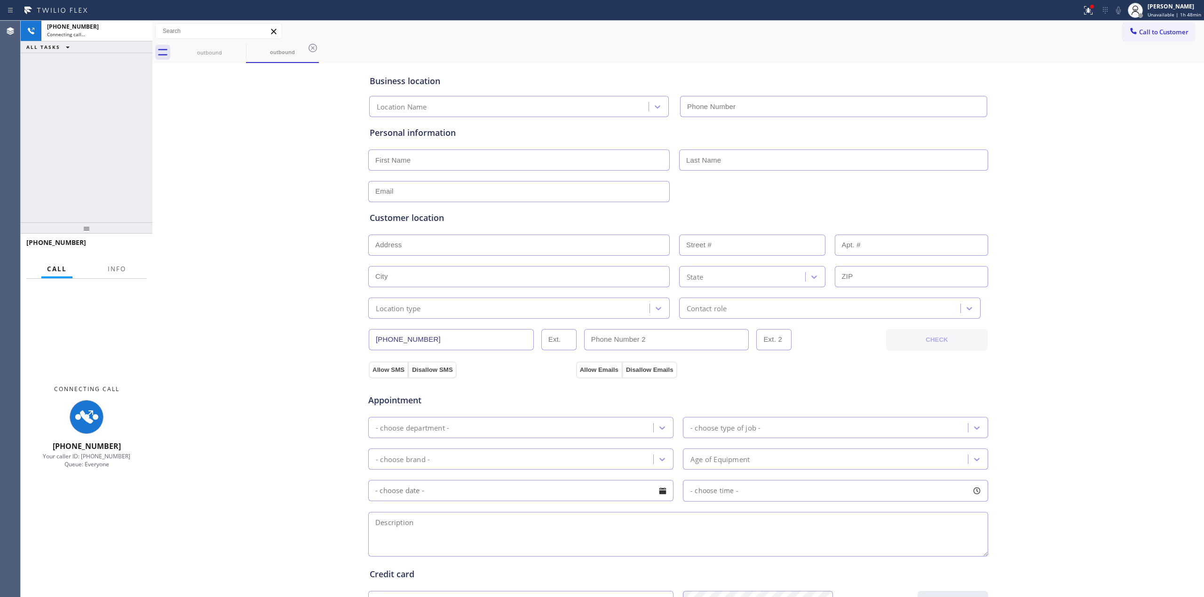
click at [1151, 162] on div "Business location Location Name Personal information Customer location >> ADD N…" at bounding box center [678, 386] width 1047 height 642
click at [1114, 6] on icon at bounding box center [1117, 10] width 11 height 11
type input "[PHONE_NUMBER]"
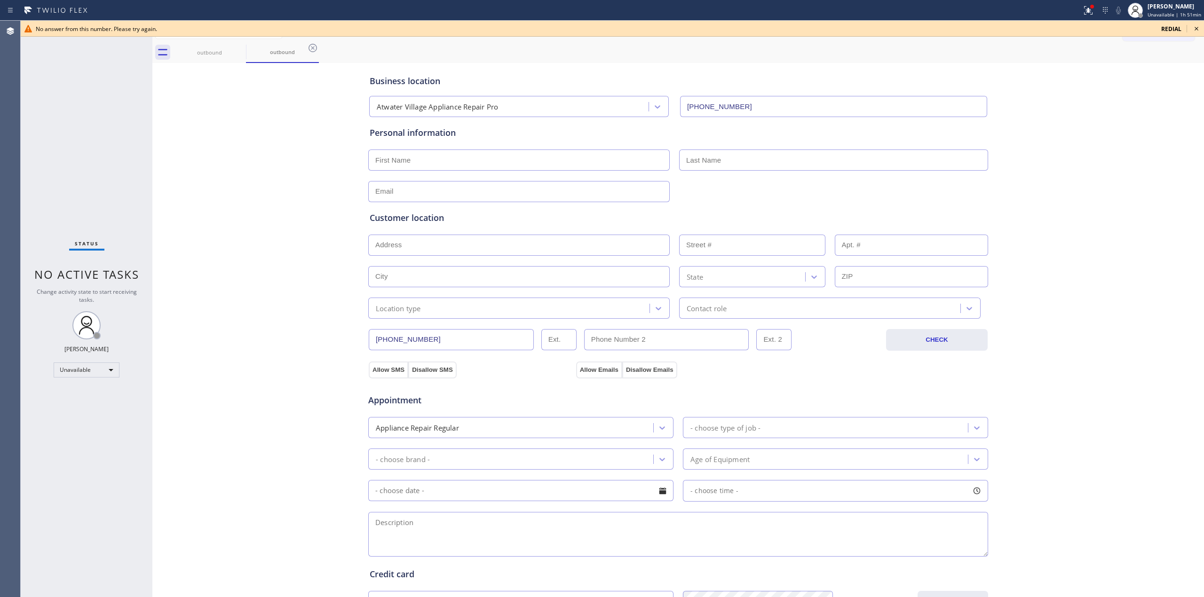
click at [1198, 28] on icon at bounding box center [1195, 28] width 11 height 11
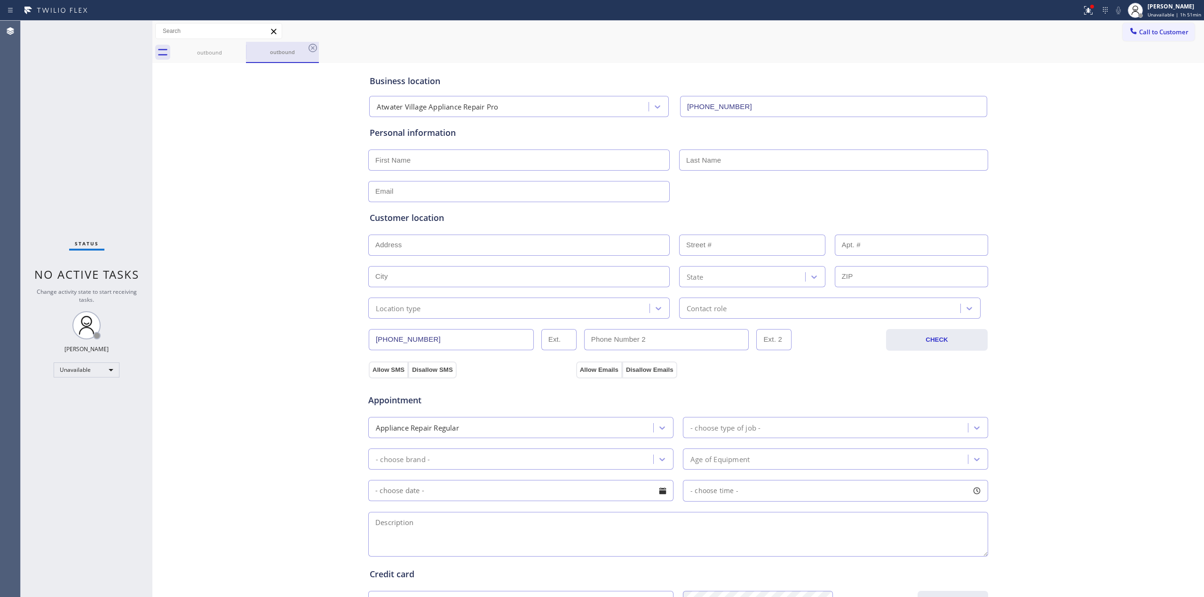
drag, startPoint x: 230, startPoint y: 49, endPoint x: 247, endPoint y: 47, distance: 16.6
click at [234, 49] on div "outbound" at bounding box center [209, 52] width 73 height 21
click at [247, 47] on div "outbound" at bounding box center [282, 52] width 71 height 21
click at [243, 47] on icon at bounding box center [240, 48] width 8 height 8
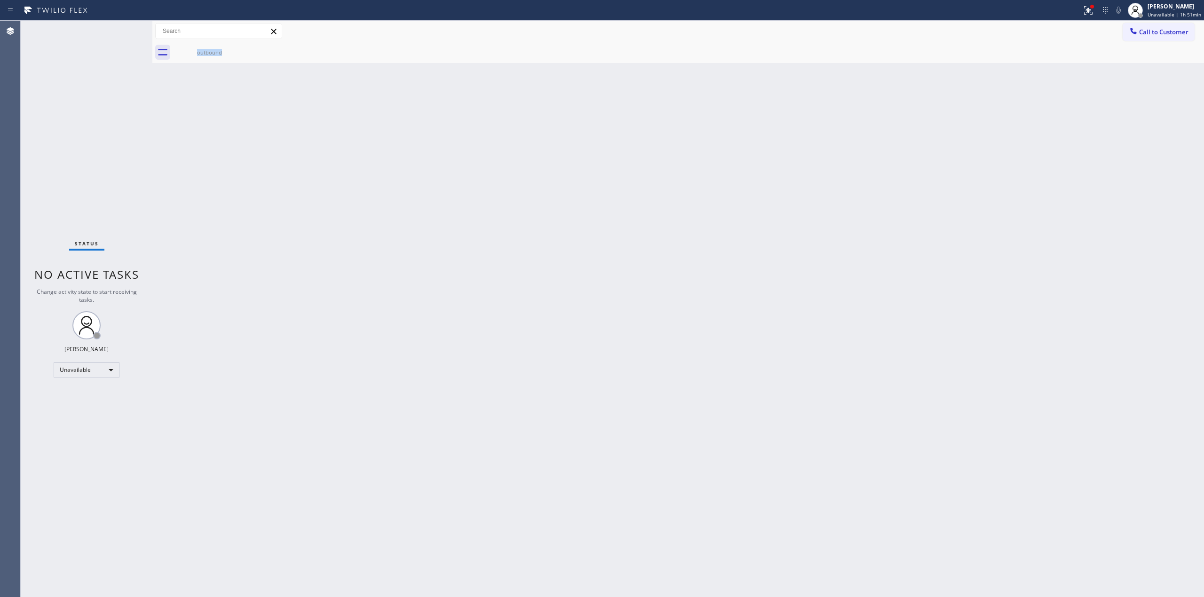
click at [243, 47] on div "outbound" at bounding box center [209, 52] width 73 height 21
click at [0, 0] on icon at bounding box center [0, 0] width 0 height 0
click at [243, 47] on div at bounding box center [688, 52] width 1031 height 21
click at [1167, 4] on div "[PERSON_NAME]" at bounding box center [1174, 6] width 54 height 8
click at [1143, 70] on button "Break" at bounding box center [1157, 74] width 94 height 12
